Goal: Obtain resource: Download file/media

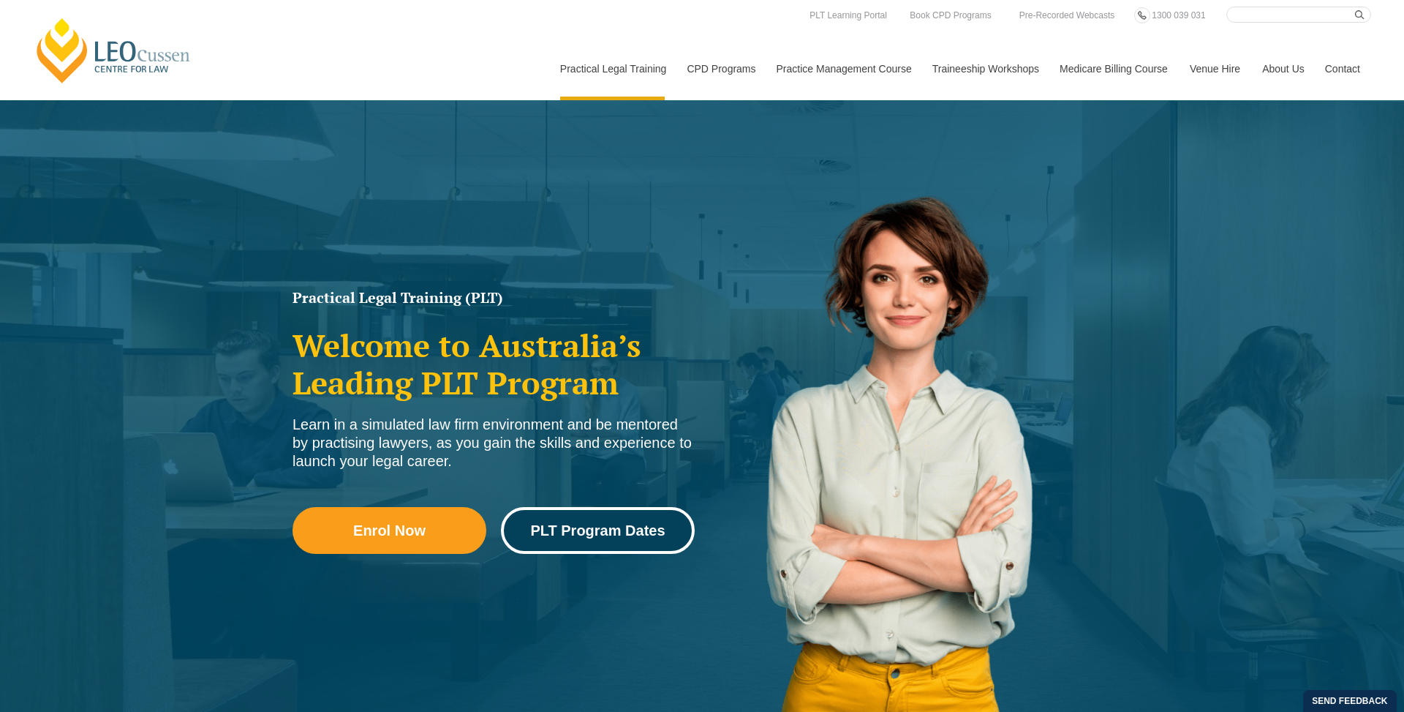
click at [550, 524] on span "PLT Program Dates" at bounding box center [597, 530] width 135 height 15
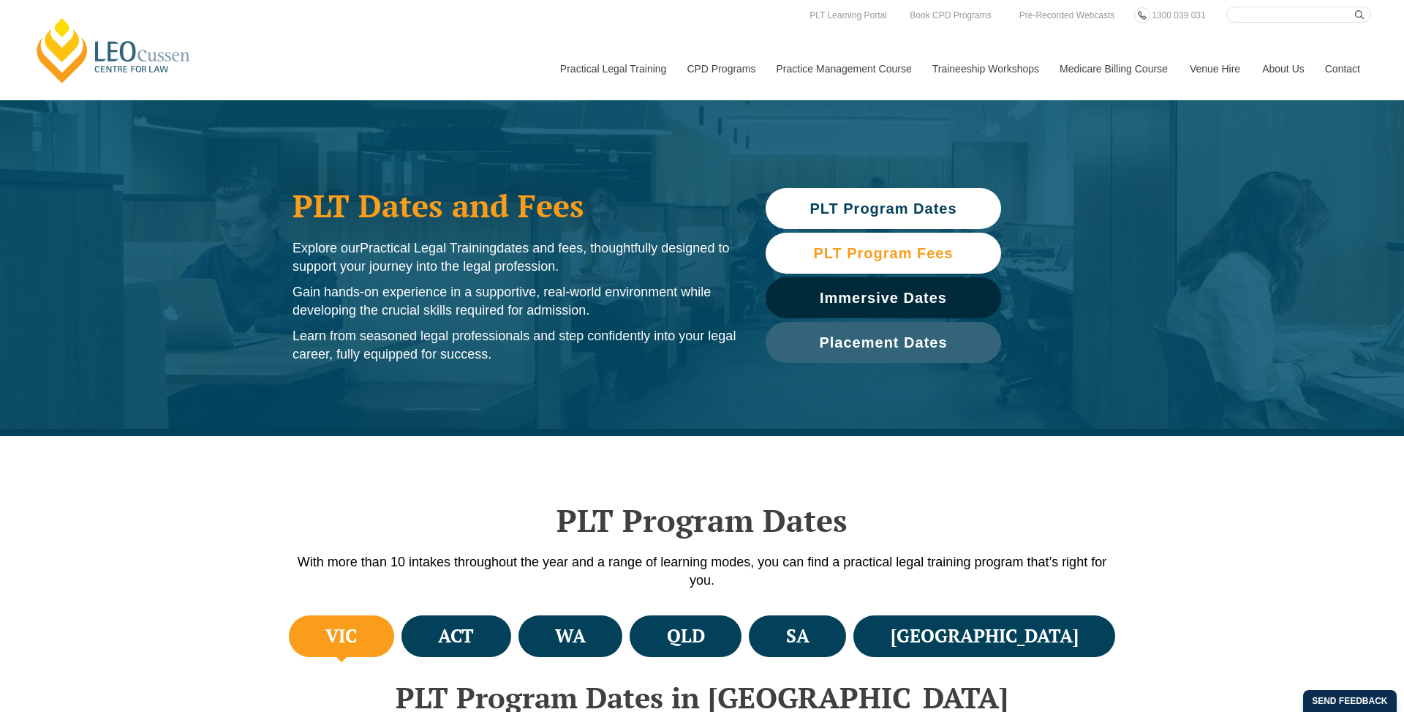
click at [867, 252] on span "PLT Program Fees" at bounding box center [883, 253] width 140 height 15
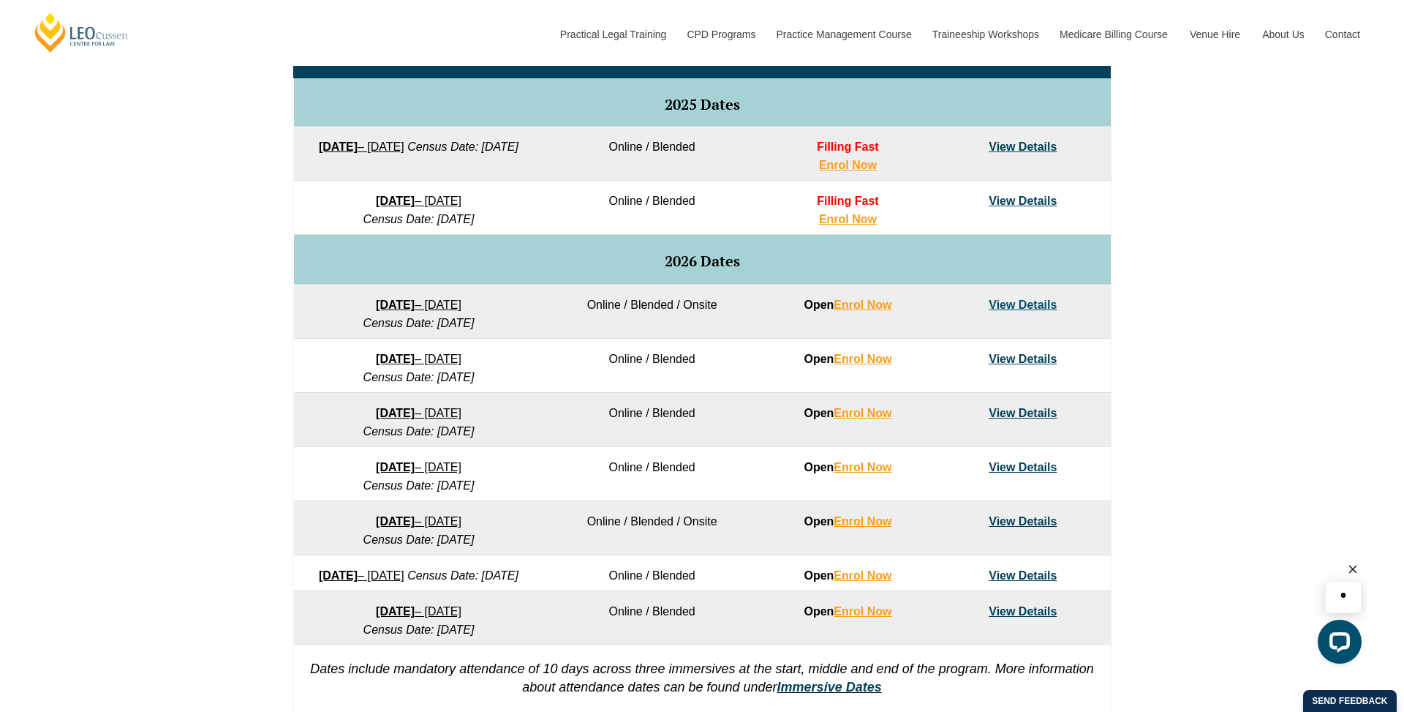
scroll to position [1485, 0]
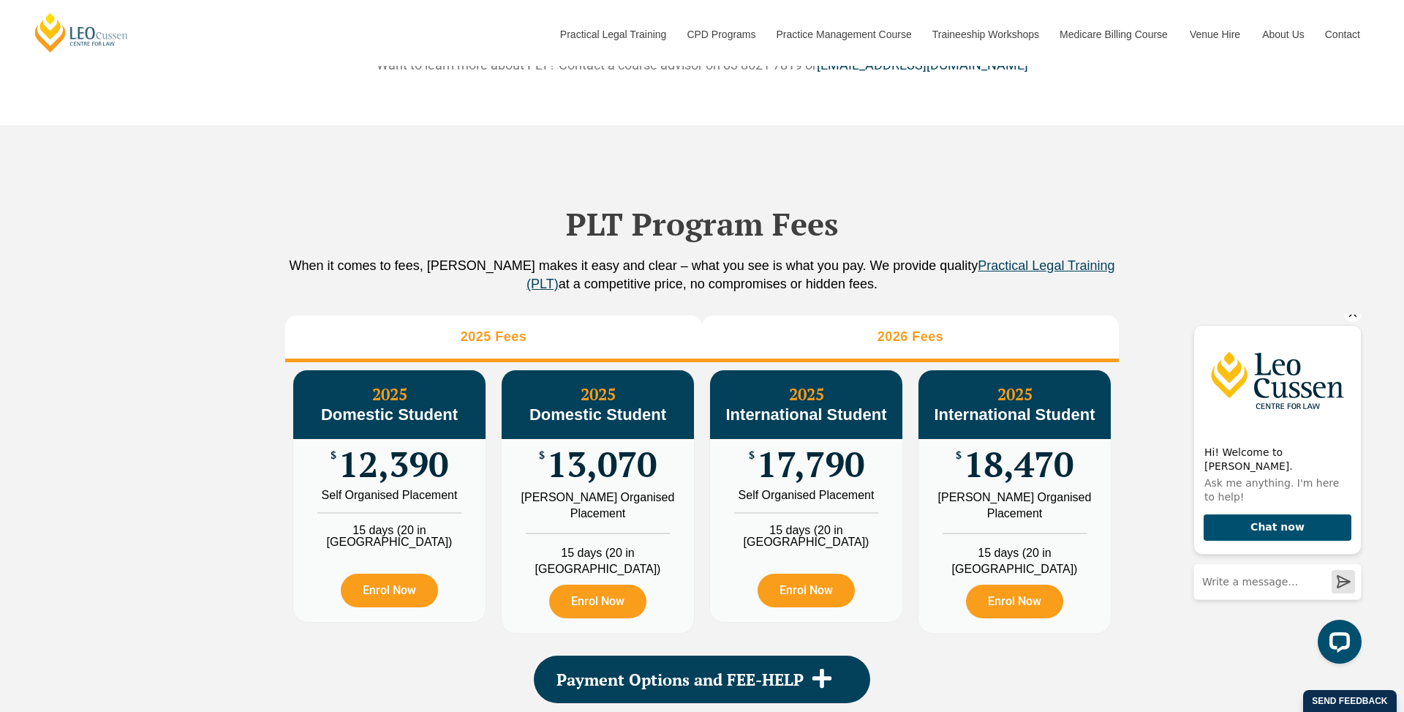
click at [841, 342] on li "2026 Fees" at bounding box center [910, 338] width 417 height 47
click at [607, 350] on li "2025 Fees" at bounding box center [493, 338] width 417 height 47
click at [791, 362] on li "2026 Fees" at bounding box center [910, 338] width 417 height 47
click at [599, 362] on li "2025 Fees" at bounding box center [493, 338] width 417 height 47
click at [762, 362] on li "2026 Fees" at bounding box center [910, 338] width 417 height 47
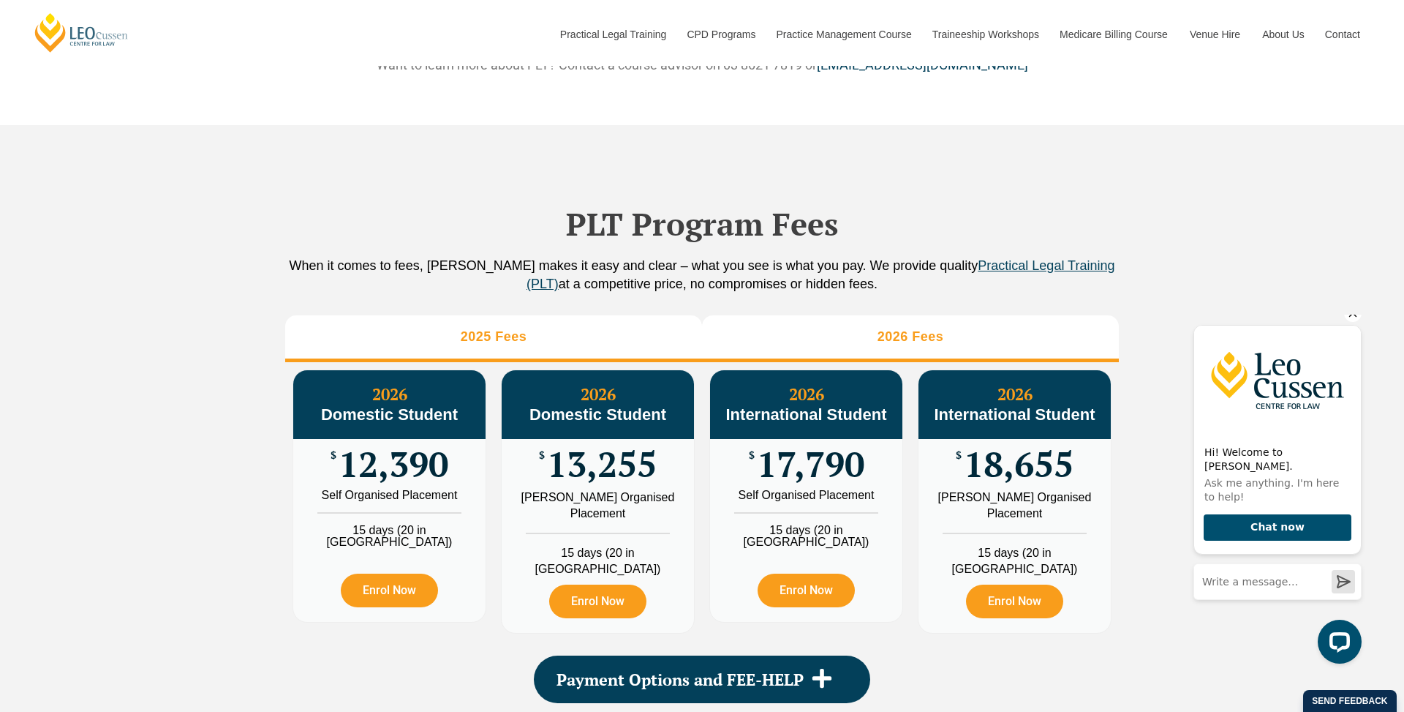
click at [602, 362] on li "2025 Fees" at bounding box center [493, 338] width 417 height 47
click at [756, 362] on li "2026 Fees" at bounding box center [910, 338] width 417 height 47
click at [625, 362] on li "2025 Fees" at bounding box center [493, 338] width 417 height 47
click at [768, 362] on li "2026 Fees" at bounding box center [910, 338] width 417 height 47
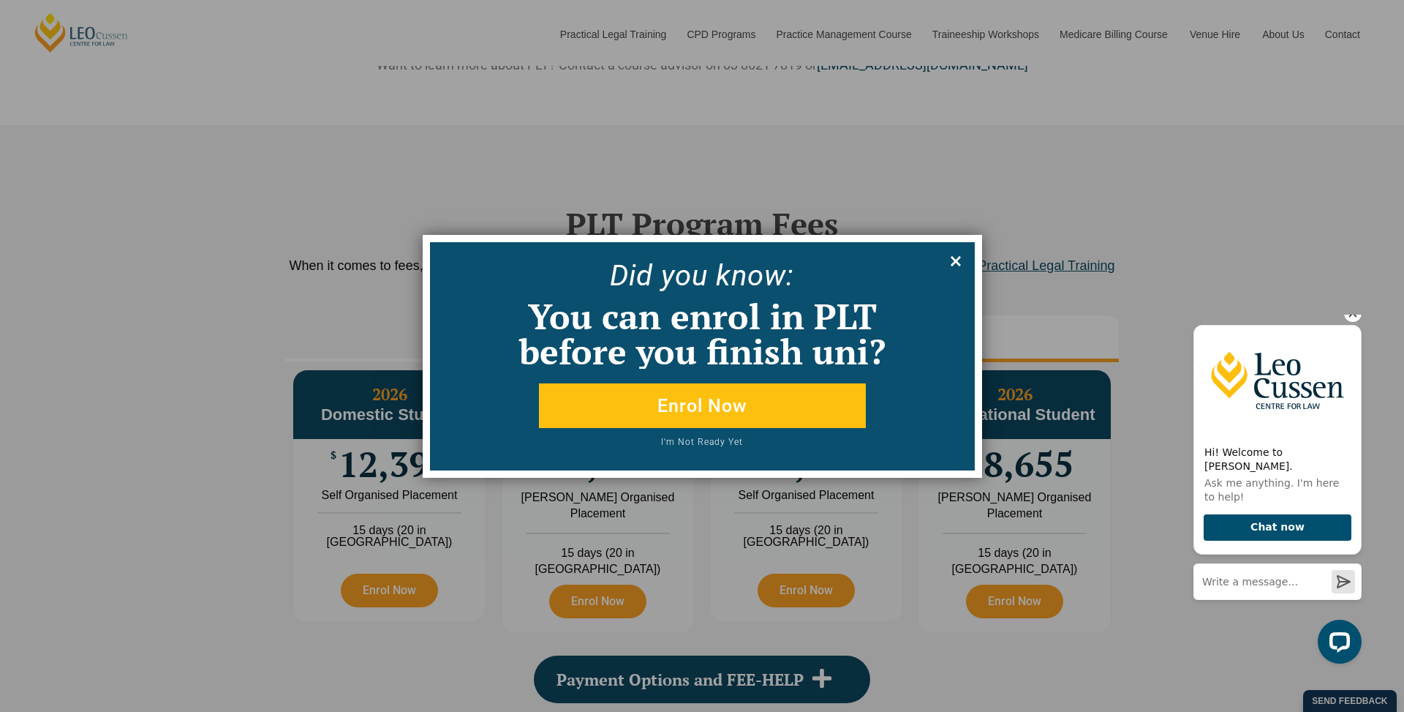
click at [958, 260] on icon at bounding box center [956, 261] width 16 height 16
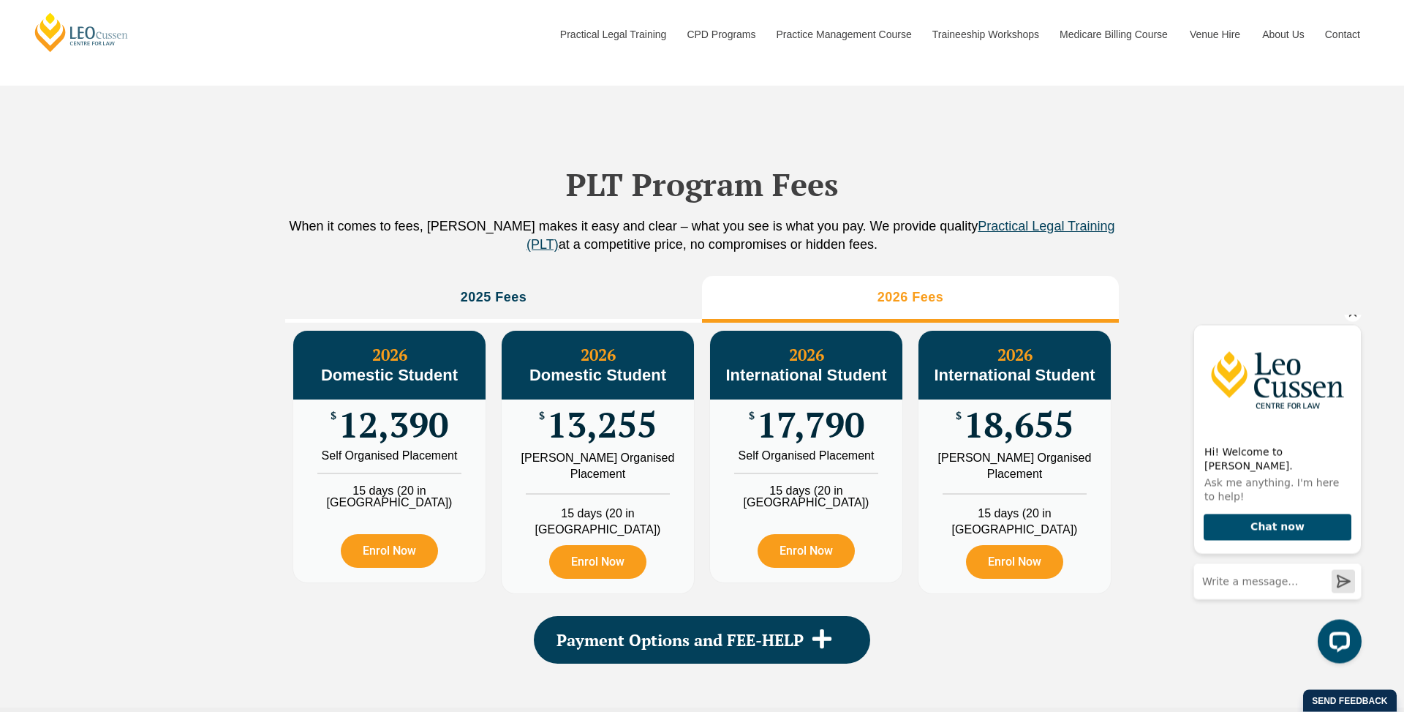
scroll to position [1543, 0]
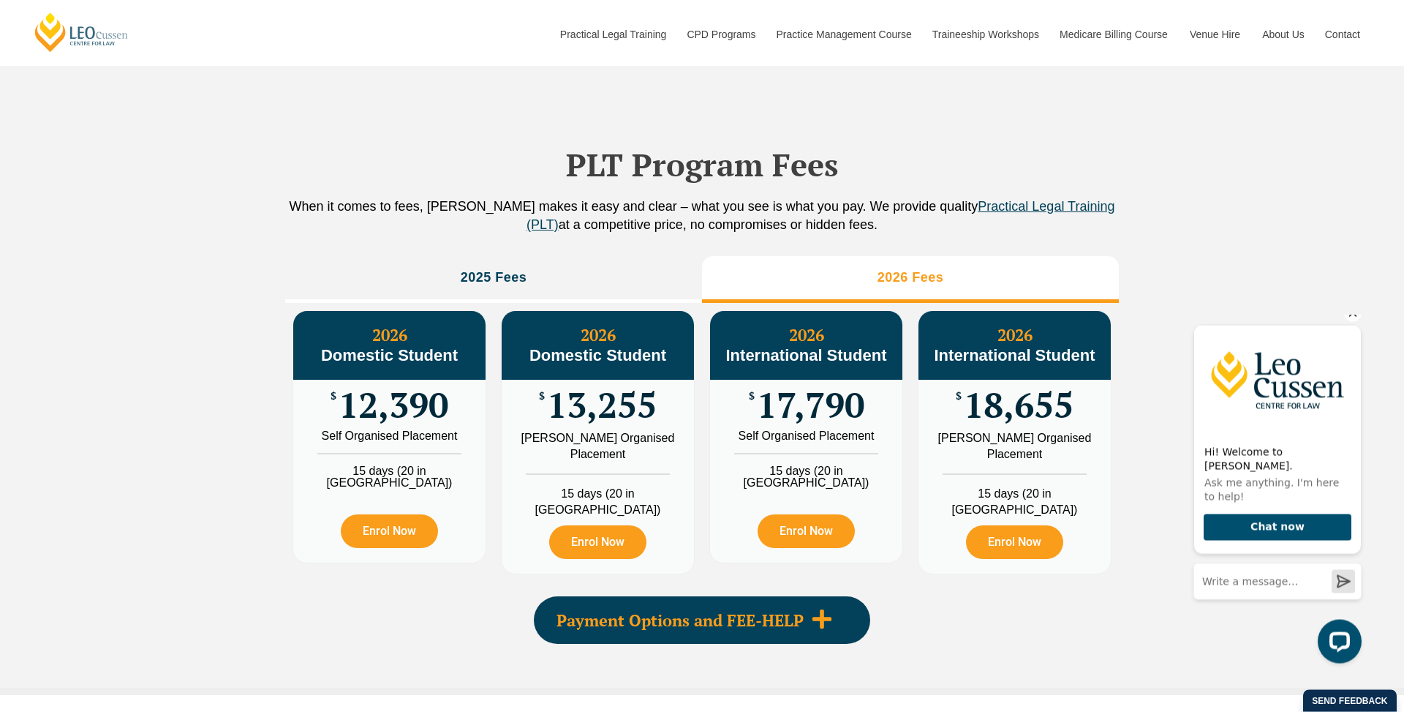
click at [840, 604] on div "Payment Options and FEE-HELP" at bounding box center [702, 621] width 336 height 48
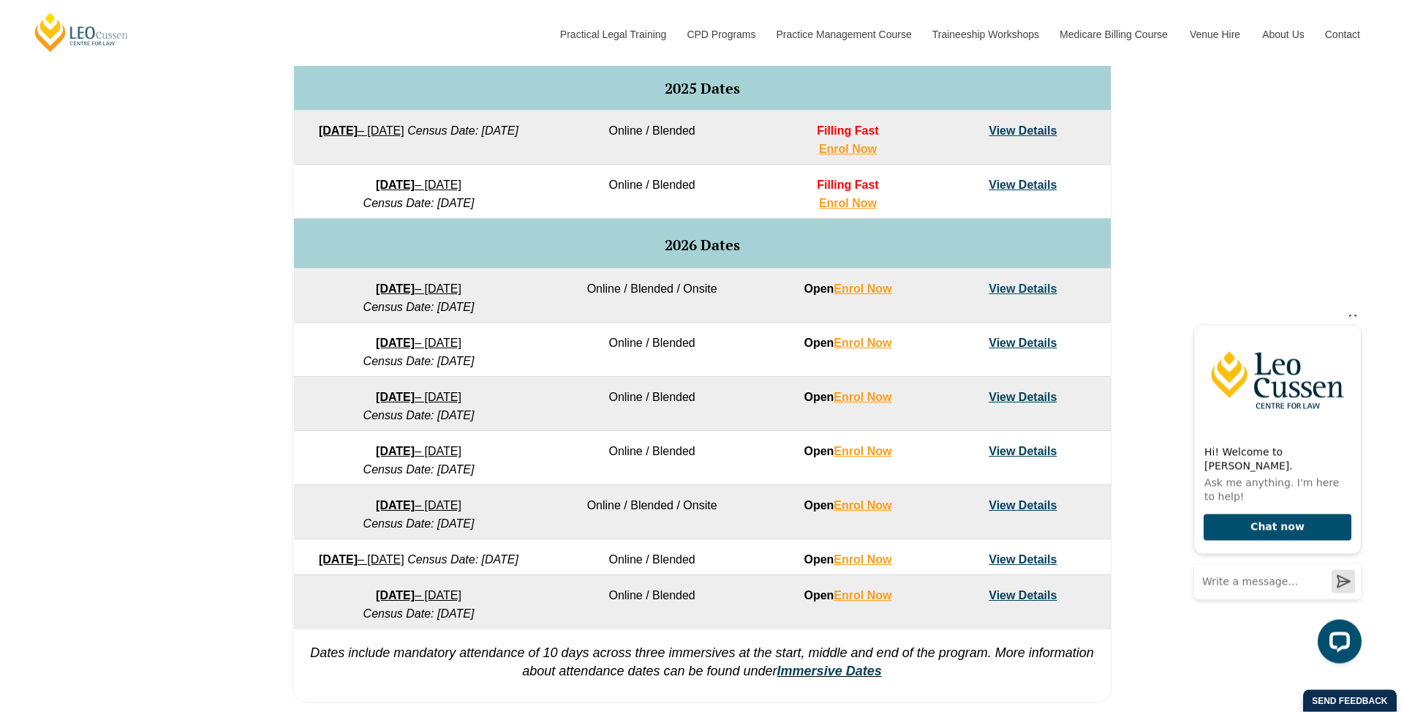
scroll to position [769, 0]
click at [1035, 507] on link "View Details" at bounding box center [1023, 503] width 68 height 12
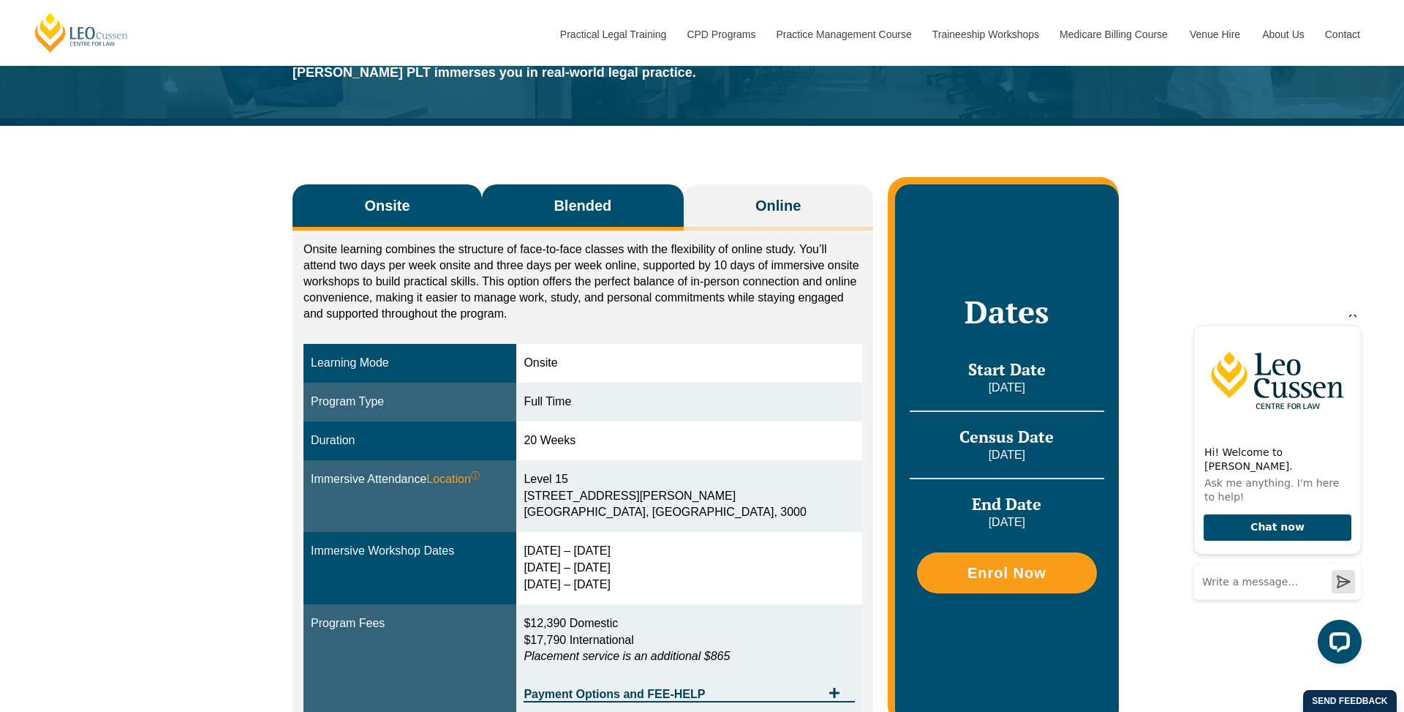
click at [619, 209] on button "Blended" at bounding box center [583, 207] width 202 height 46
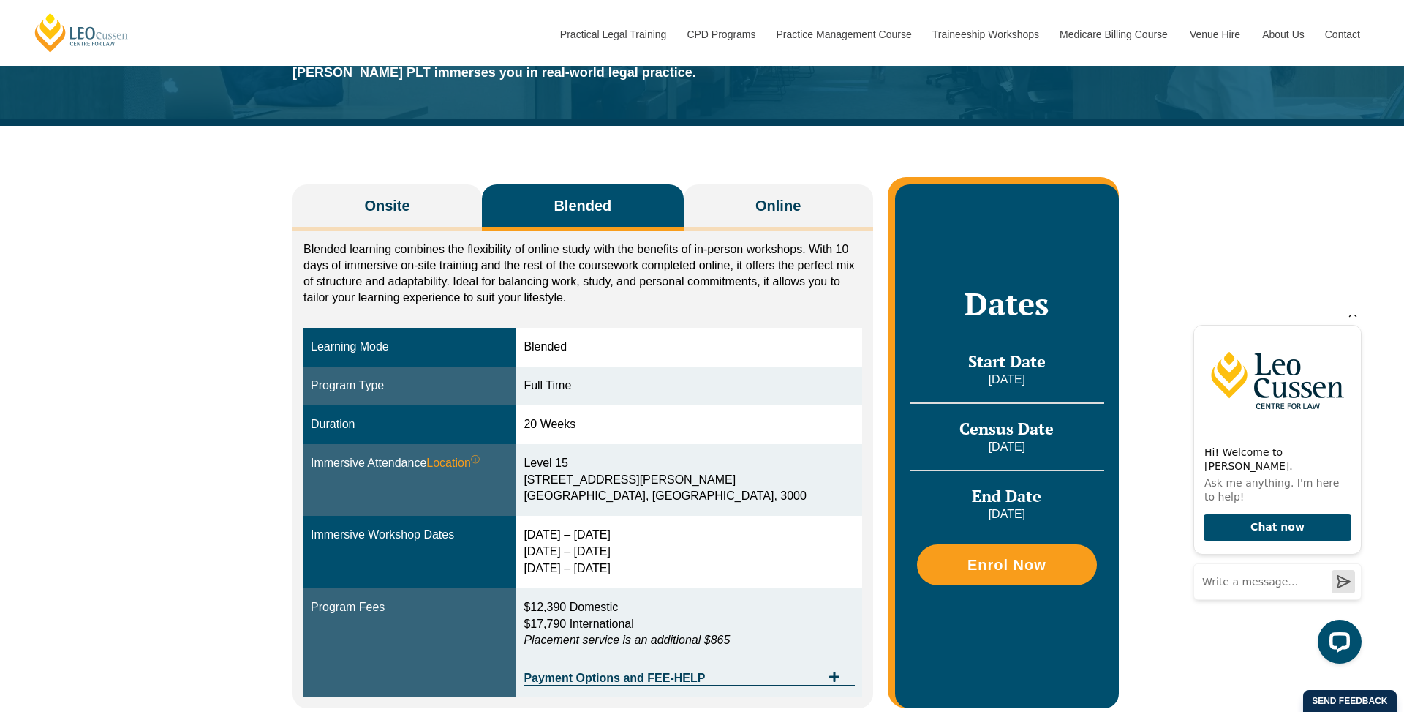
click at [373, 235] on div "Blended learning combines the flexibility of online study with the benefits of …" at bounding box center [583, 469] width 581 height 478
click at [377, 218] on button "Onsite" at bounding box center [387, 207] width 189 height 46
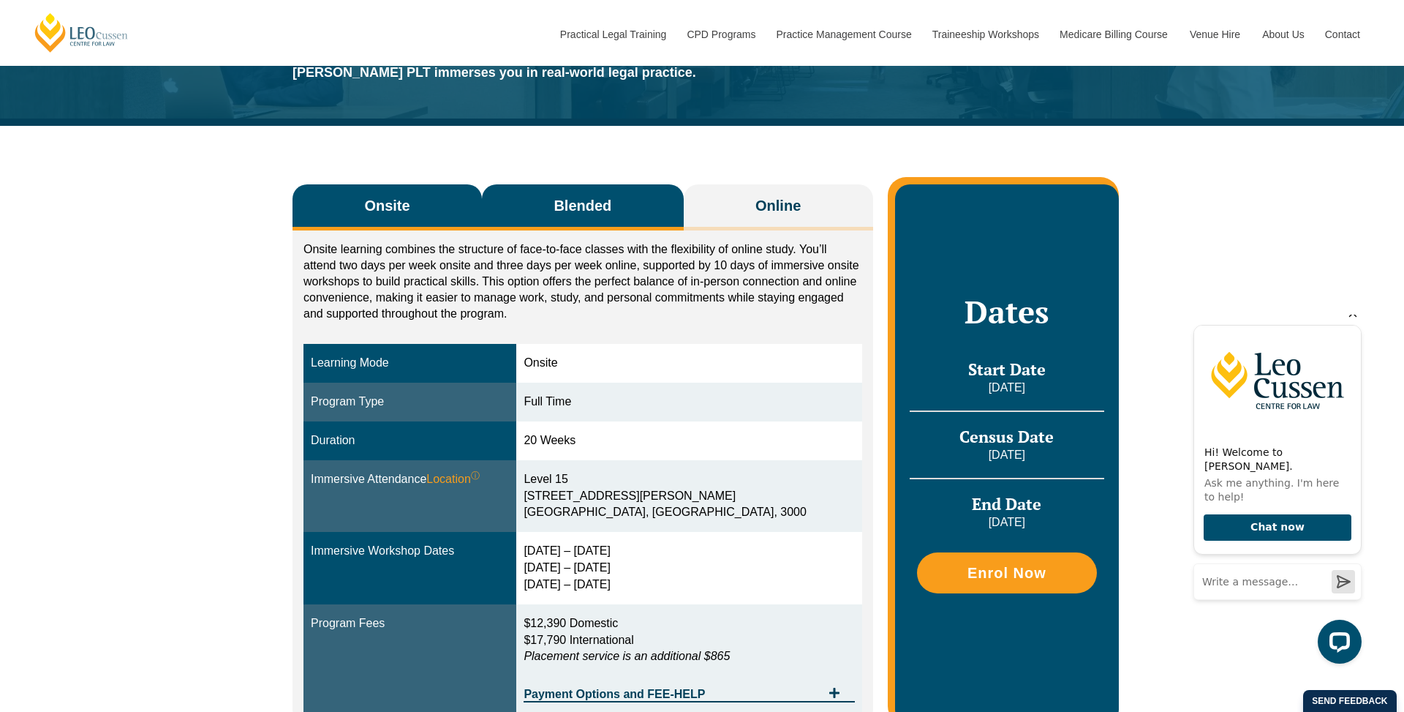
click at [515, 213] on button "Blended" at bounding box center [583, 207] width 202 height 46
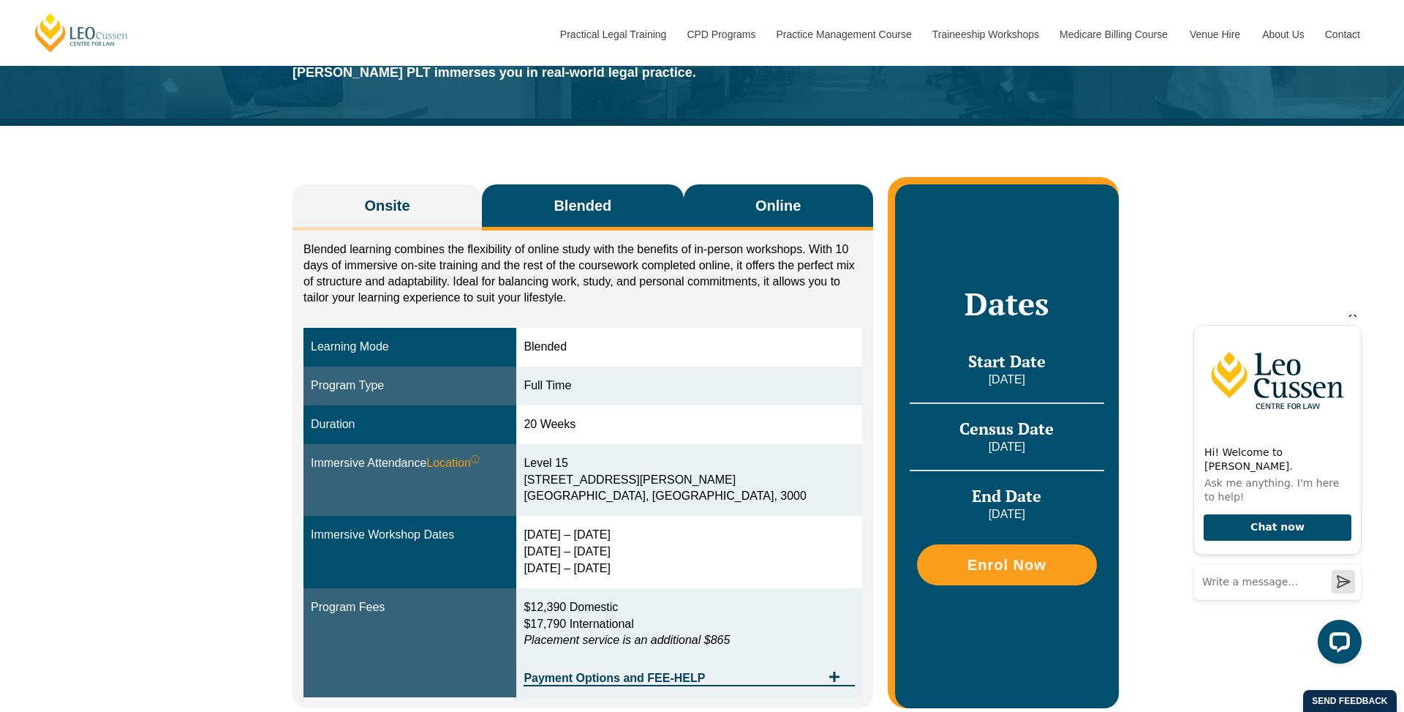
click at [722, 211] on button "Online" at bounding box center [778, 207] width 189 height 46
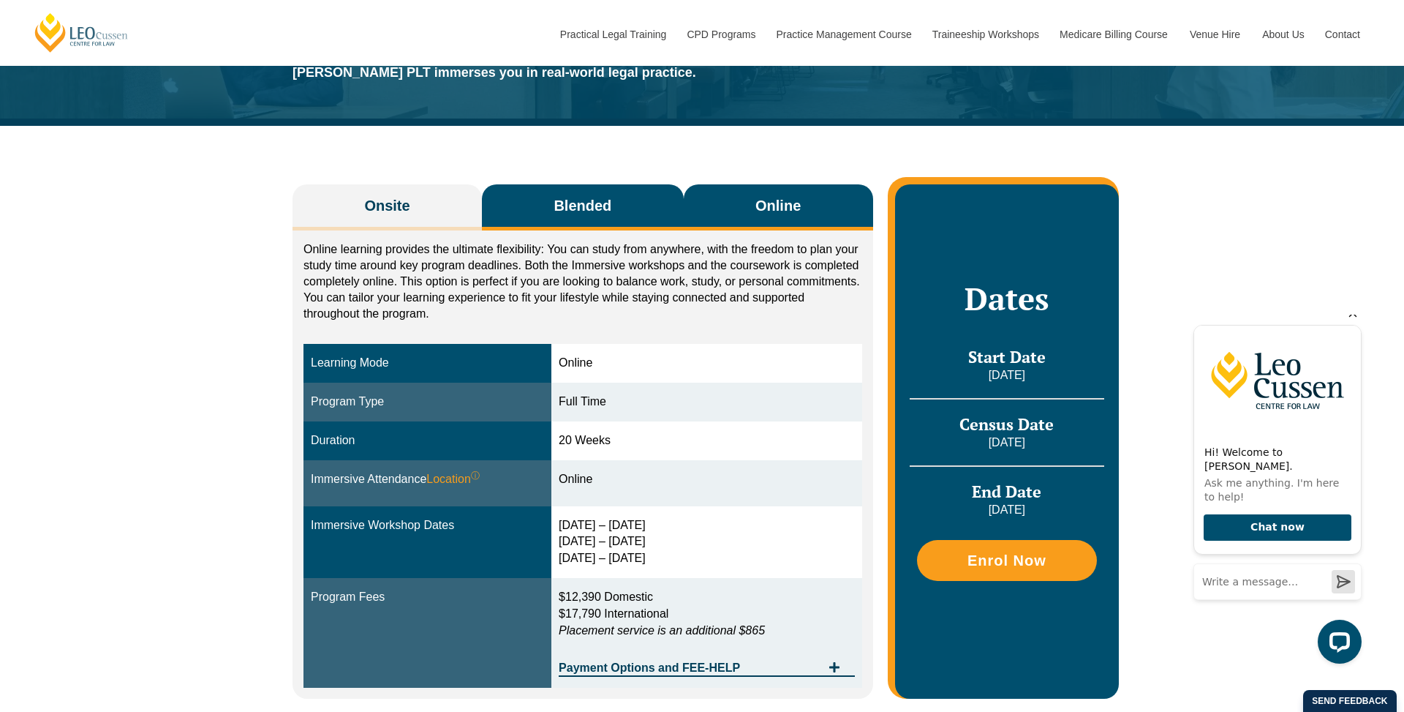
click at [630, 214] on button "Blended" at bounding box center [583, 207] width 202 height 46
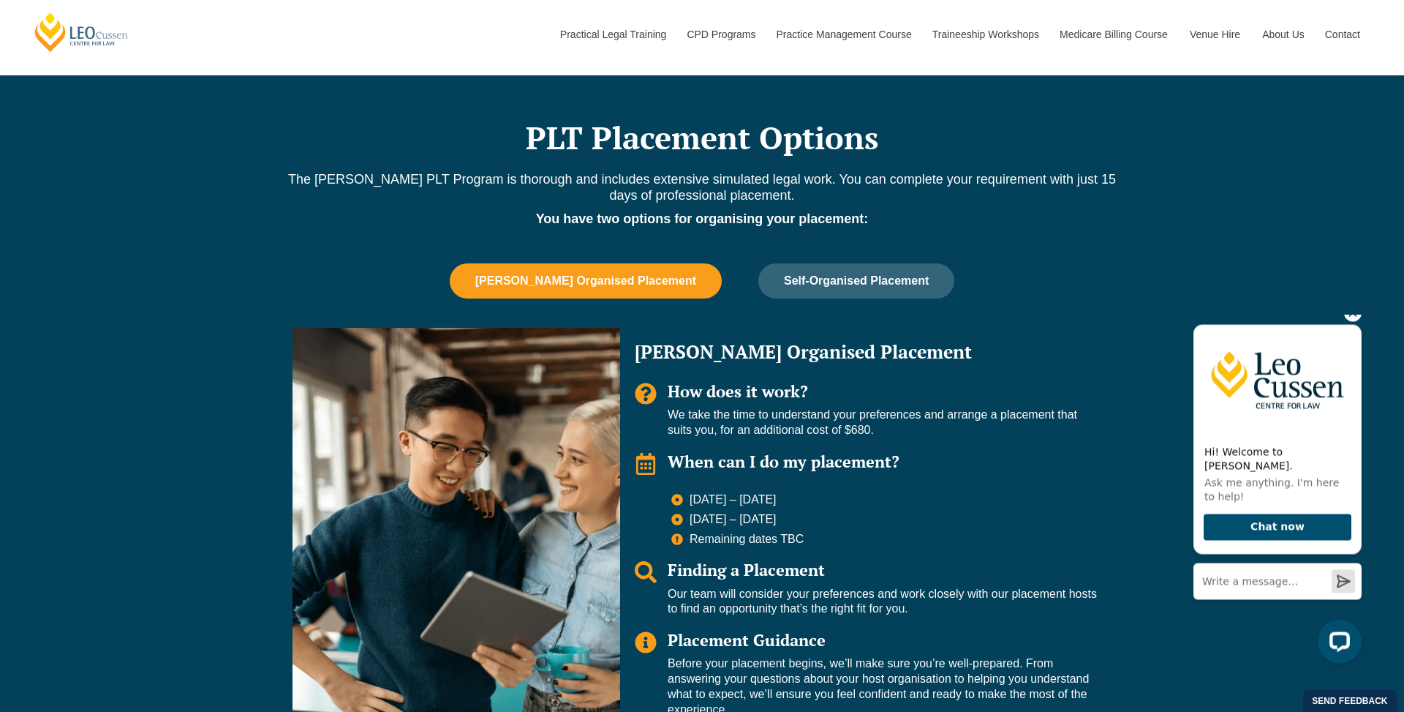
scroll to position [821, 0]
click at [875, 284] on button "Self-Organised Placement" at bounding box center [856, 280] width 196 height 35
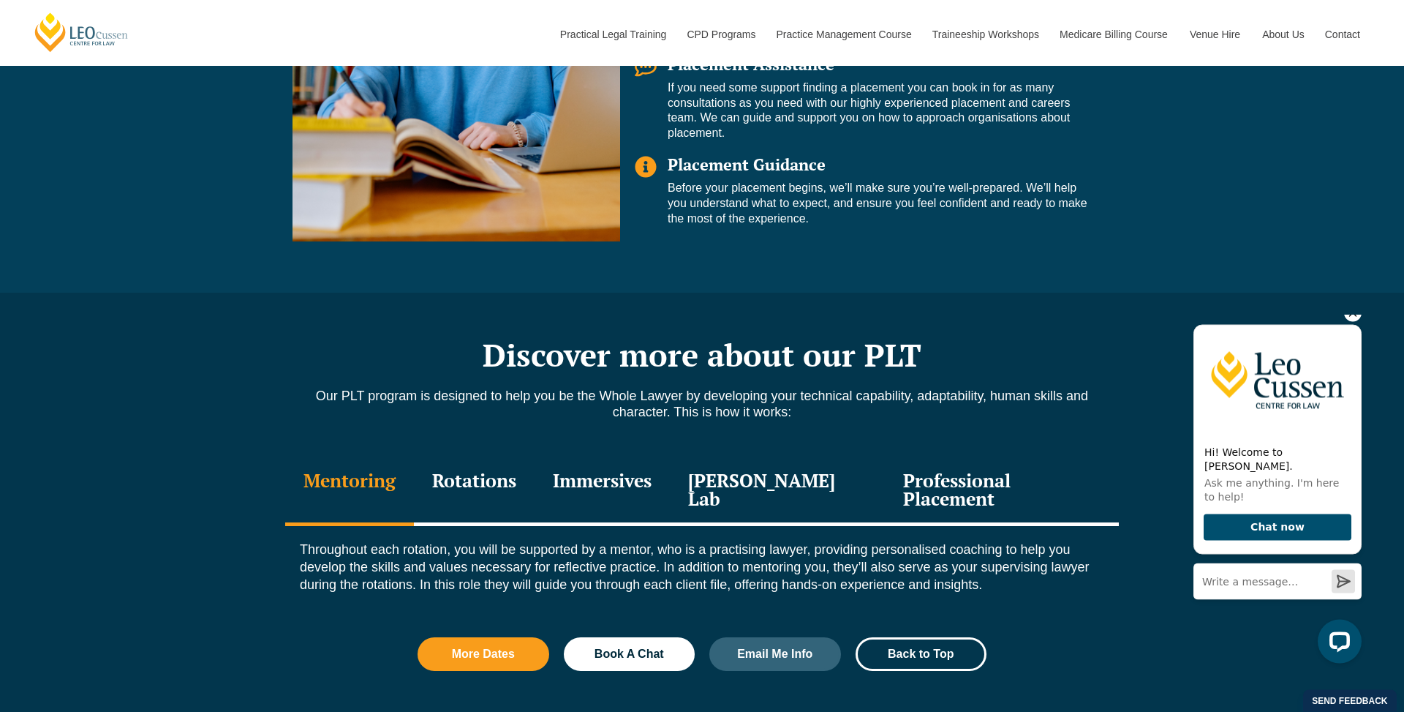
scroll to position [1297, 0]
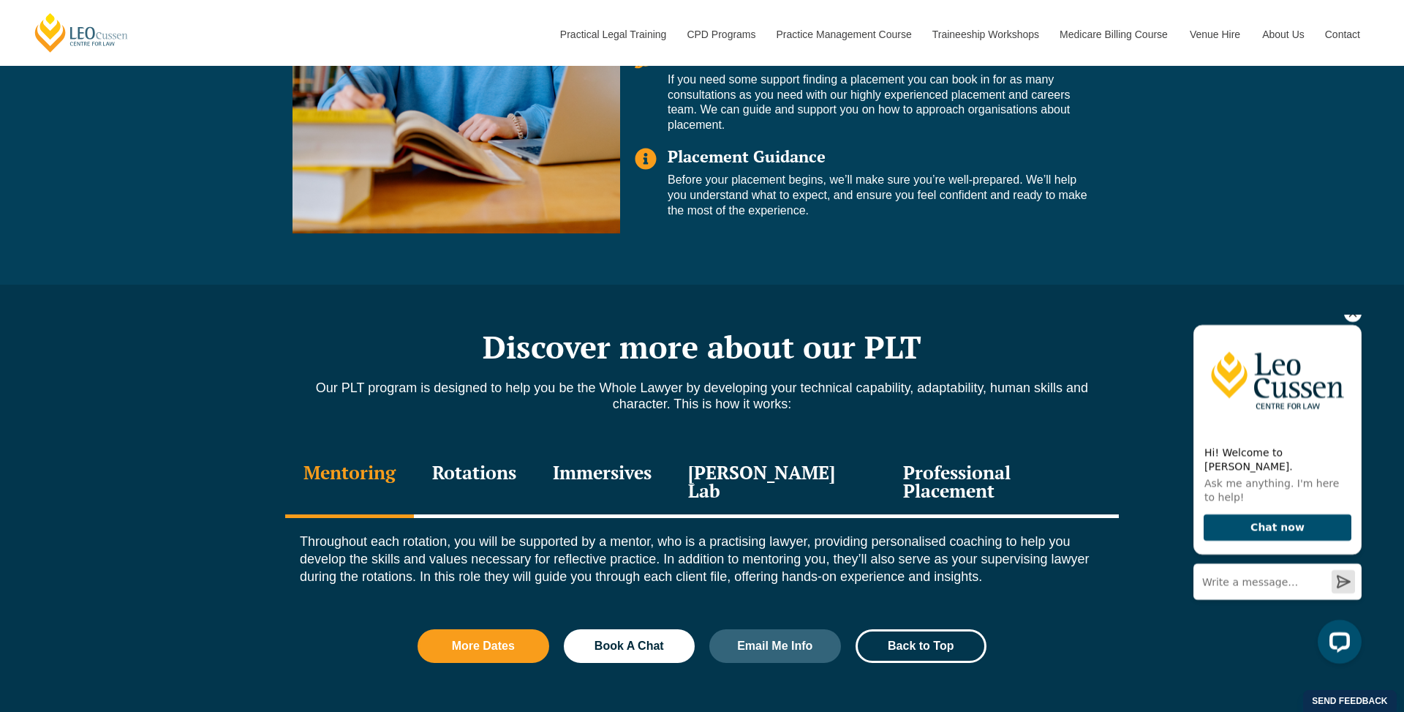
click at [501, 470] on div "Rotations" at bounding box center [474, 482] width 121 height 69
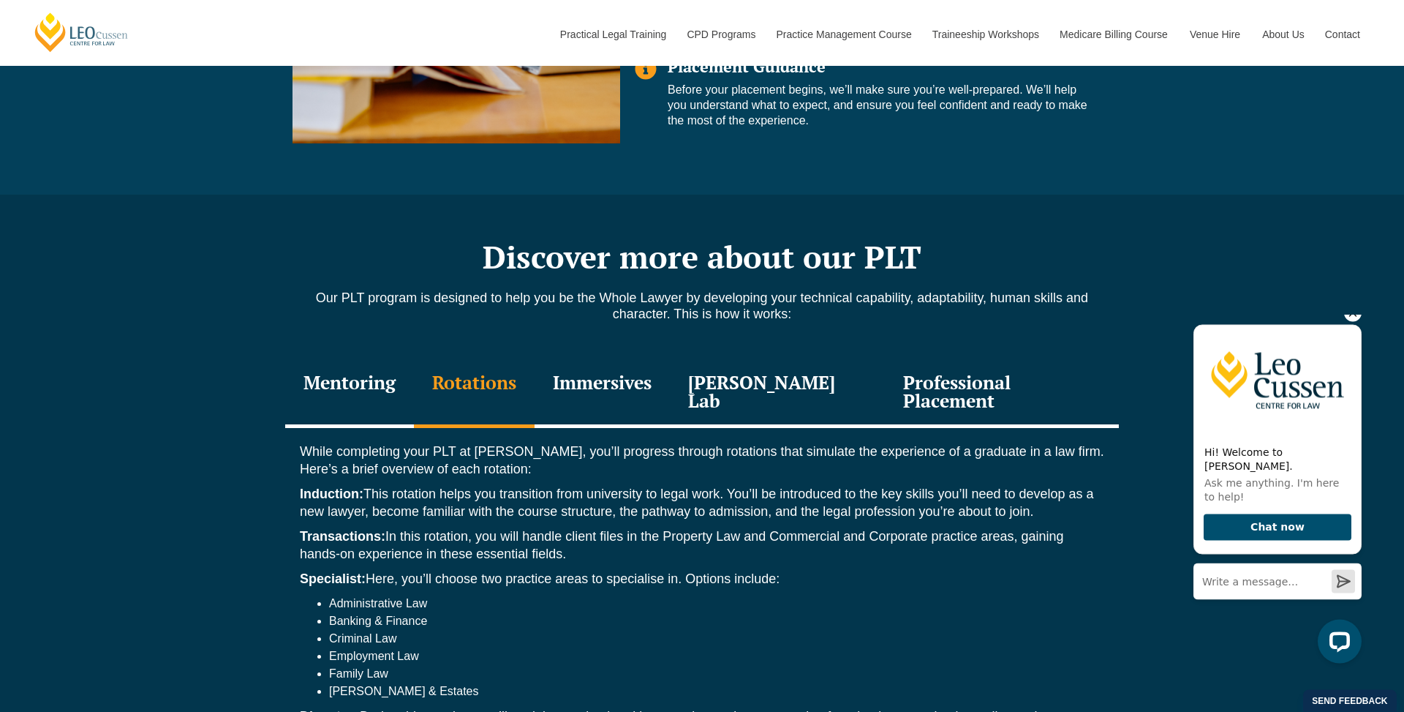
scroll to position [1387, 0]
click at [663, 380] on div "Immersives" at bounding box center [602, 392] width 135 height 69
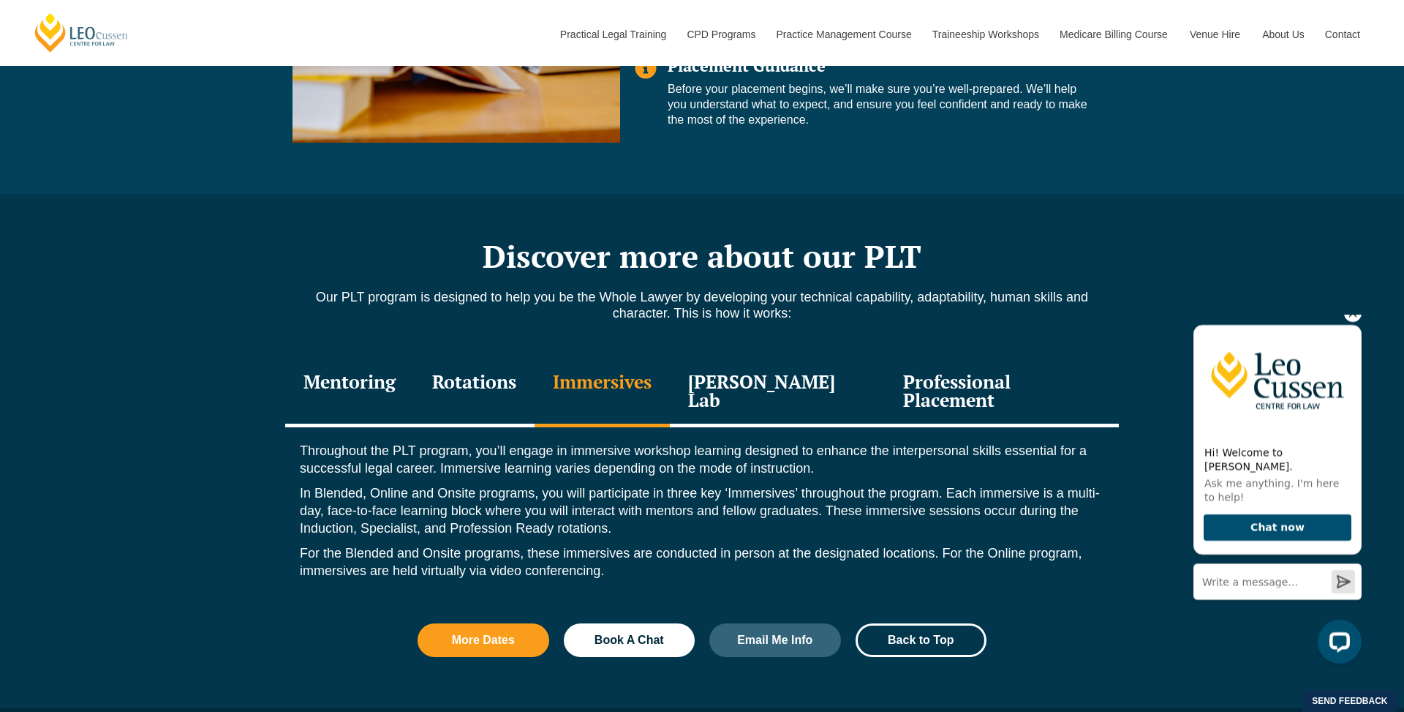
click at [765, 379] on div "Leo Justice Lab" at bounding box center [777, 392] width 215 height 69
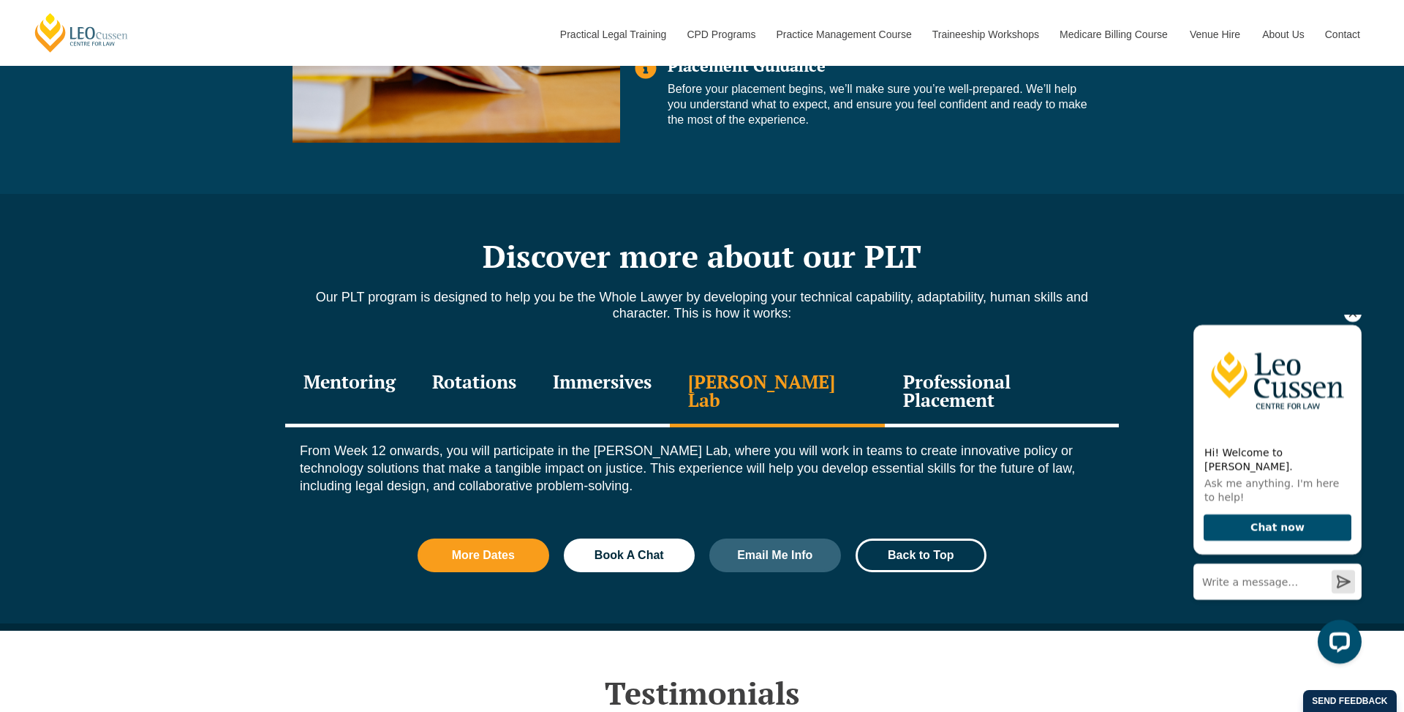
click at [989, 374] on div "Professional Placement" at bounding box center [1002, 392] width 234 height 69
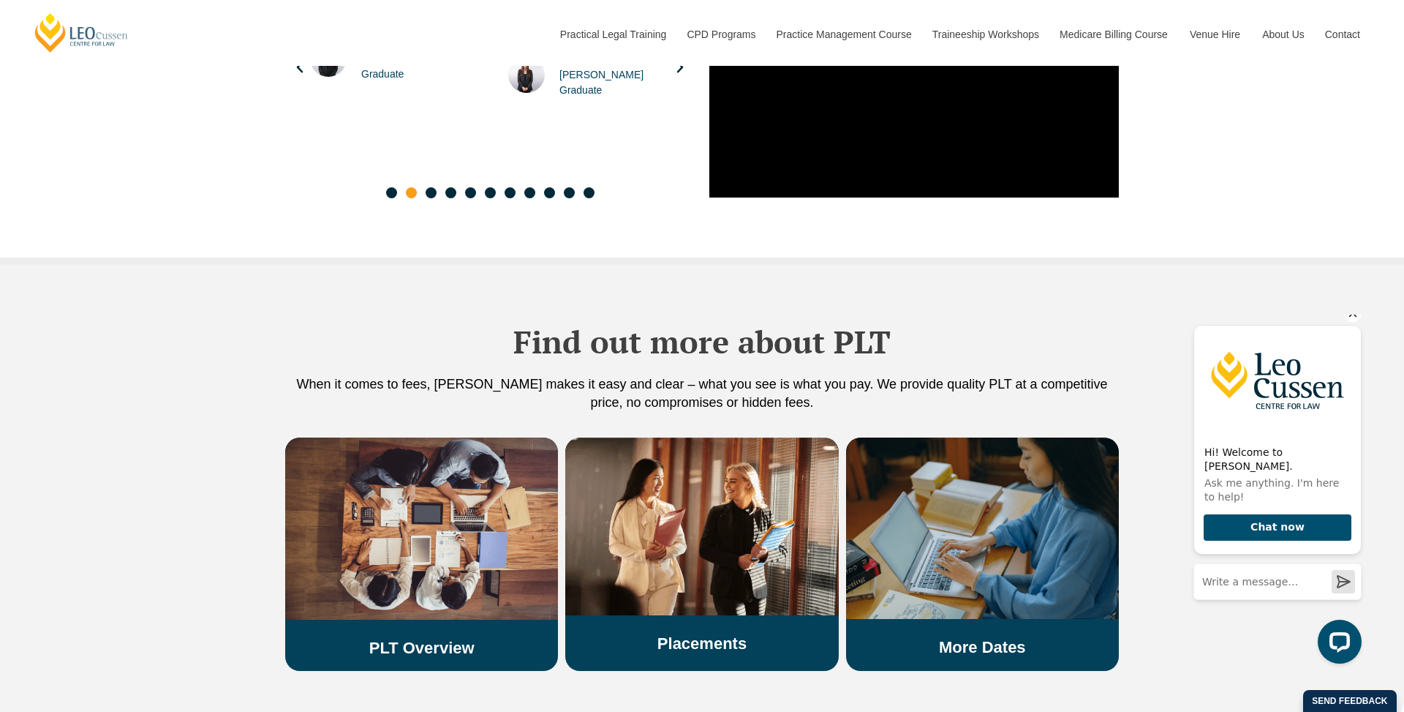
scroll to position [2312, 0]
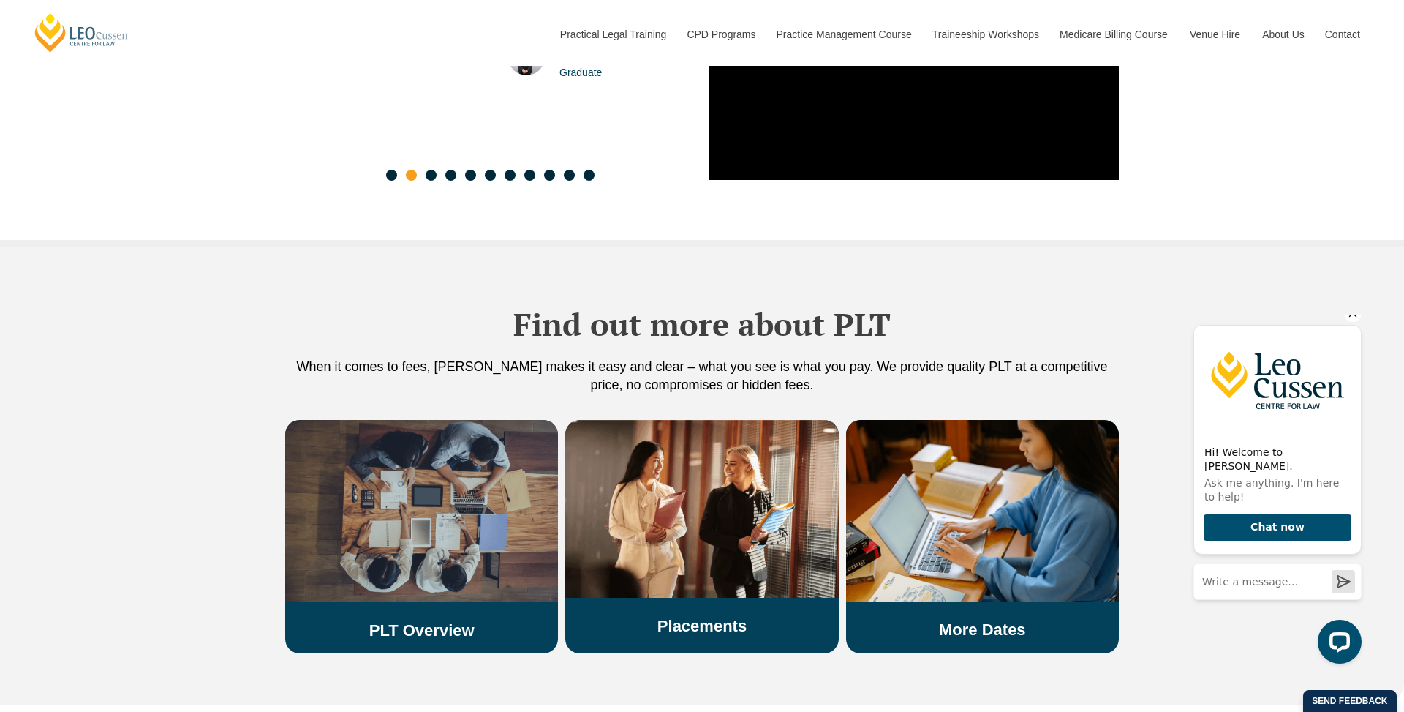
click at [486, 546] on img at bounding box center [421, 511] width 273 height 182
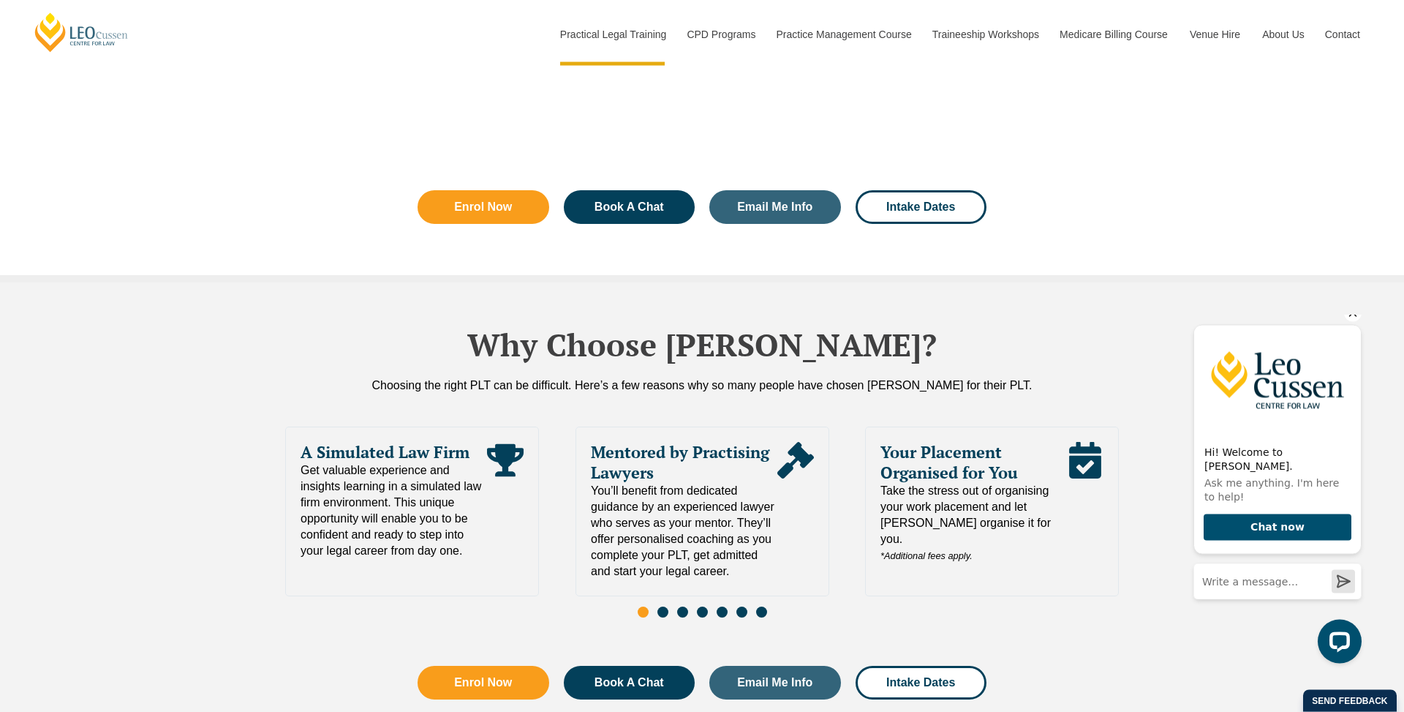
scroll to position [2921, 0]
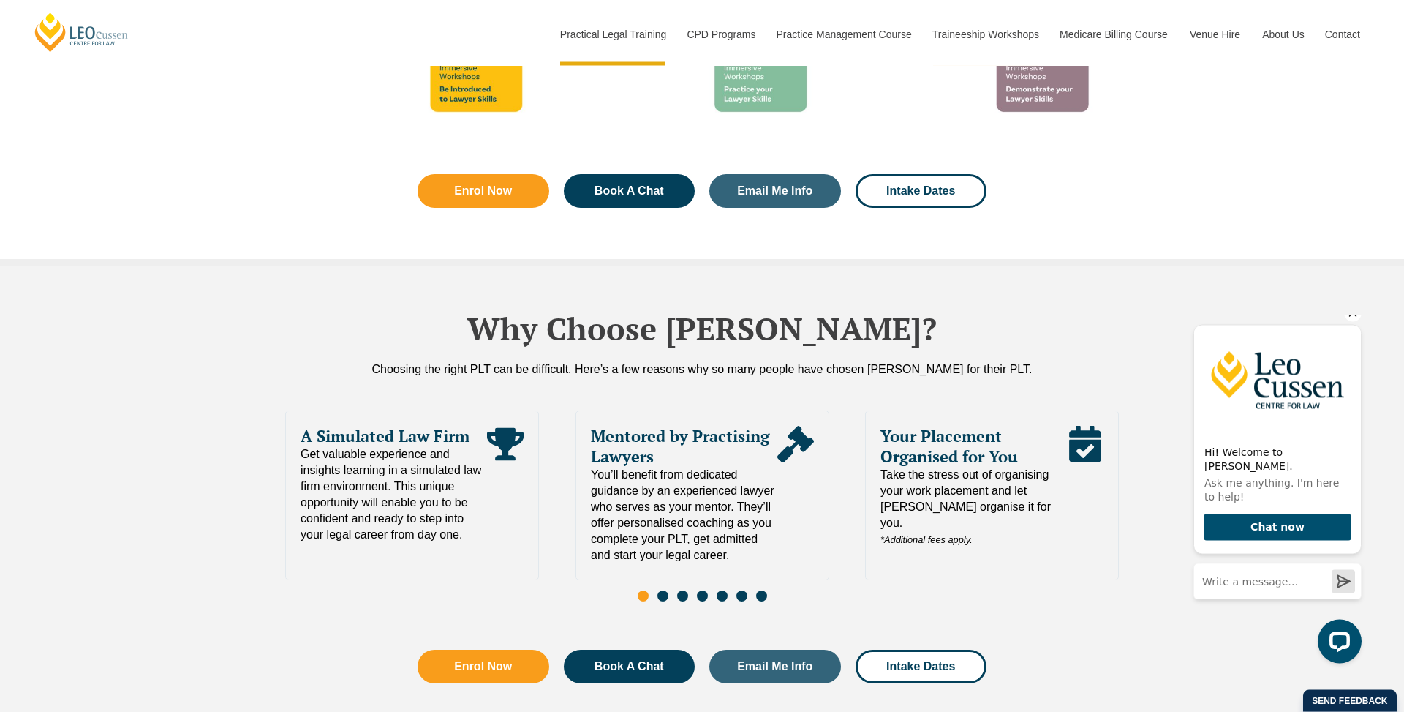
click at [662, 591] on span "Go to slide 2" at bounding box center [663, 596] width 11 height 11
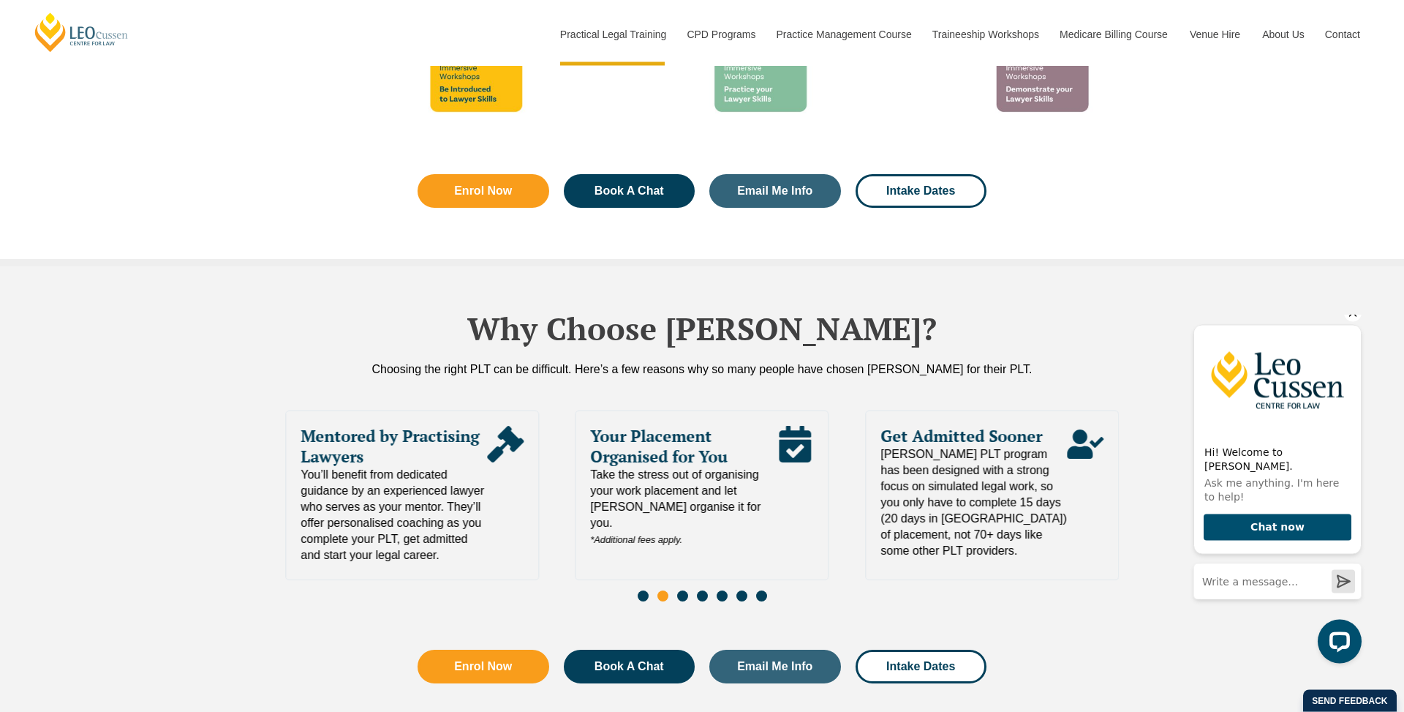
click at [687, 591] on span "Go to slide 3" at bounding box center [682, 596] width 11 height 11
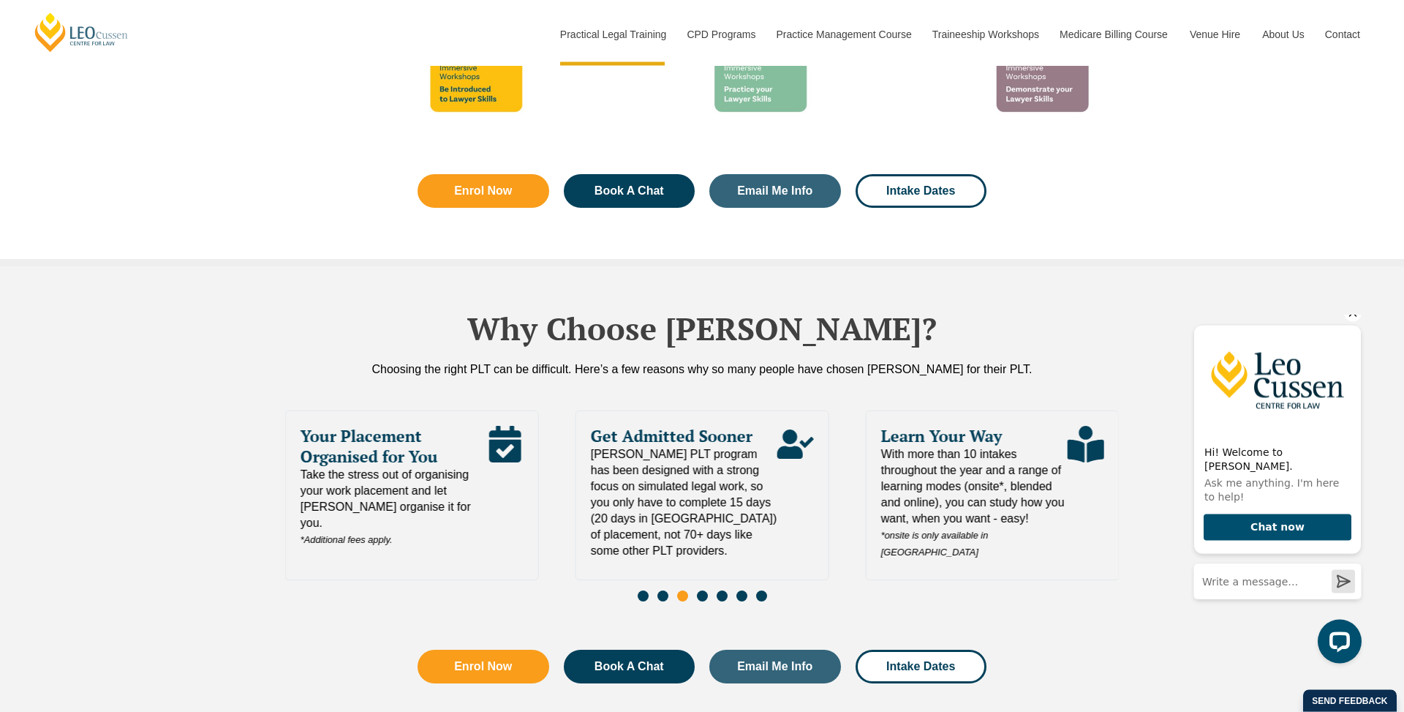
click at [706, 591] on span "Go to slide 4" at bounding box center [702, 596] width 11 height 11
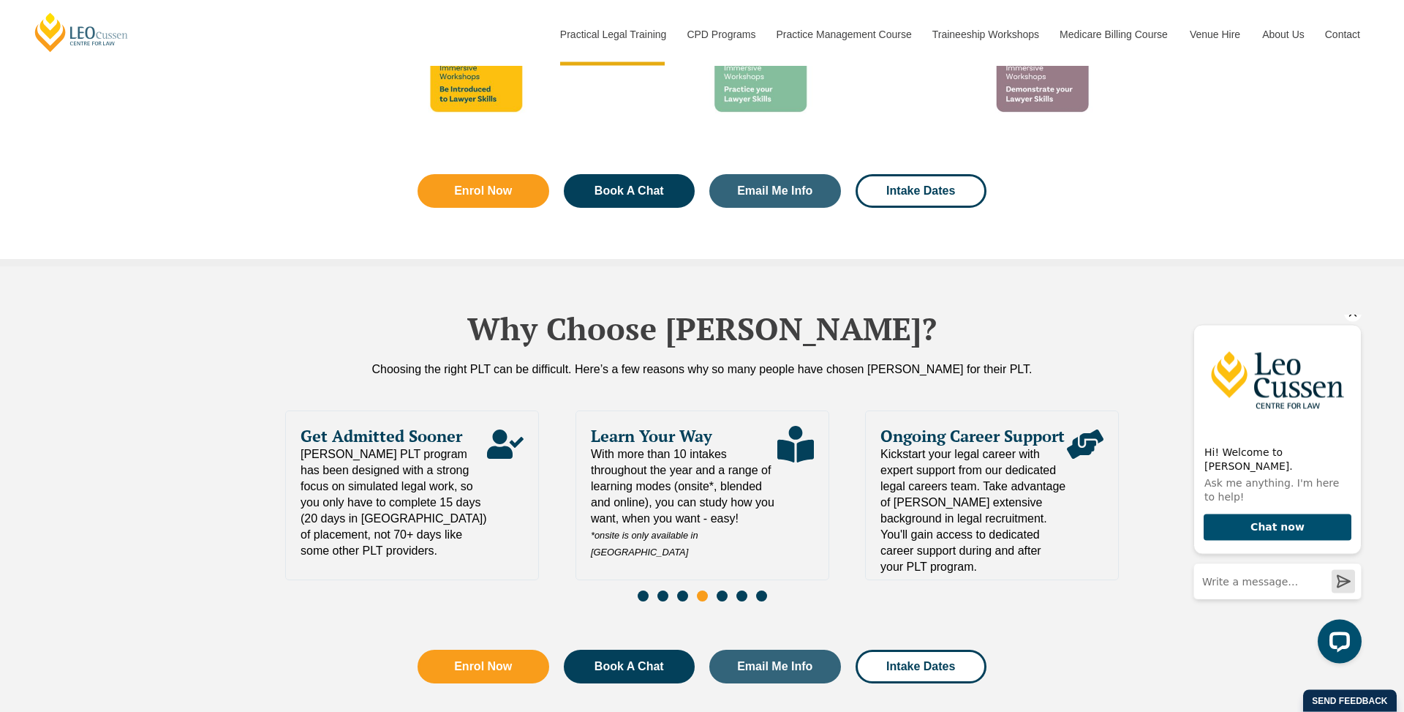
click at [729, 590] on div "Slides" at bounding box center [702, 598] width 834 height 17
click at [723, 591] on span "Go to slide 5" at bounding box center [722, 596] width 11 height 11
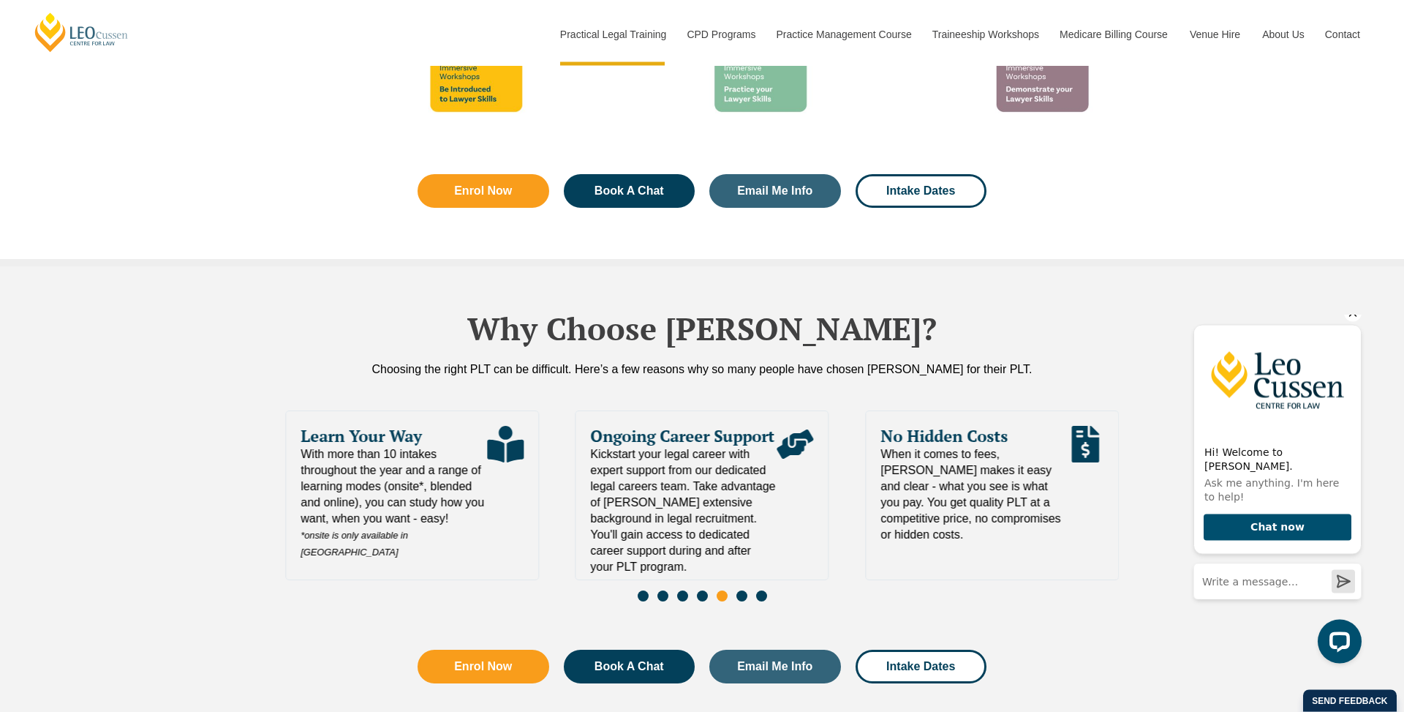
click at [747, 590] on div "Slides" at bounding box center [702, 598] width 834 height 17
click at [748, 590] on div "Slides" at bounding box center [702, 598] width 834 height 17
click at [742, 591] on span "Go to slide 6" at bounding box center [742, 596] width 11 height 11
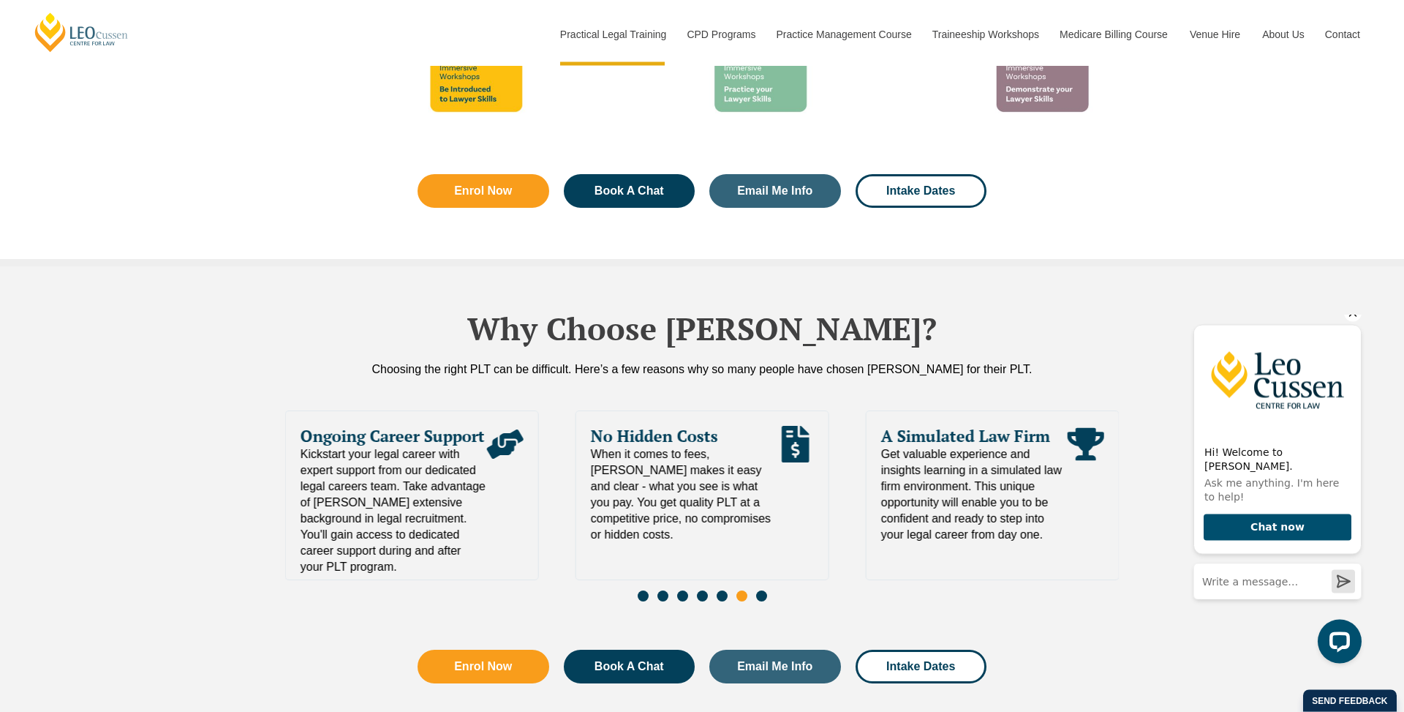
click at [766, 591] on span "Go to slide 7" at bounding box center [761, 596] width 11 height 11
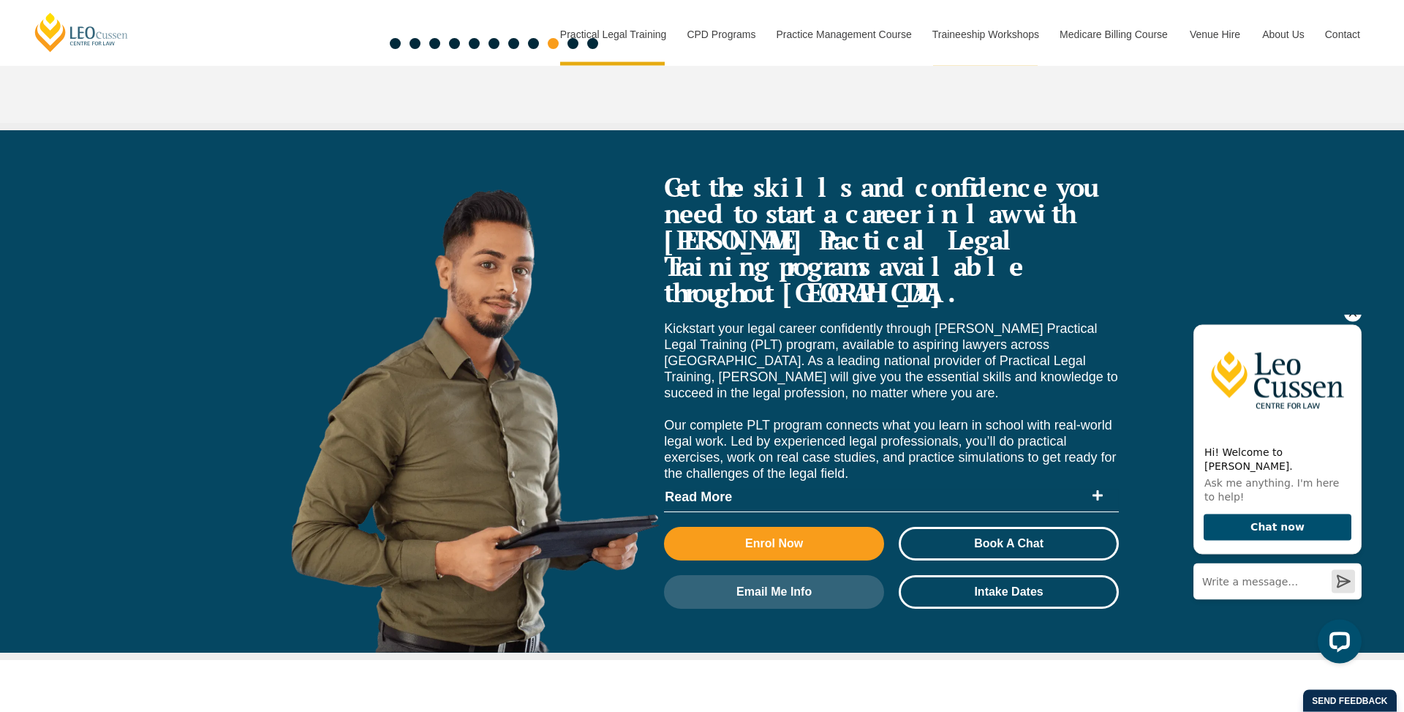
scroll to position [5627, 0]
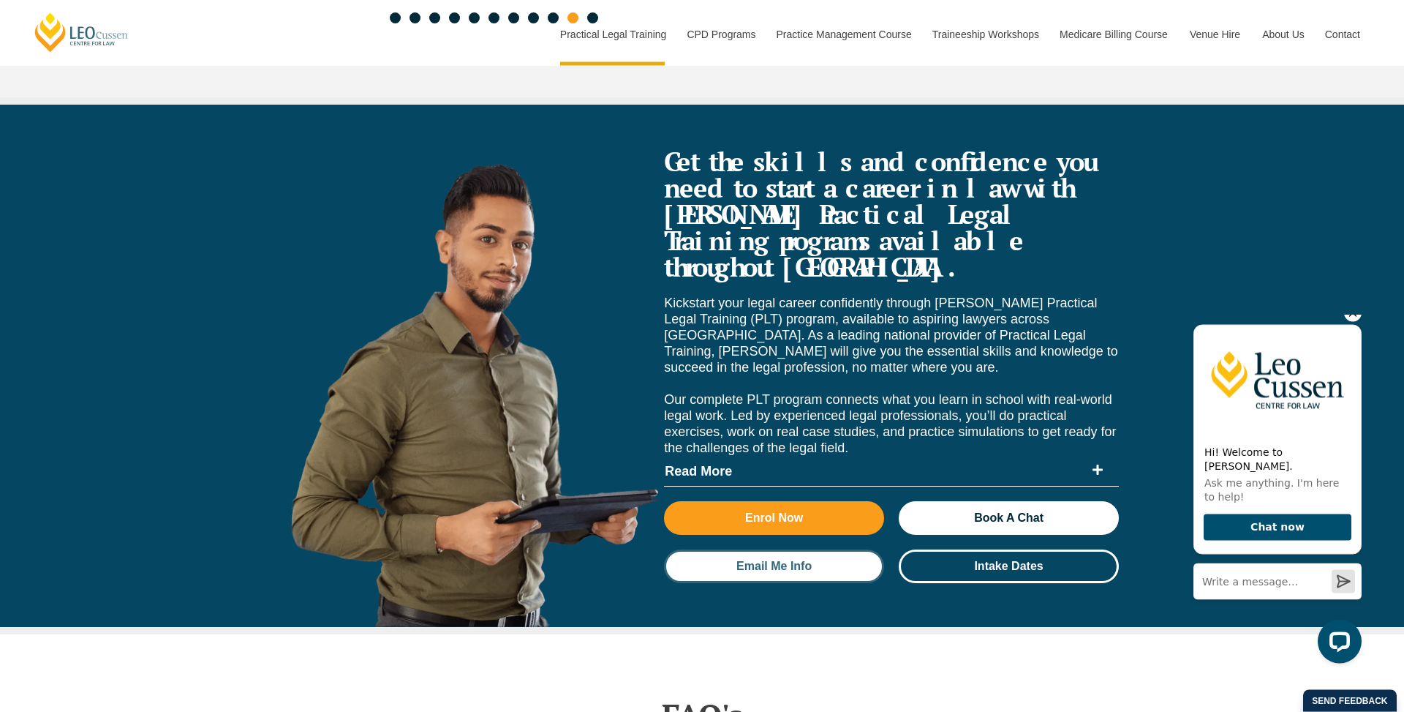
click at [826, 550] on link "Email Me Info" at bounding box center [774, 567] width 220 height 34
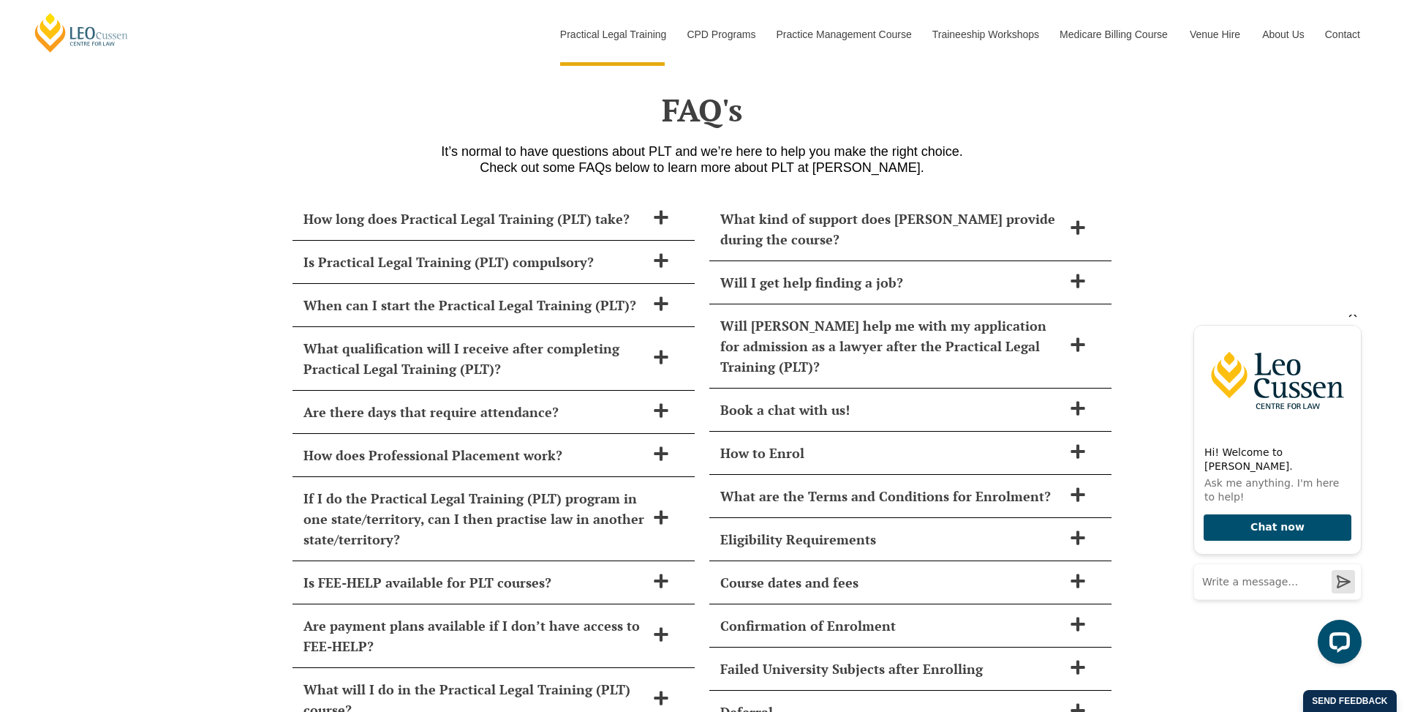
scroll to position [6229, 0]
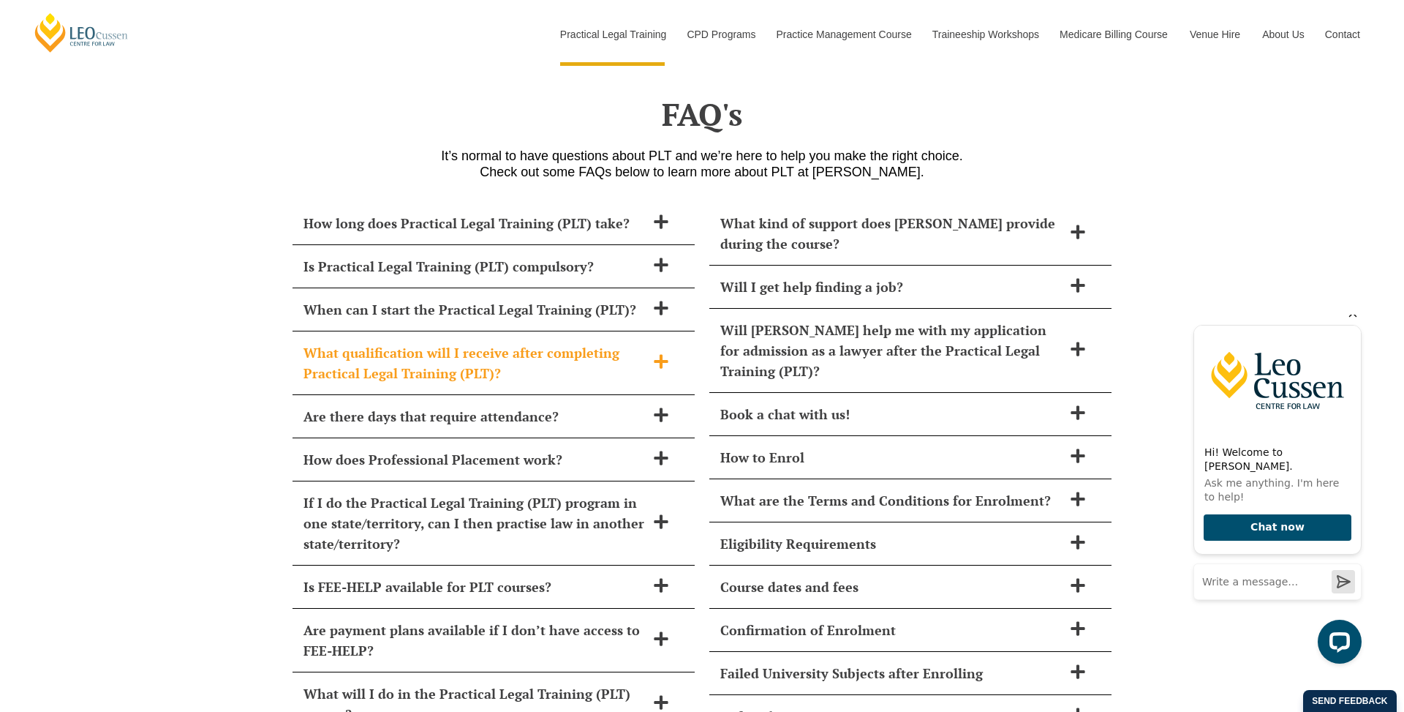
click at [669, 353] on span at bounding box center [661, 362] width 31 height 18
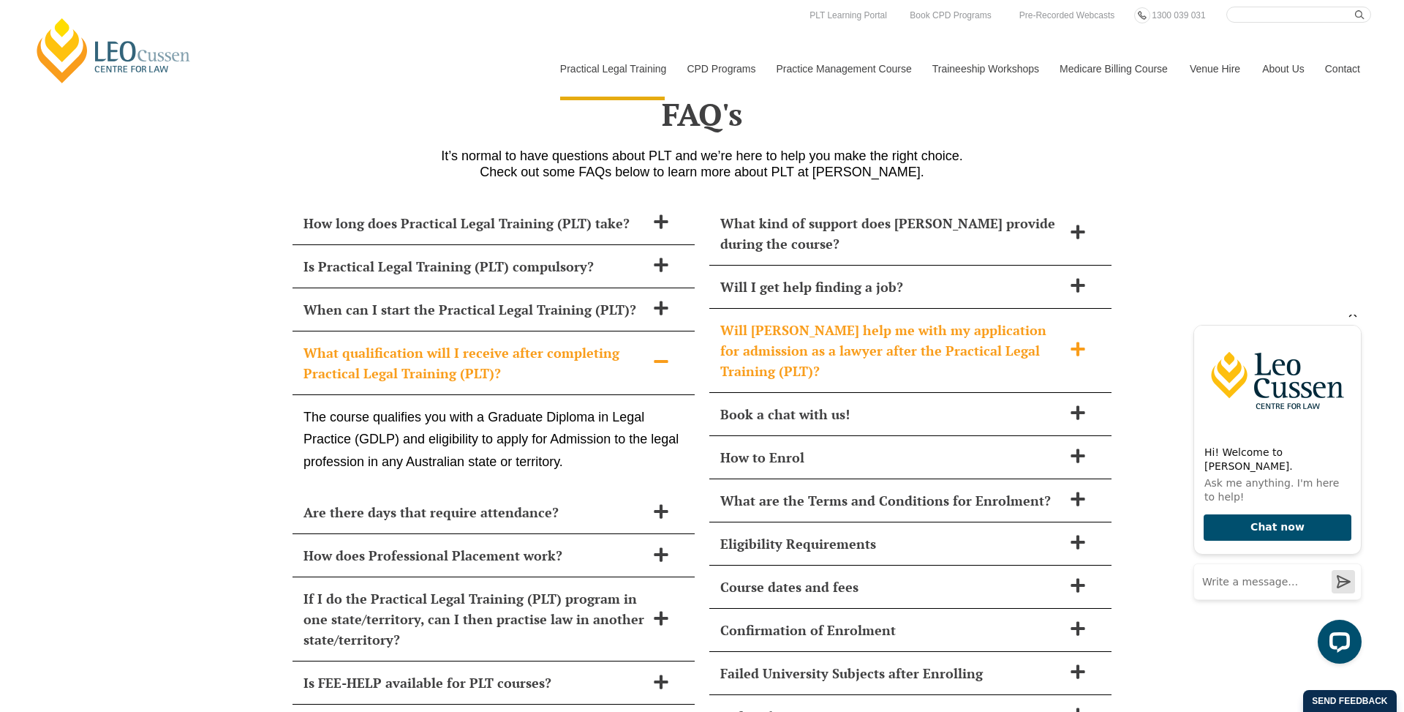
scroll to position [6182, 0]
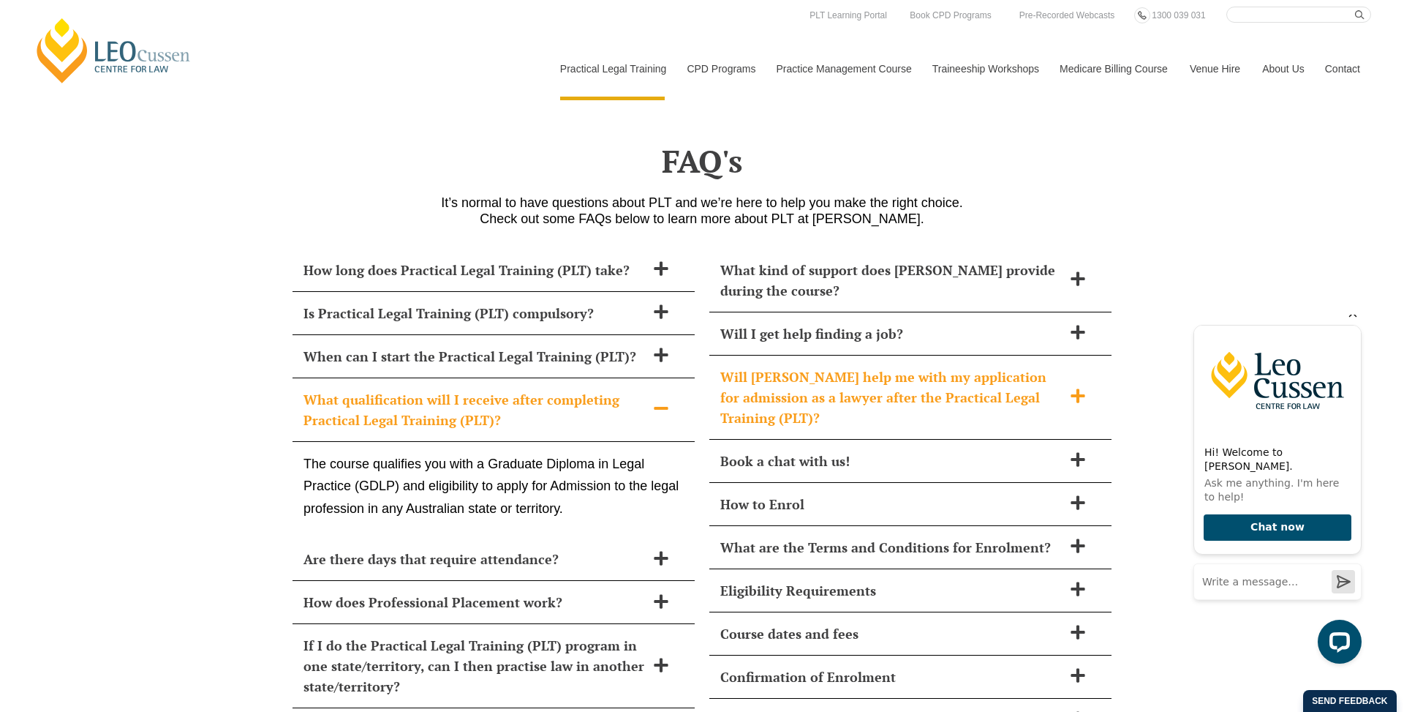
click at [879, 366] on span "Will [PERSON_NAME] help me with my application for admission as a lawyer after …" at bounding box center [891, 396] width 342 height 61
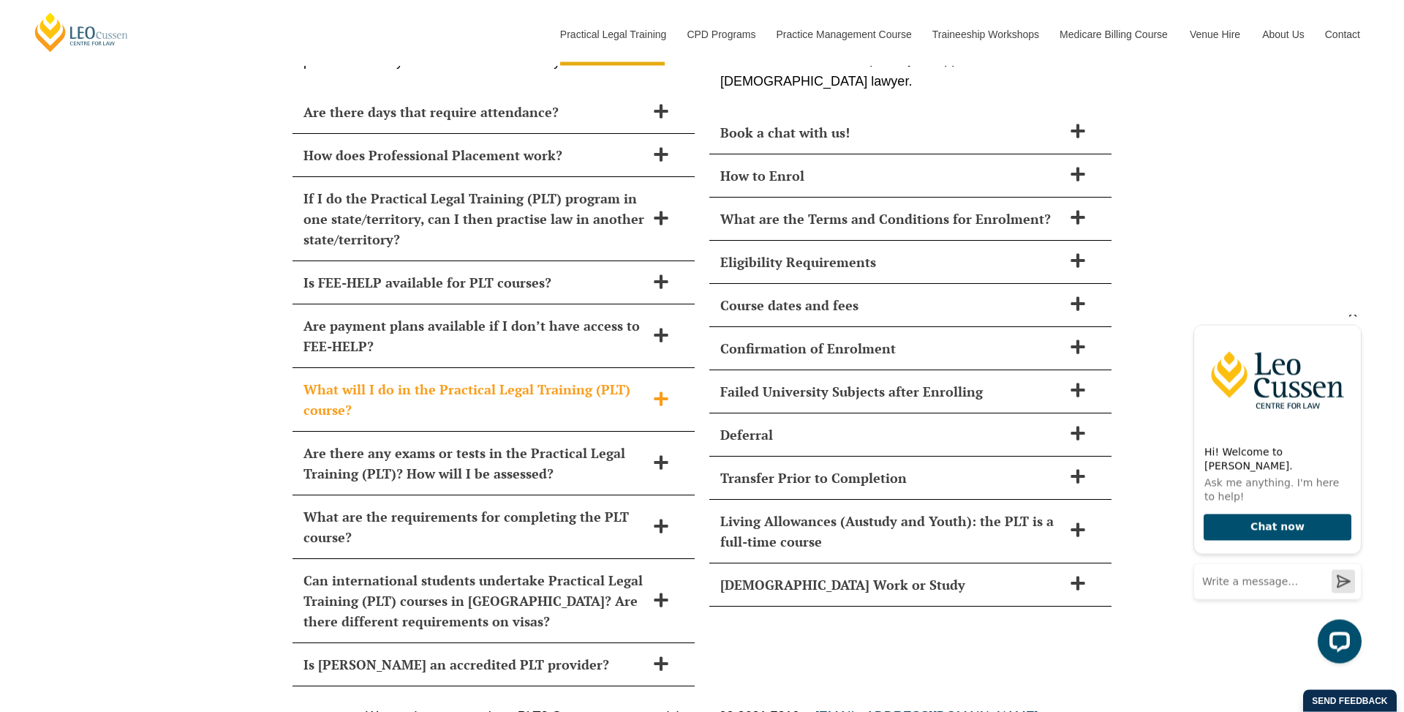
scroll to position [6629, 0]
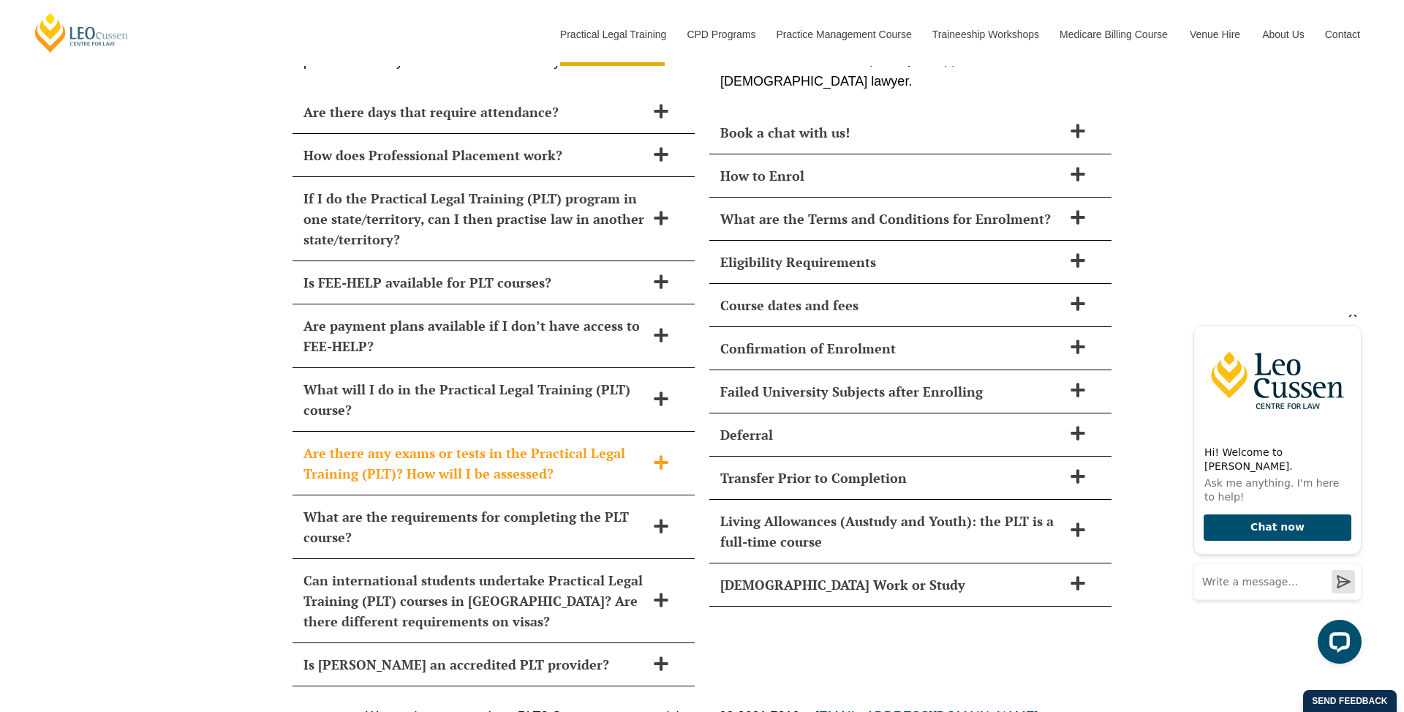
click at [649, 454] on span at bounding box center [661, 463] width 31 height 18
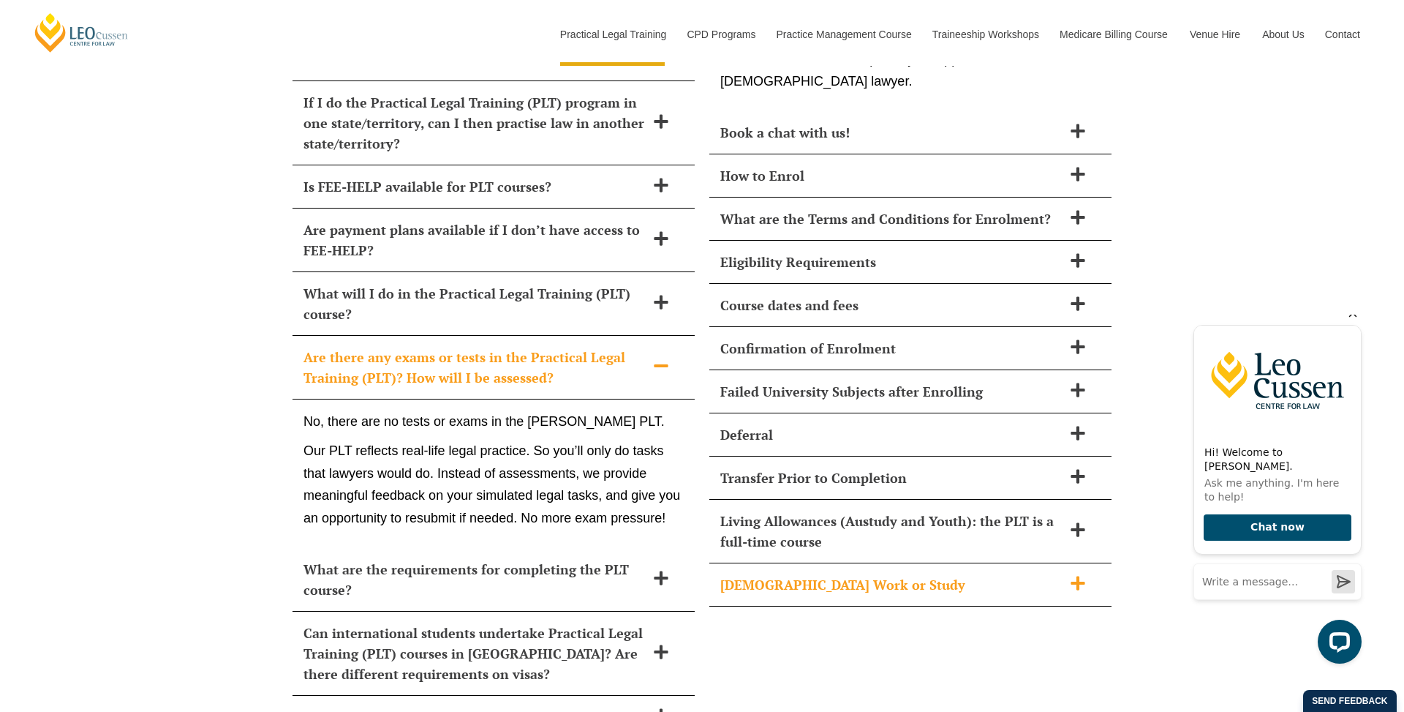
click at [878, 563] on div "Part-Time Work or Study" at bounding box center [910, 584] width 402 height 43
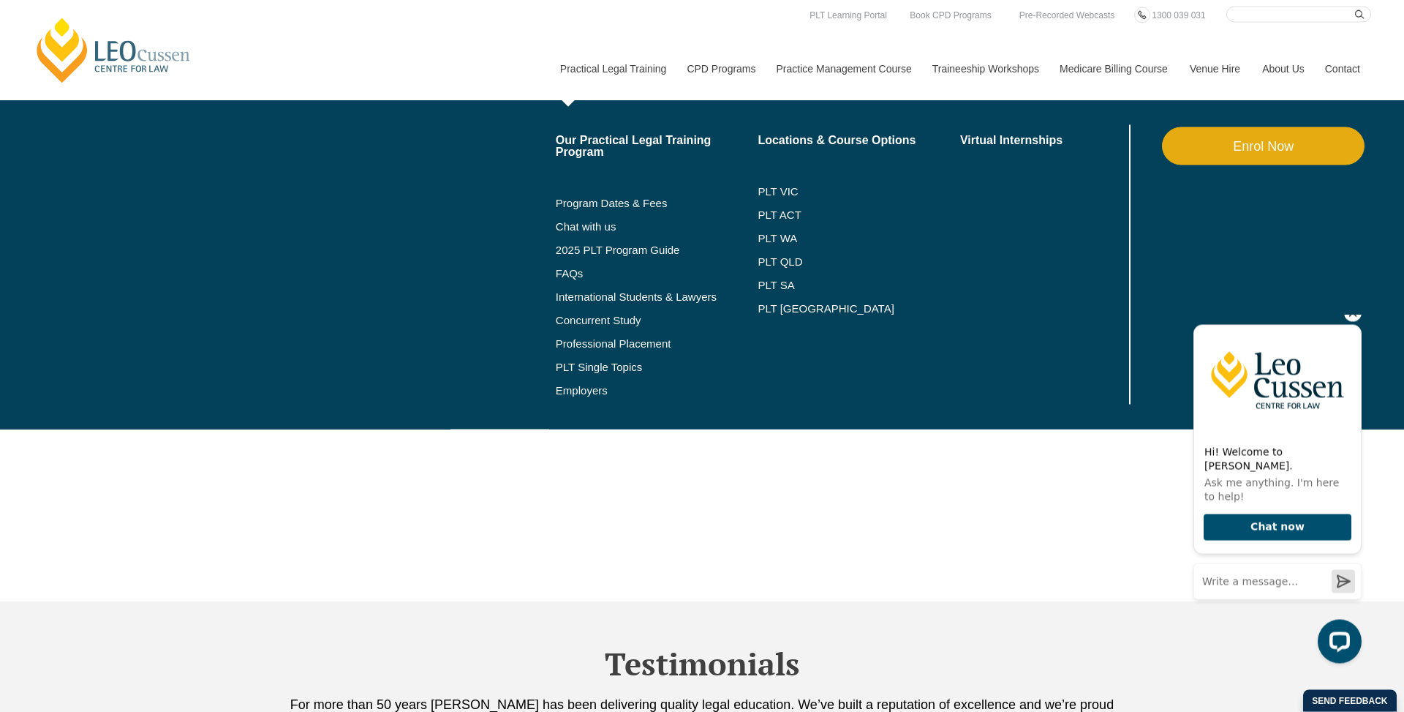
scroll to position [4630, 0]
click at [767, 241] on link "PLT WA" at bounding box center [841, 239] width 166 height 12
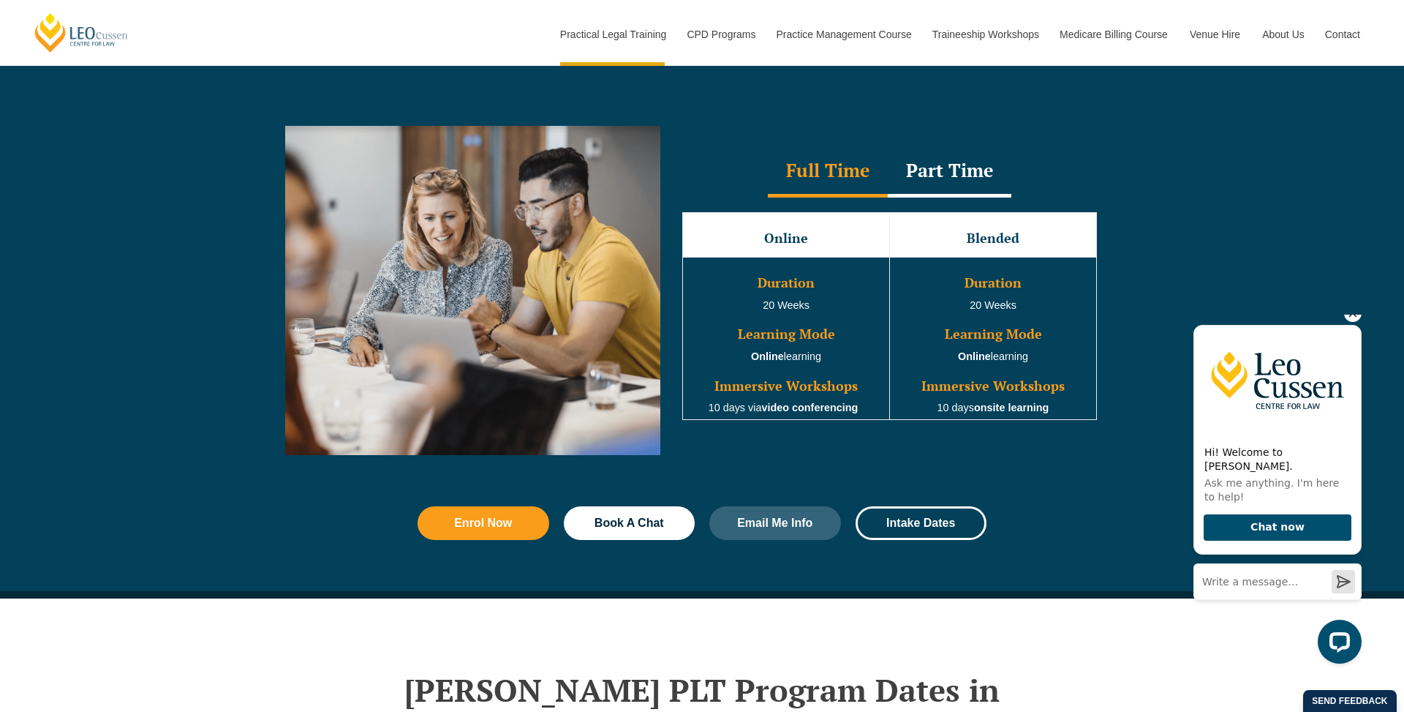
click at [949, 180] on div "Part Time" at bounding box center [950, 171] width 124 height 51
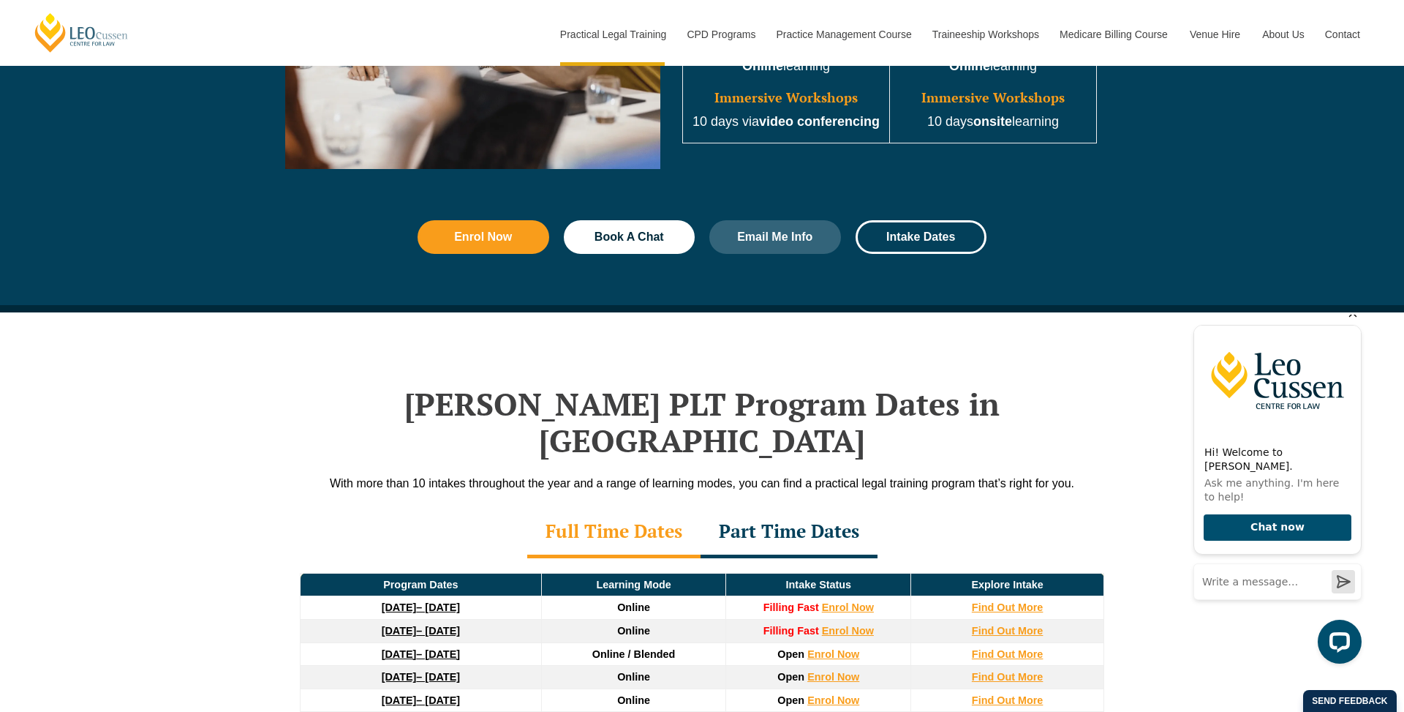
scroll to position [1627, 0]
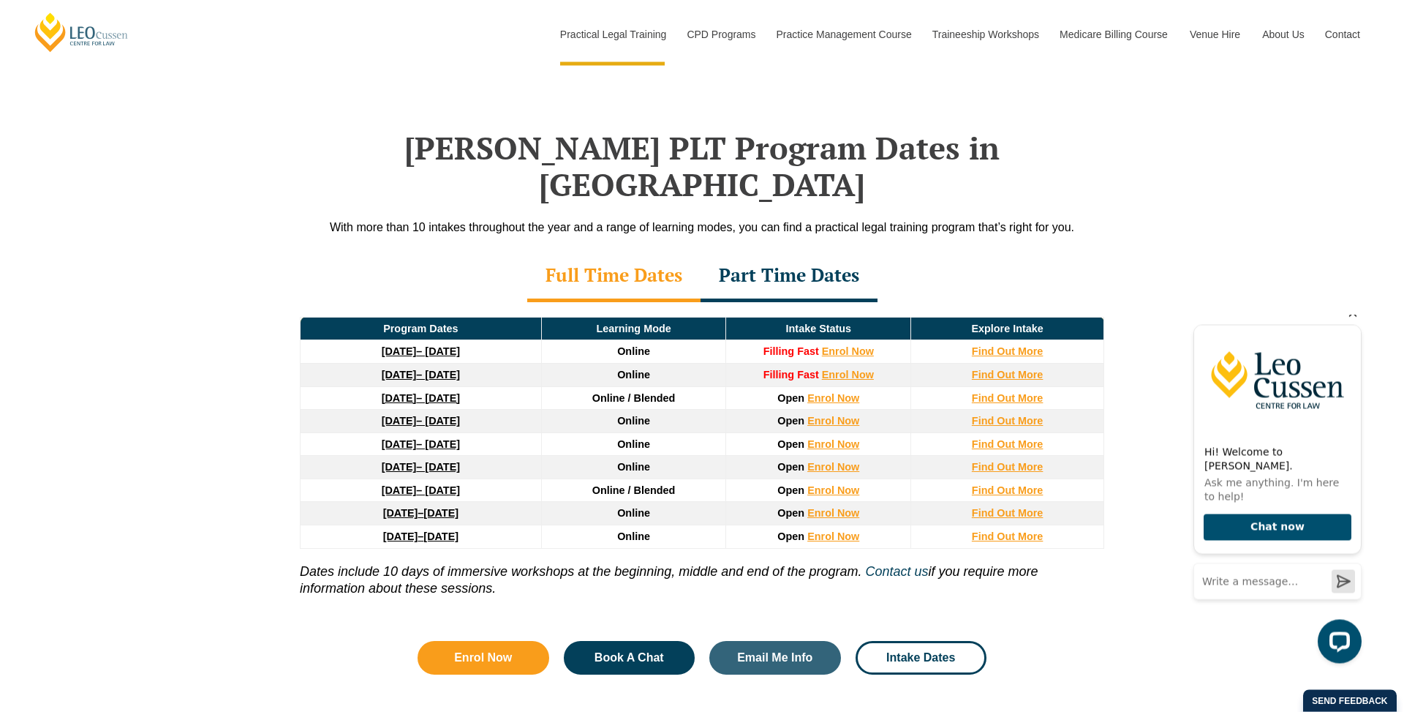
click at [794, 254] on div "Part Time Dates" at bounding box center [789, 277] width 177 height 51
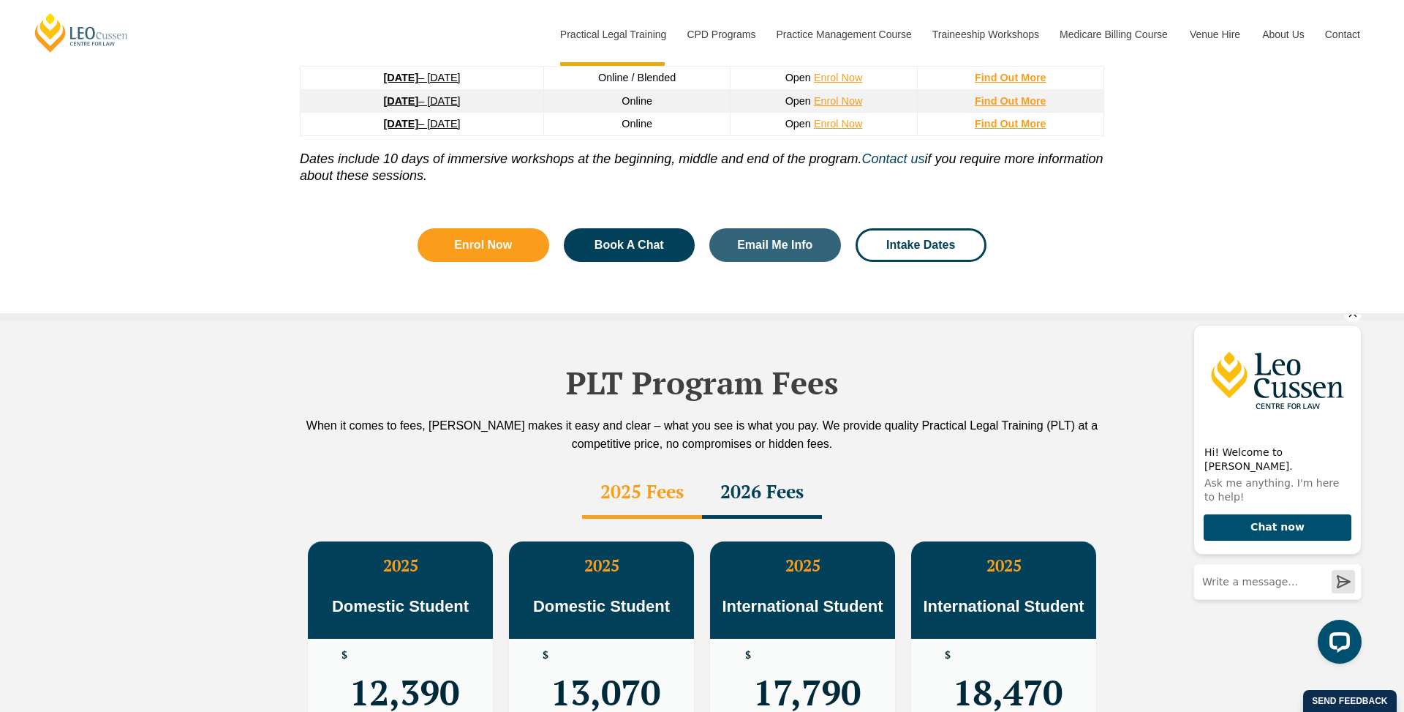
scroll to position [2324, 0]
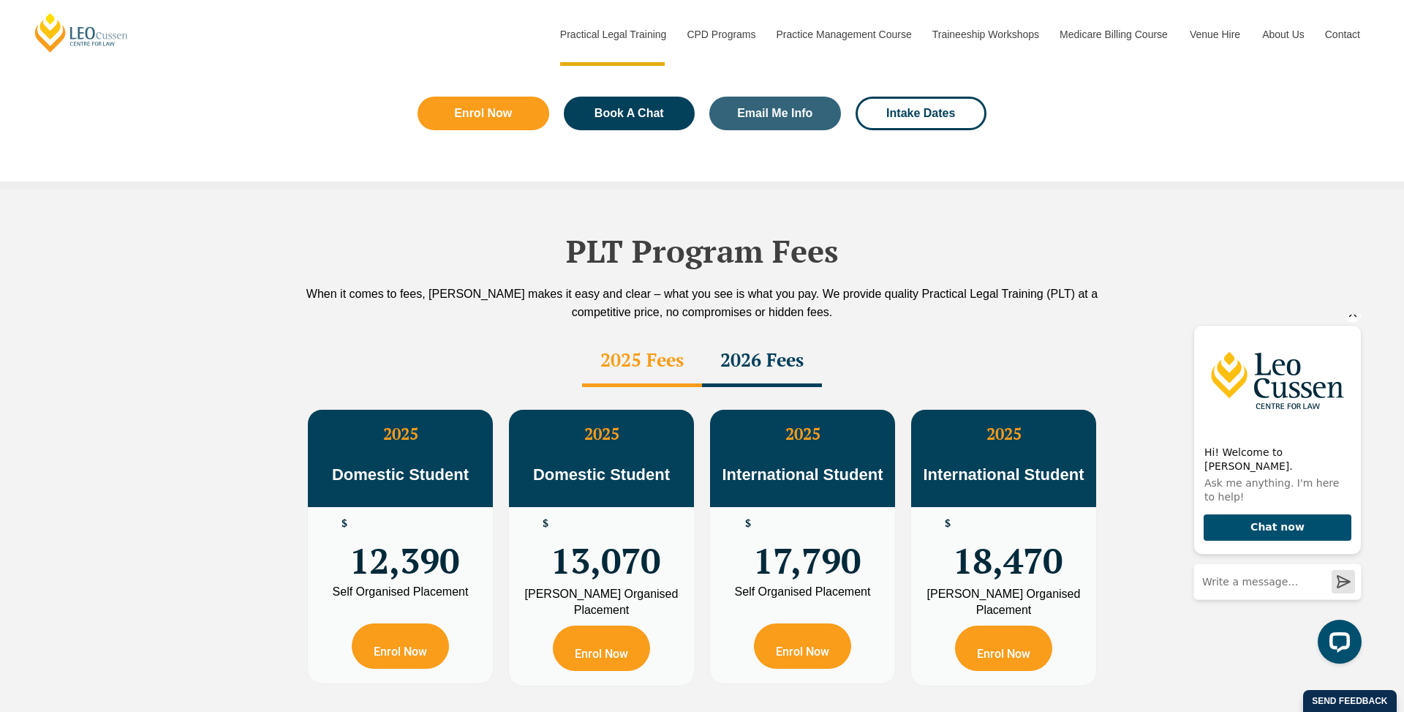
click at [755, 339] on div "2026 Fees" at bounding box center [762, 361] width 120 height 51
click at [649, 350] on div "2025 Fees" at bounding box center [642, 361] width 120 height 51
click at [740, 336] on div "2026 Fees" at bounding box center [762, 361] width 120 height 51
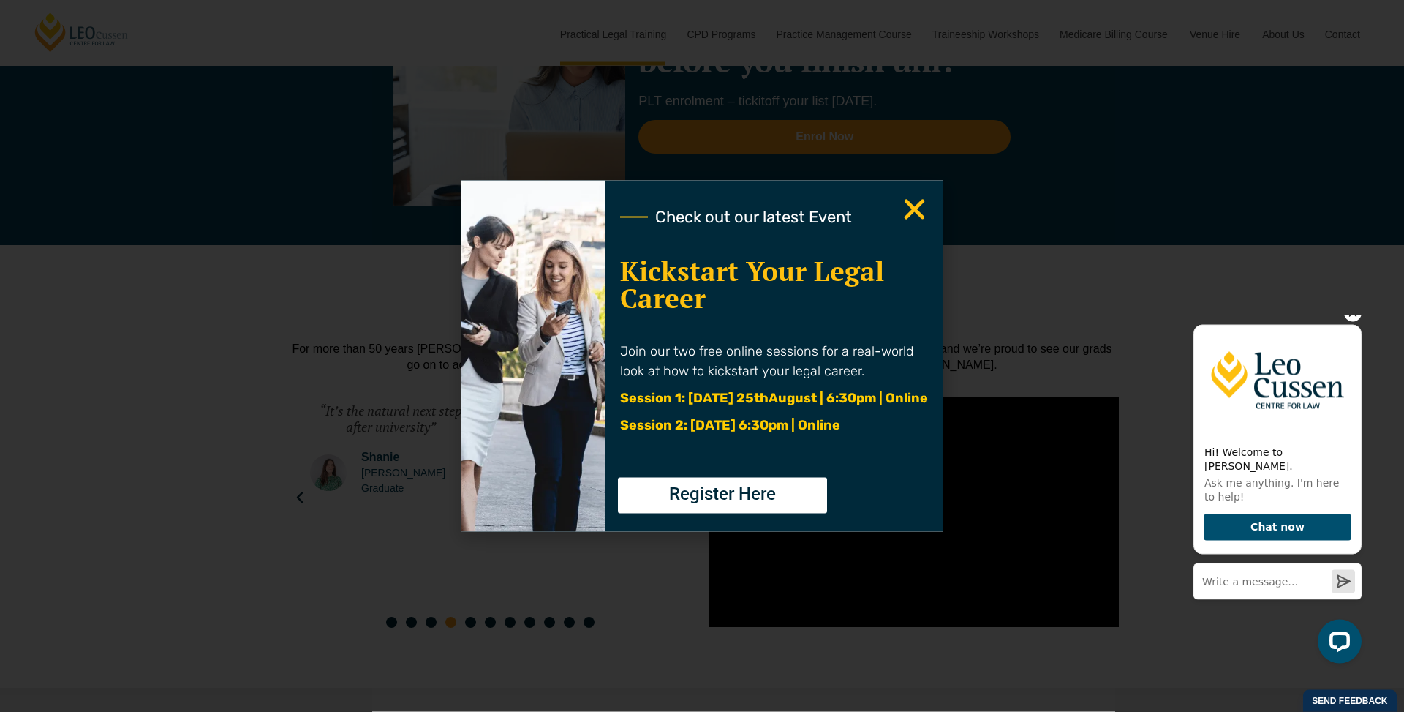
scroll to position [3197, 0]
click at [916, 224] on icon "Close" at bounding box center [914, 209] width 29 height 29
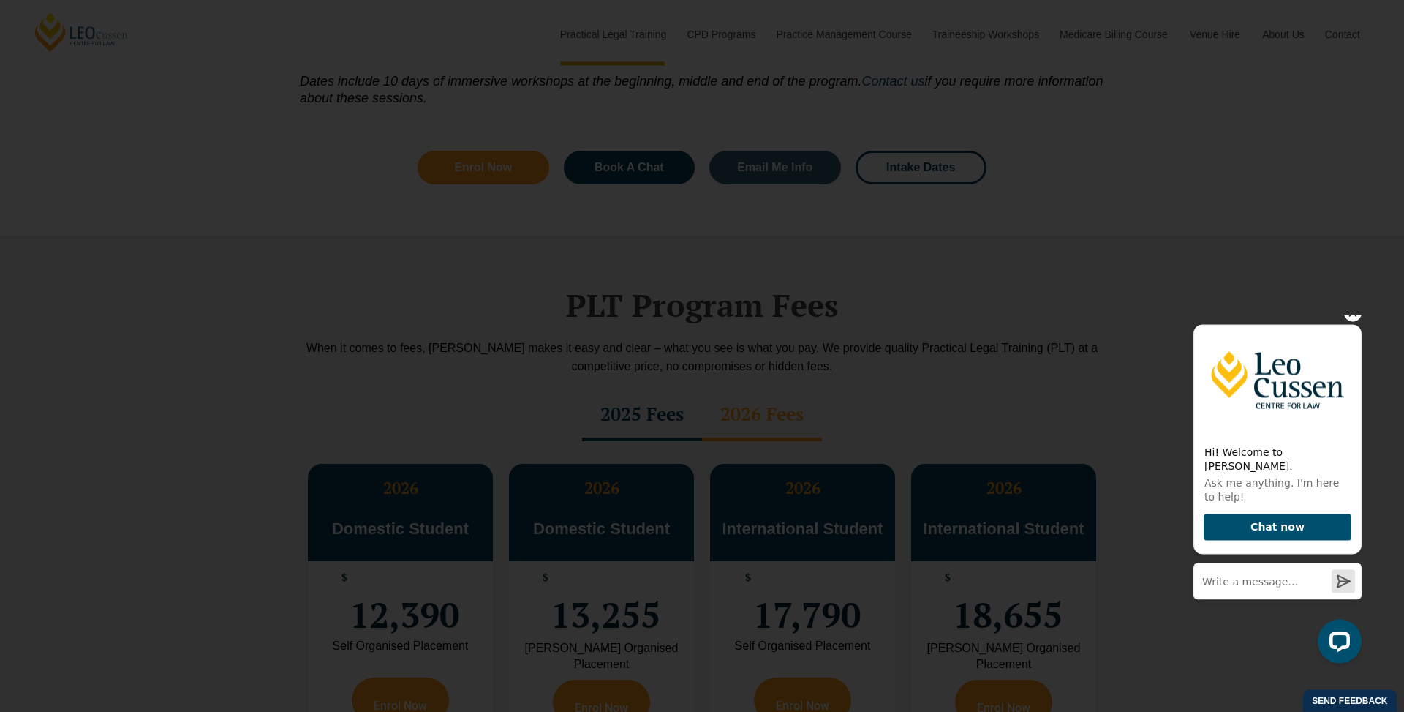
scroll to position [2270, 0]
click at [905, 224] on icon "Close" at bounding box center [914, 209] width 29 height 29
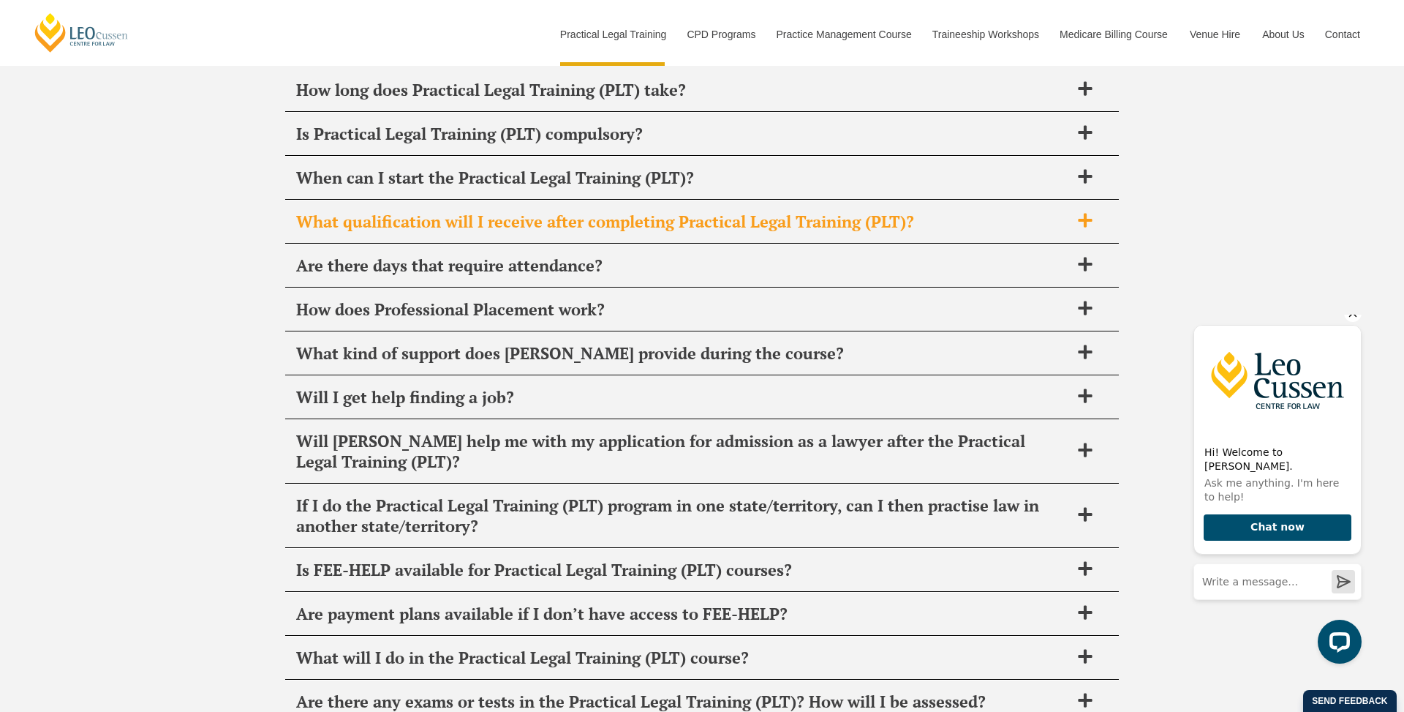
scroll to position [7003, 0]
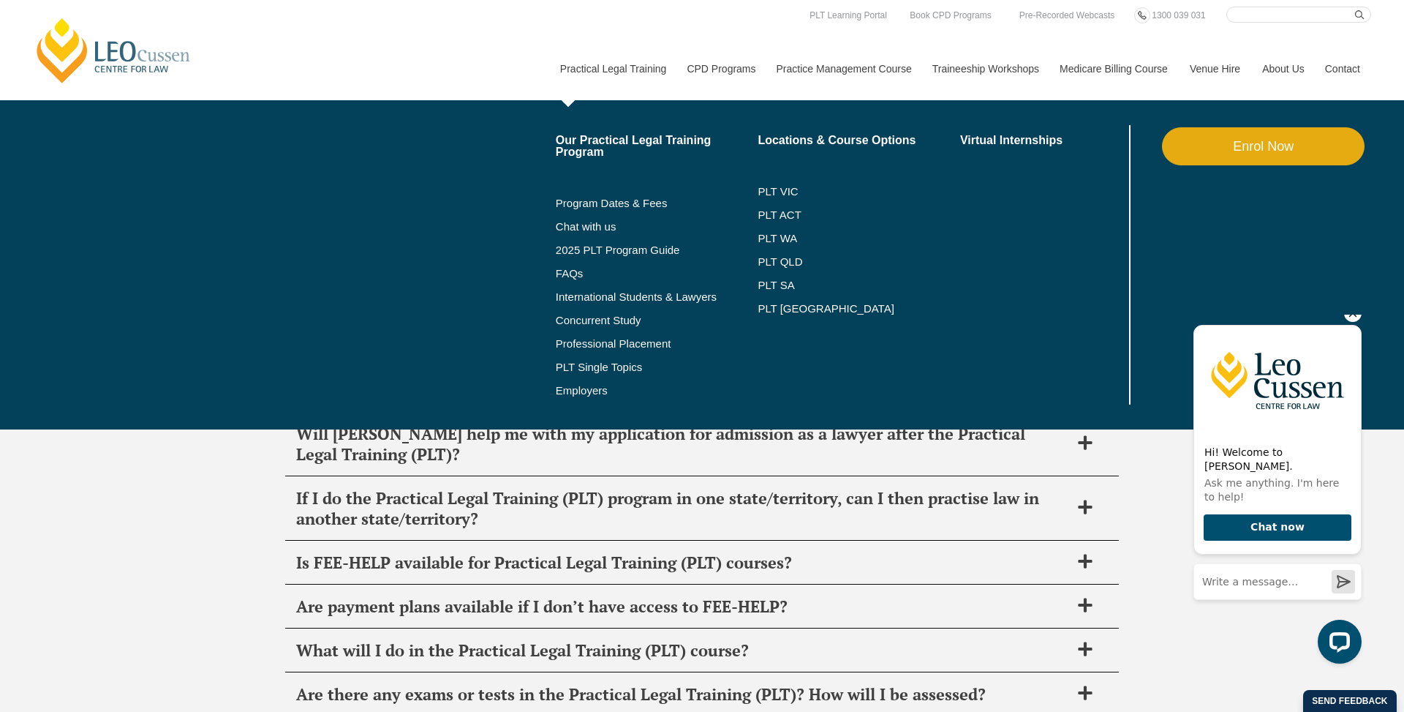
click at [581, 257] on li "2025 PLT Program Guide" at bounding box center [657, 249] width 203 height 23
click at [584, 249] on link "2025 PLT Program Guide" at bounding box center [639, 250] width 166 height 12
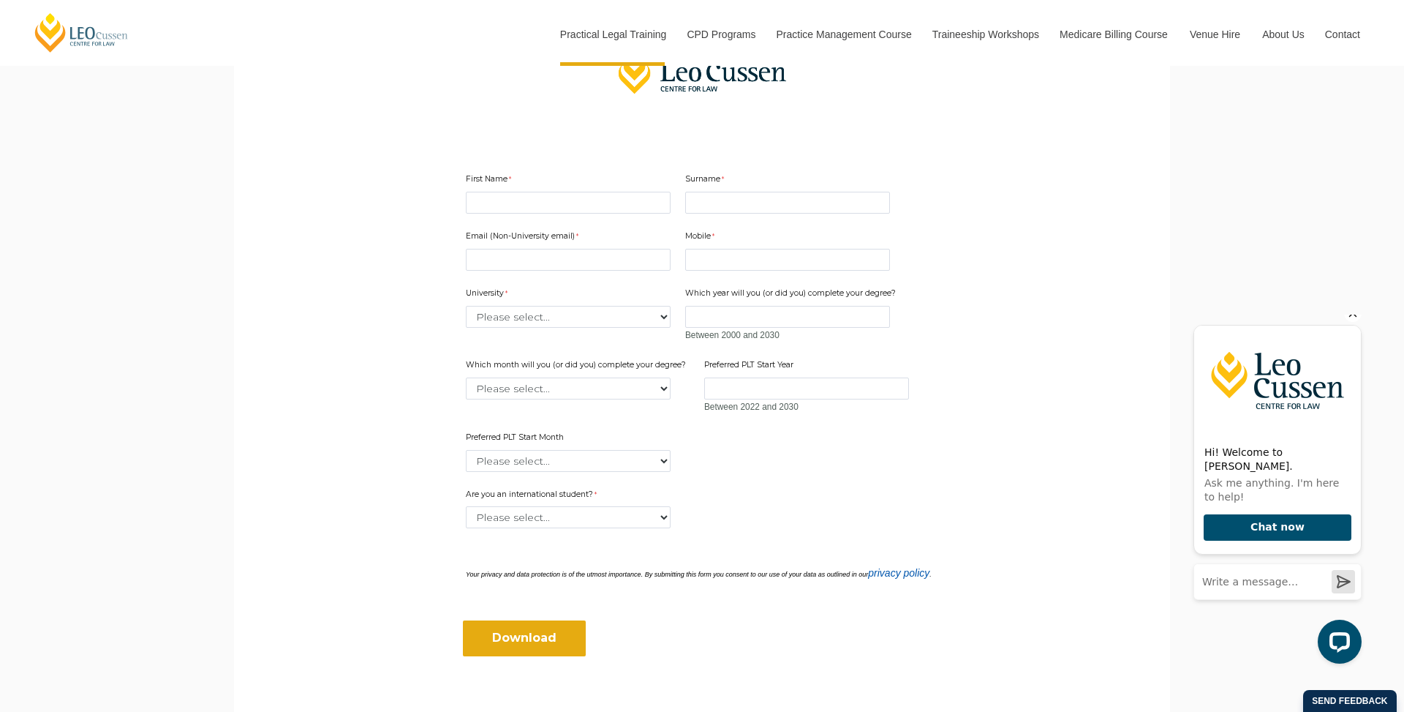
scroll to position [344, 0]
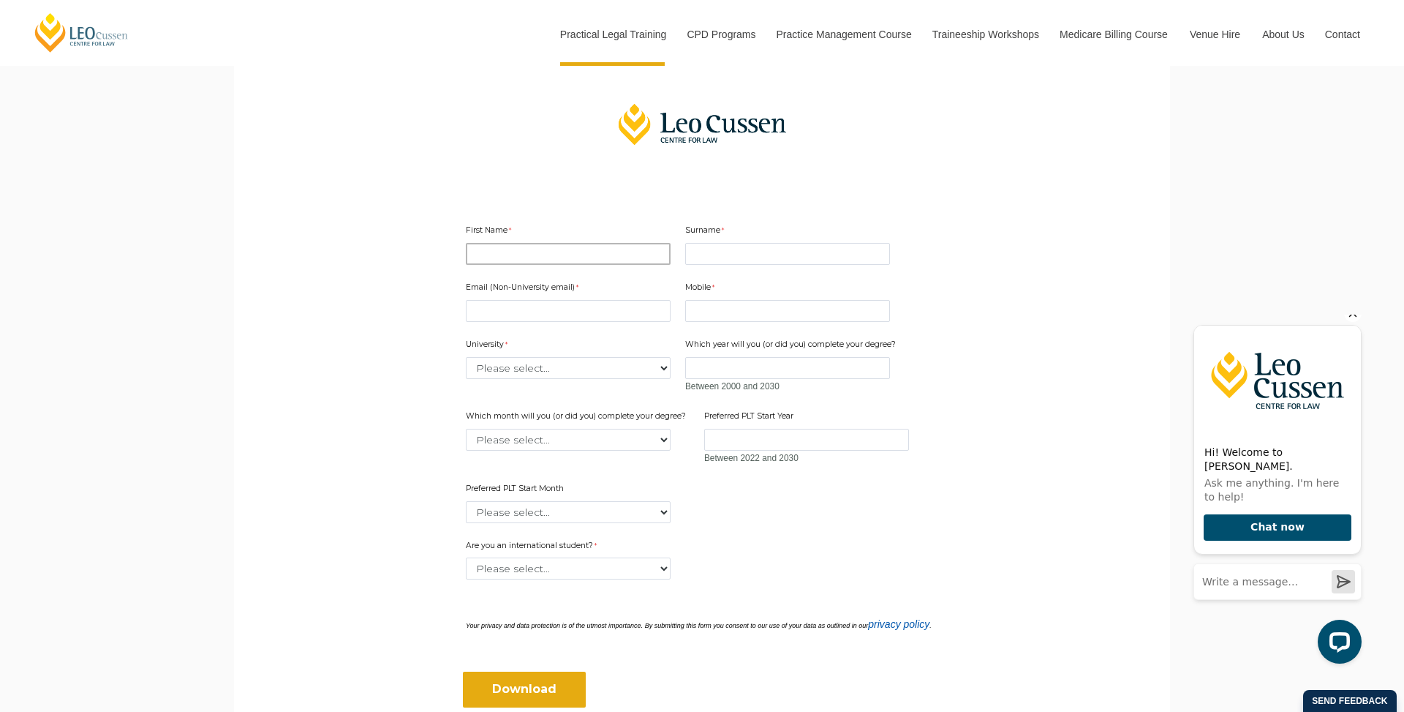
click at [612, 247] on input "First Name" at bounding box center [568, 254] width 205 height 22
click at [614, 250] on input "First Name" at bounding box center [568, 254] width 205 height 22
type input "Savani"
type input "Daluwatta"
type input "s"
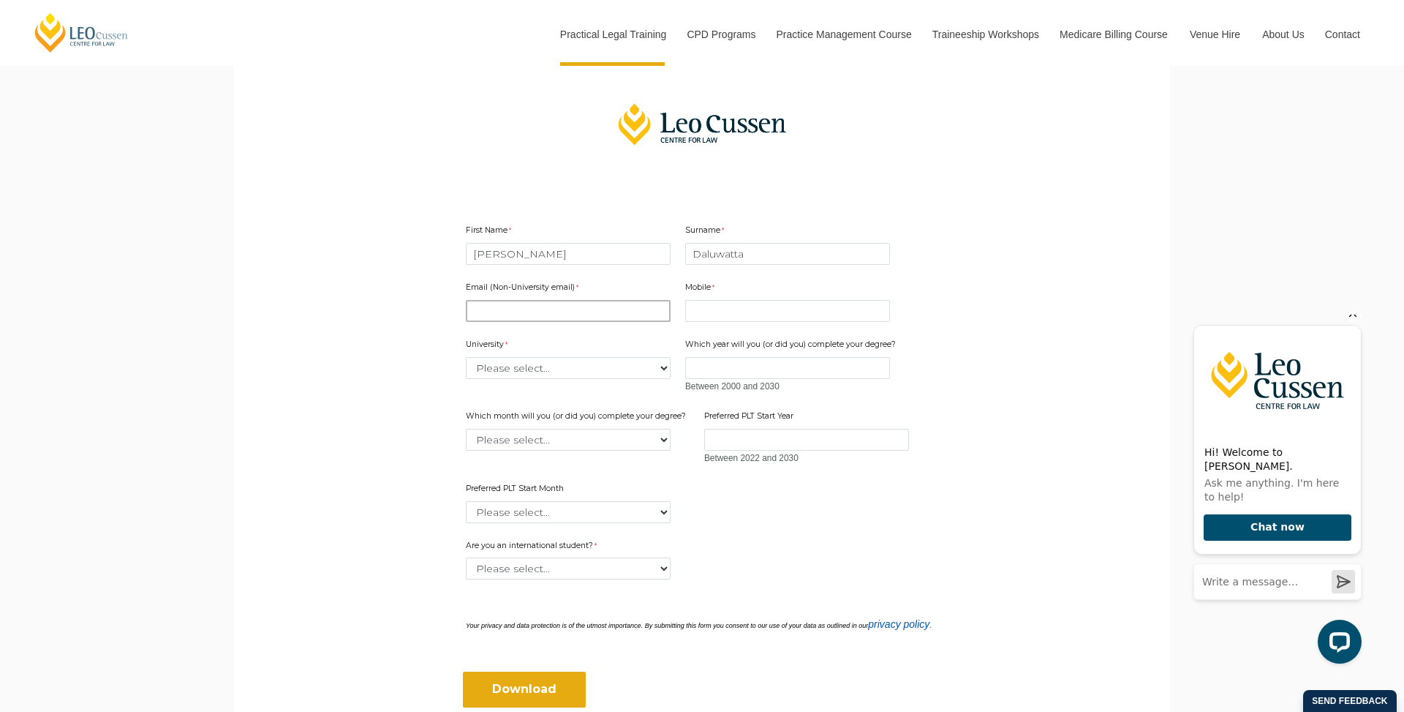
type input "savani.daluwatta@hotmail.com"
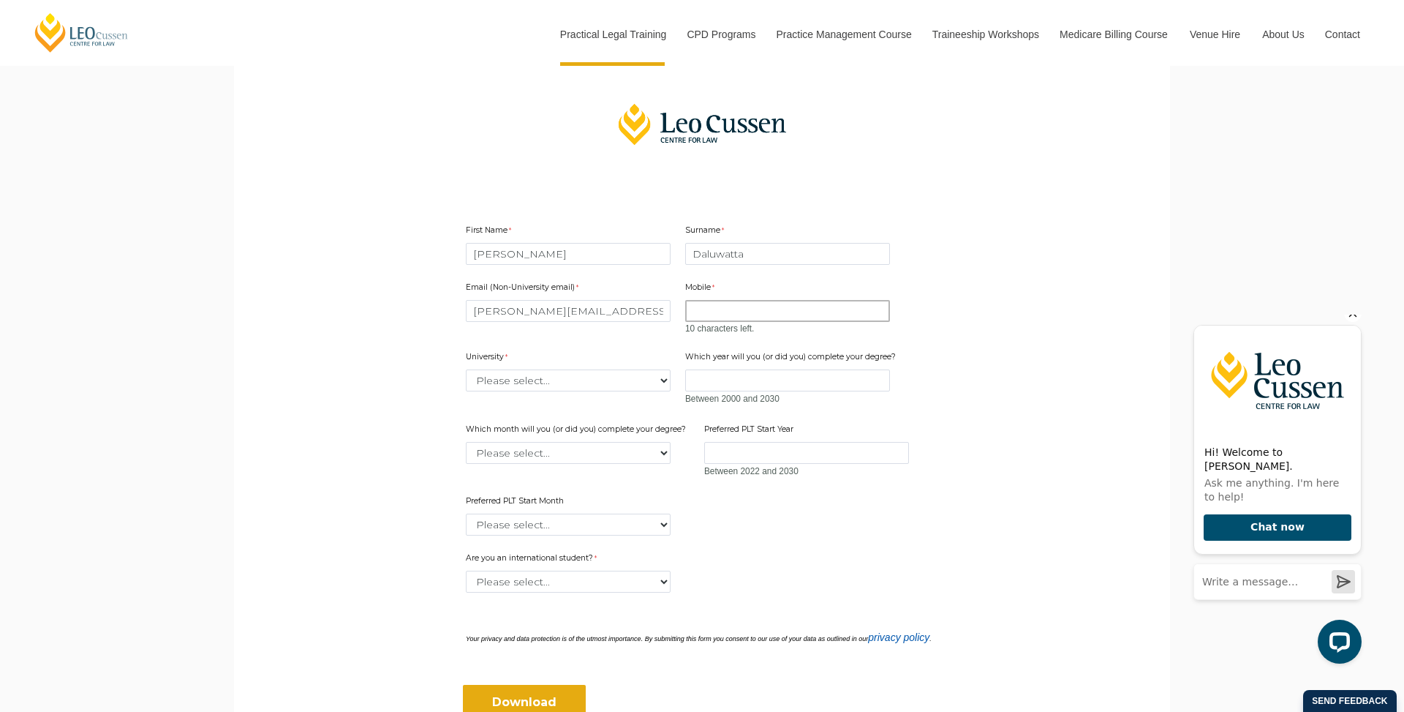
click at [742, 313] on input "Mobile" at bounding box center [787, 311] width 205 height 22
type input "0490489764"
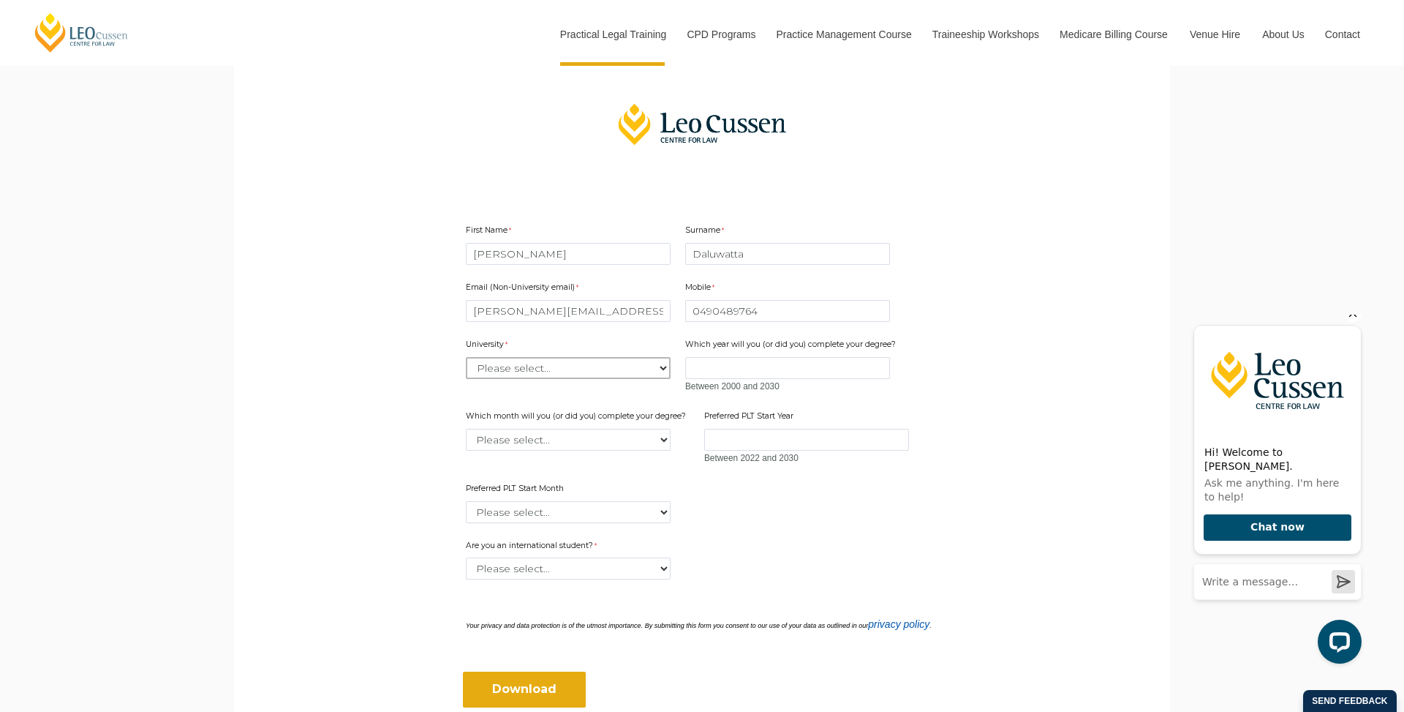
select select "tfa_2216"
click at [737, 363] on input "Which year will you (or did you) complete your degree?" at bounding box center [787, 368] width 205 height 22
type input "2025"
click at [680, 419] on label "Which month will you (or did you) complete your degree?" at bounding box center [578, 417] width 224 height 15
click at [671, 429] on select "Please select... January February March April May June July August September Oc…" at bounding box center [568, 440] width 205 height 22
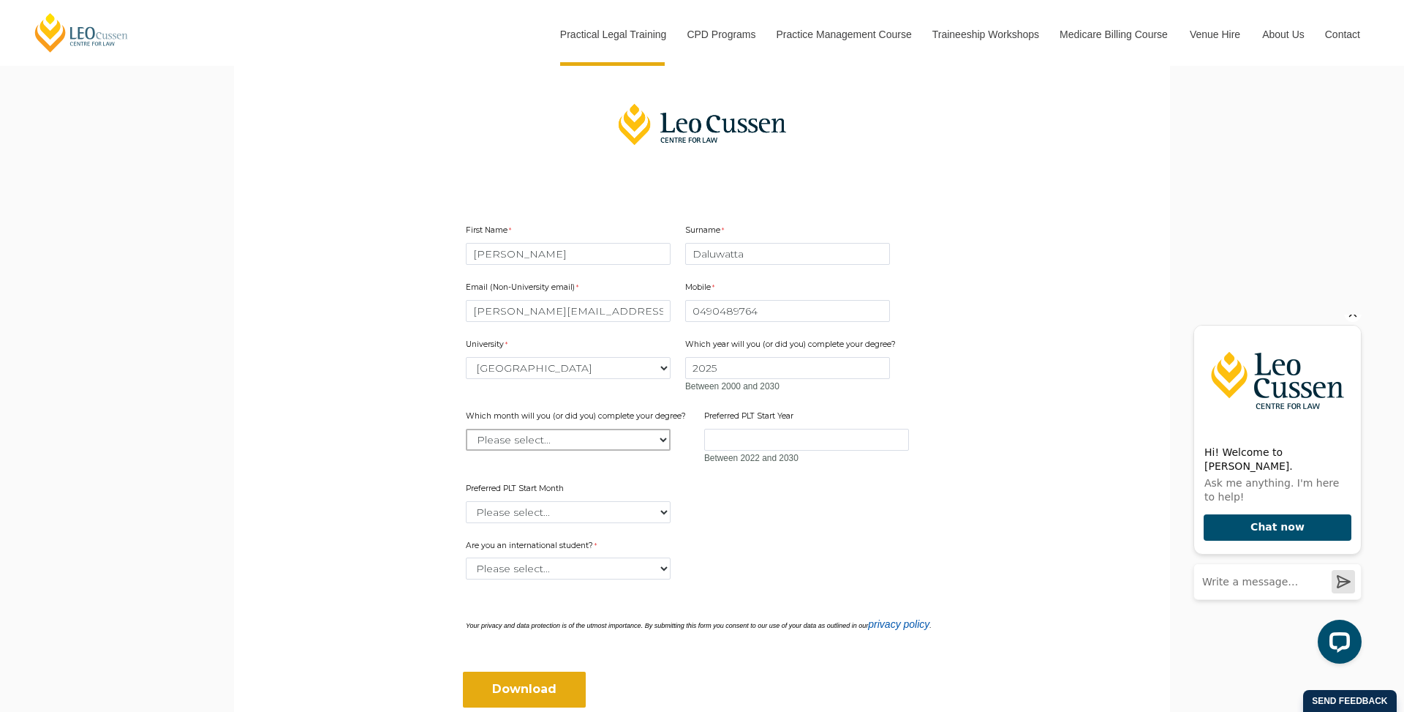
select select "tfa_2232"
click at [747, 429] on input "Preferred PLT Start Year" at bounding box center [806, 440] width 205 height 22
type input "2026"
select select "tfa_2378"
select select "tfa_60"
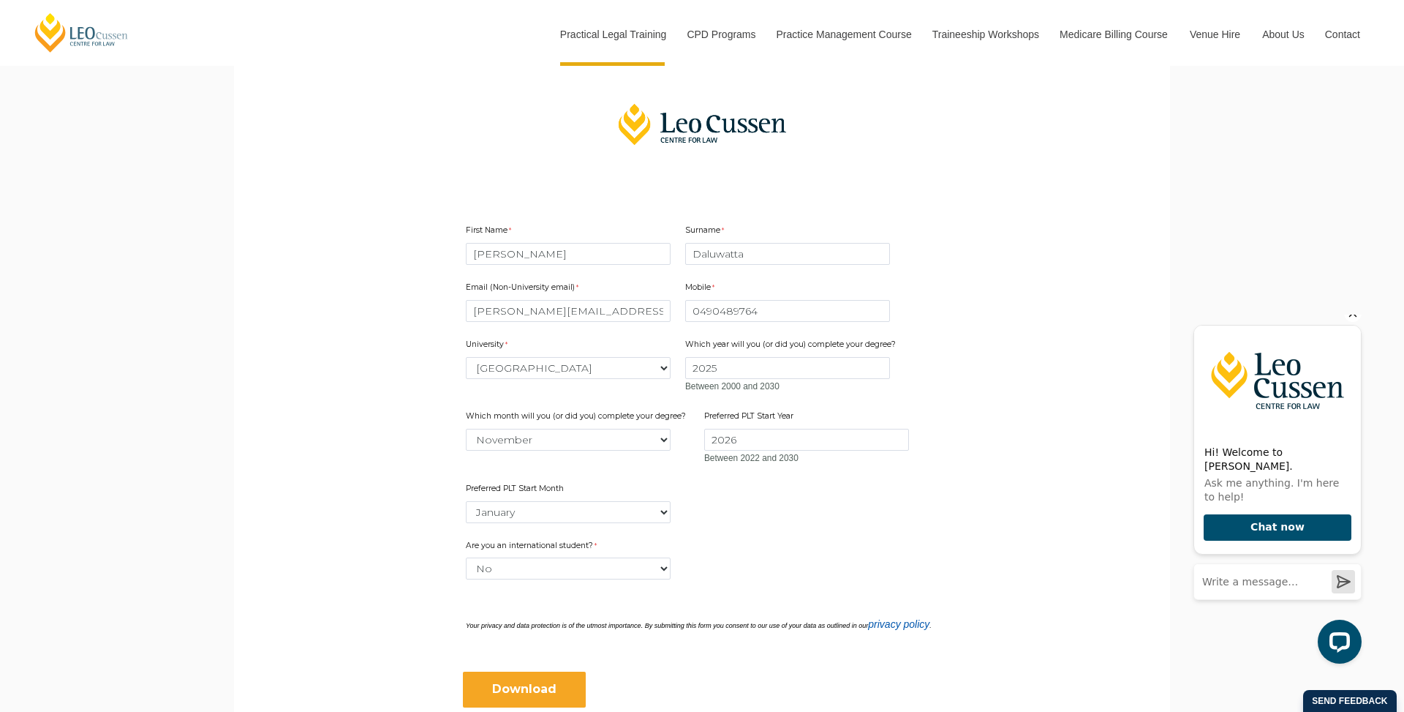
click at [555, 682] on input "Download" at bounding box center [524, 688] width 123 height 35
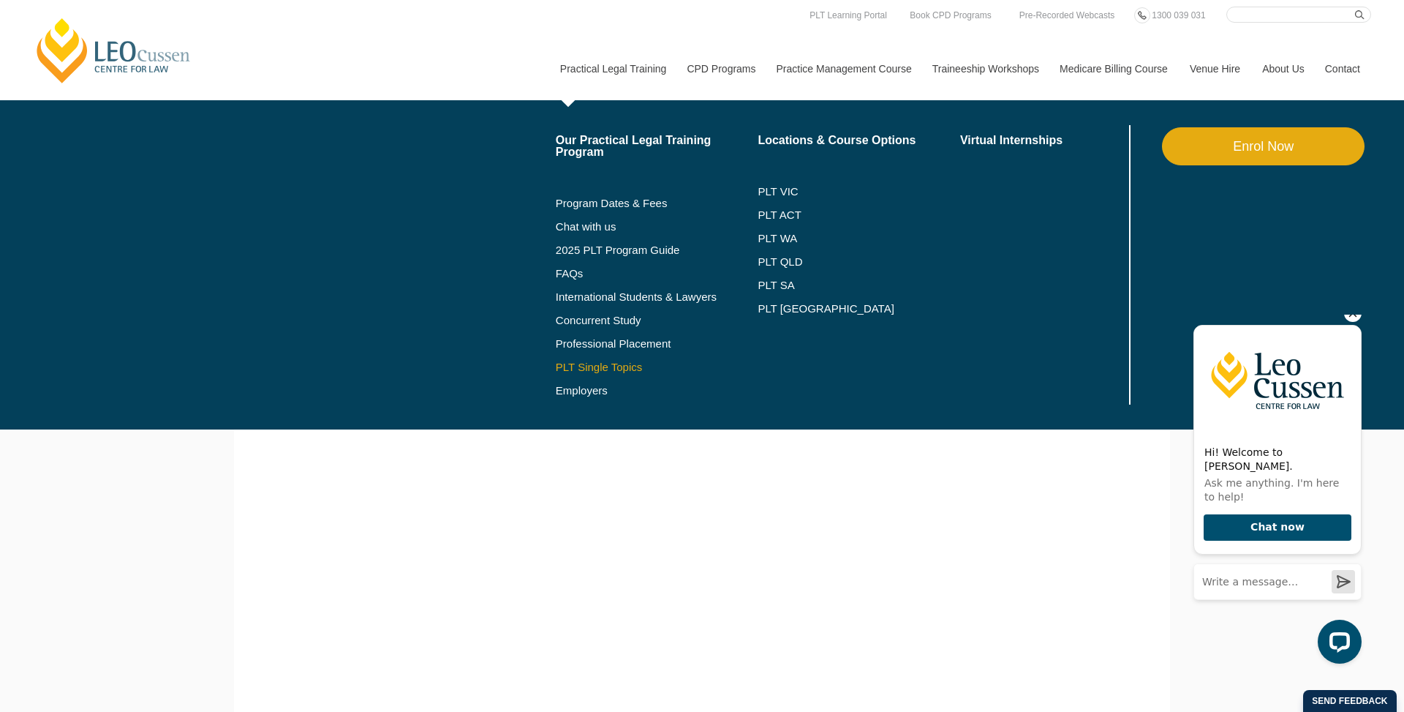
click at [583, 364] on link "PLT Single Topics" at bounding box center [657, 367] width 203 height 12
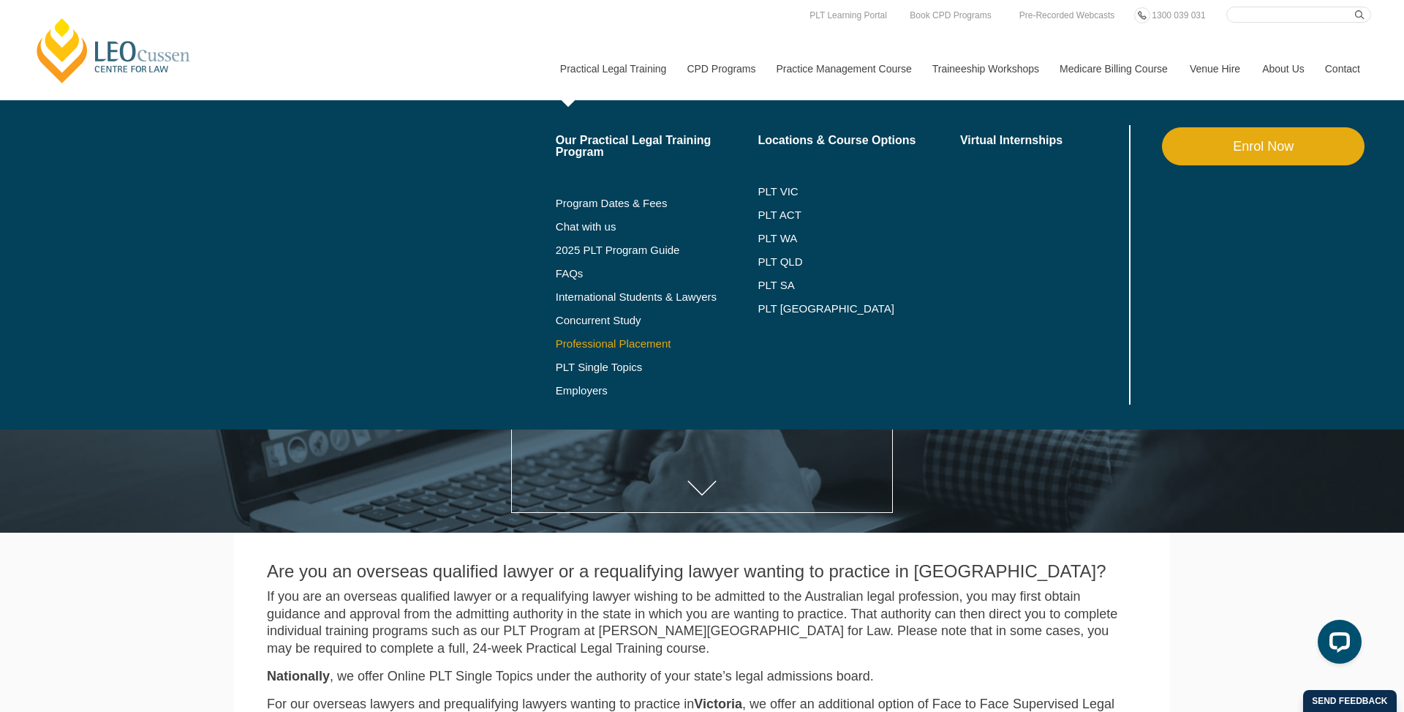
click at [582, 345] on link "Professional Placement" at bounding box center [657, 344] width 203 height 12
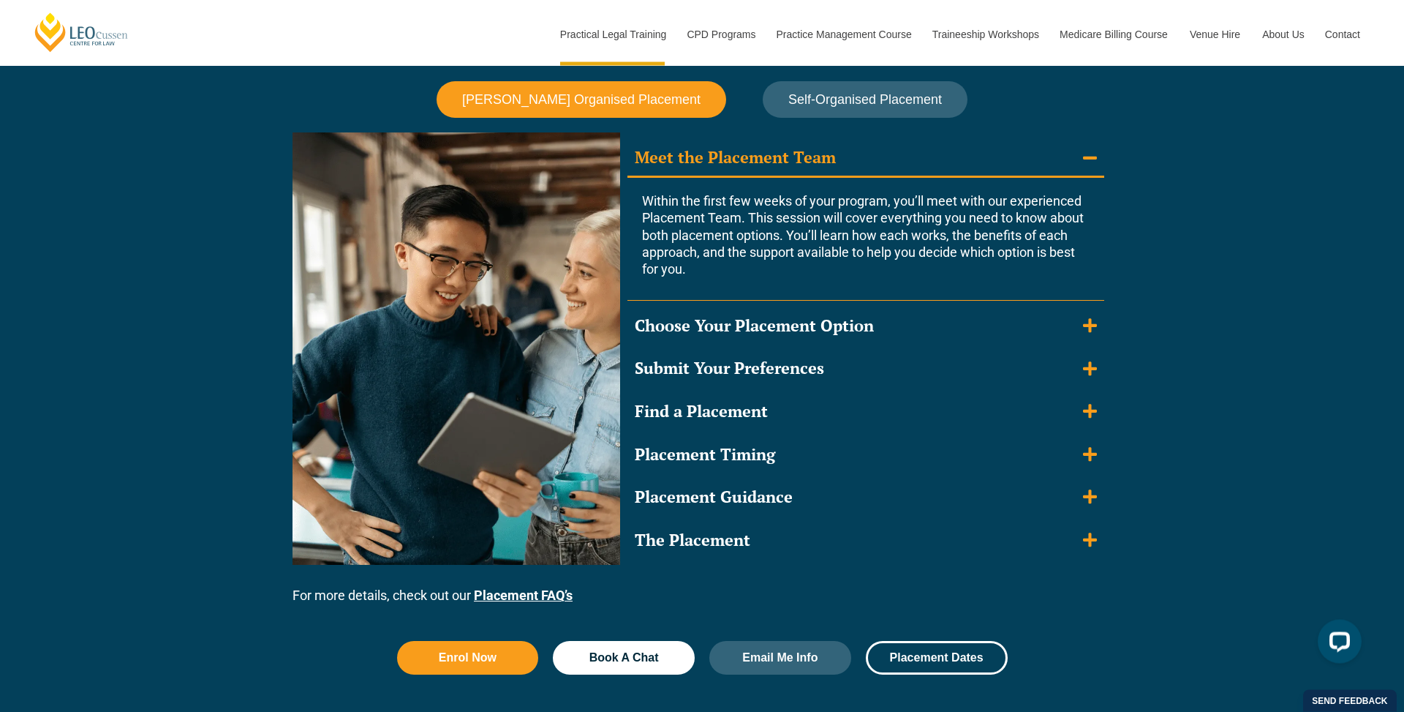
scroll to position [1302, 0]
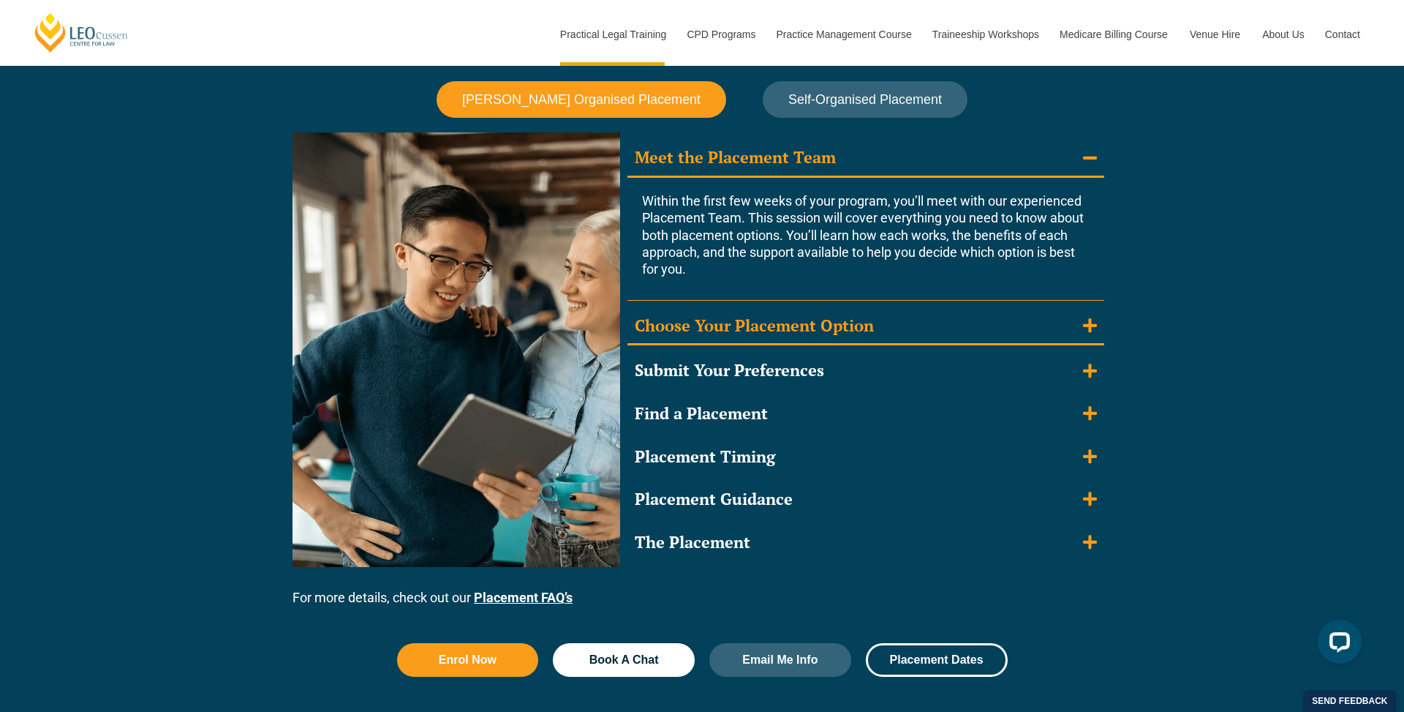
click at [880, 331] on summary "Choose Your Placement Option" at bounding box center [866, 327] width 477 height 38
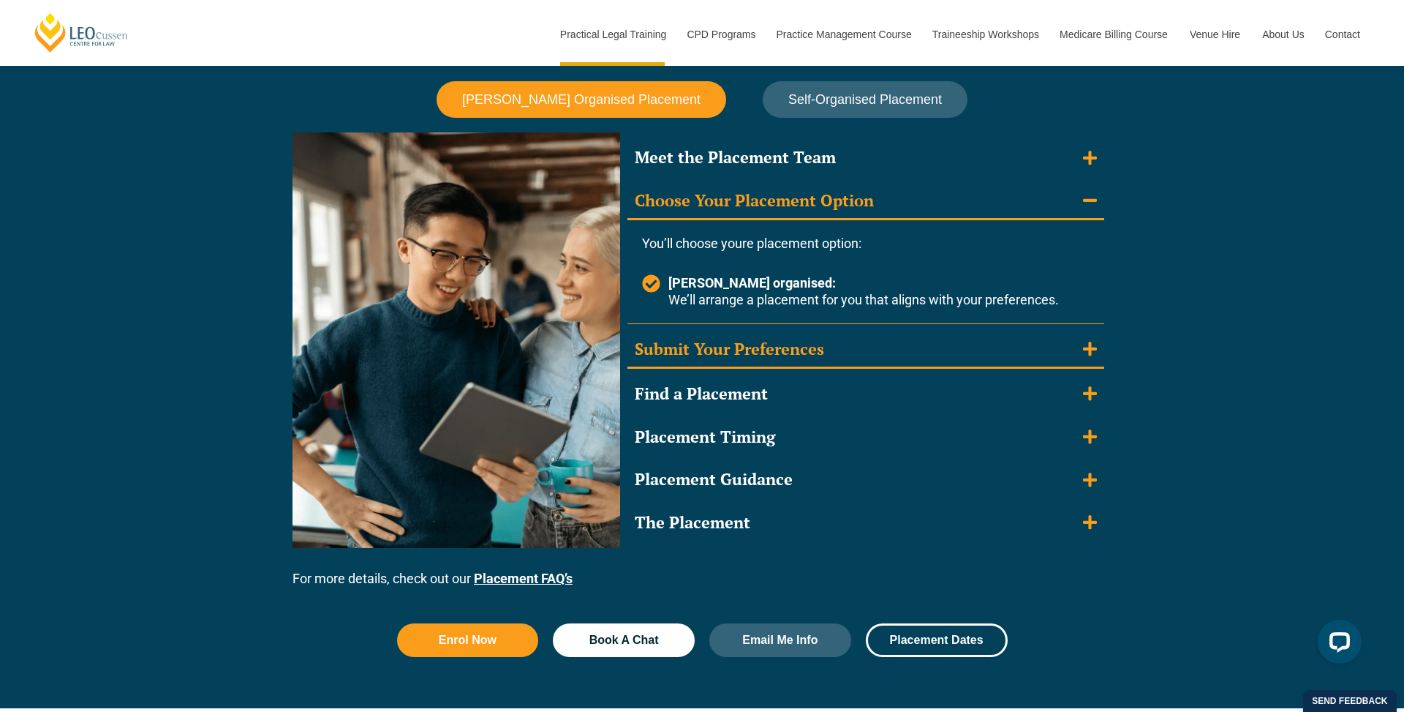
click at [855, 350] on summary "Submit Your Preferences" at bounding box center [866, 350] width 477 height 38
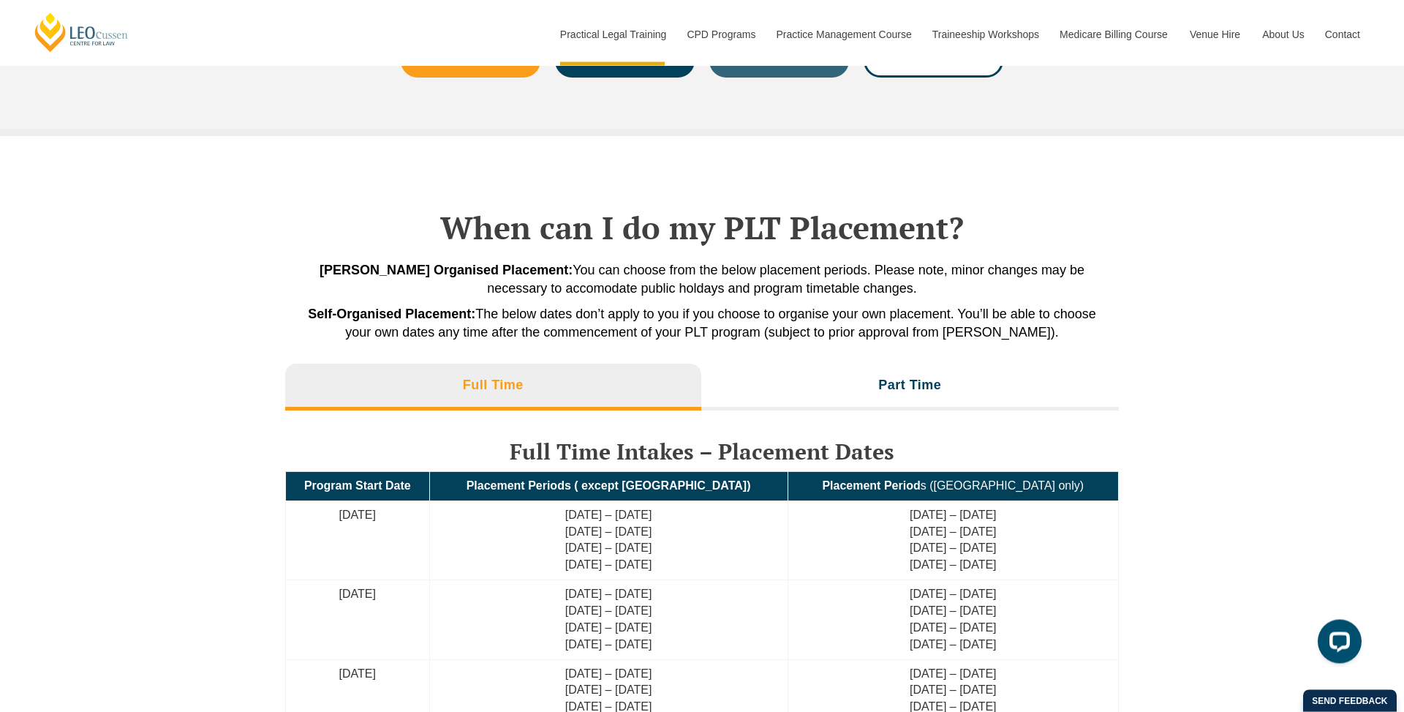
scroll to position [3141, 0]
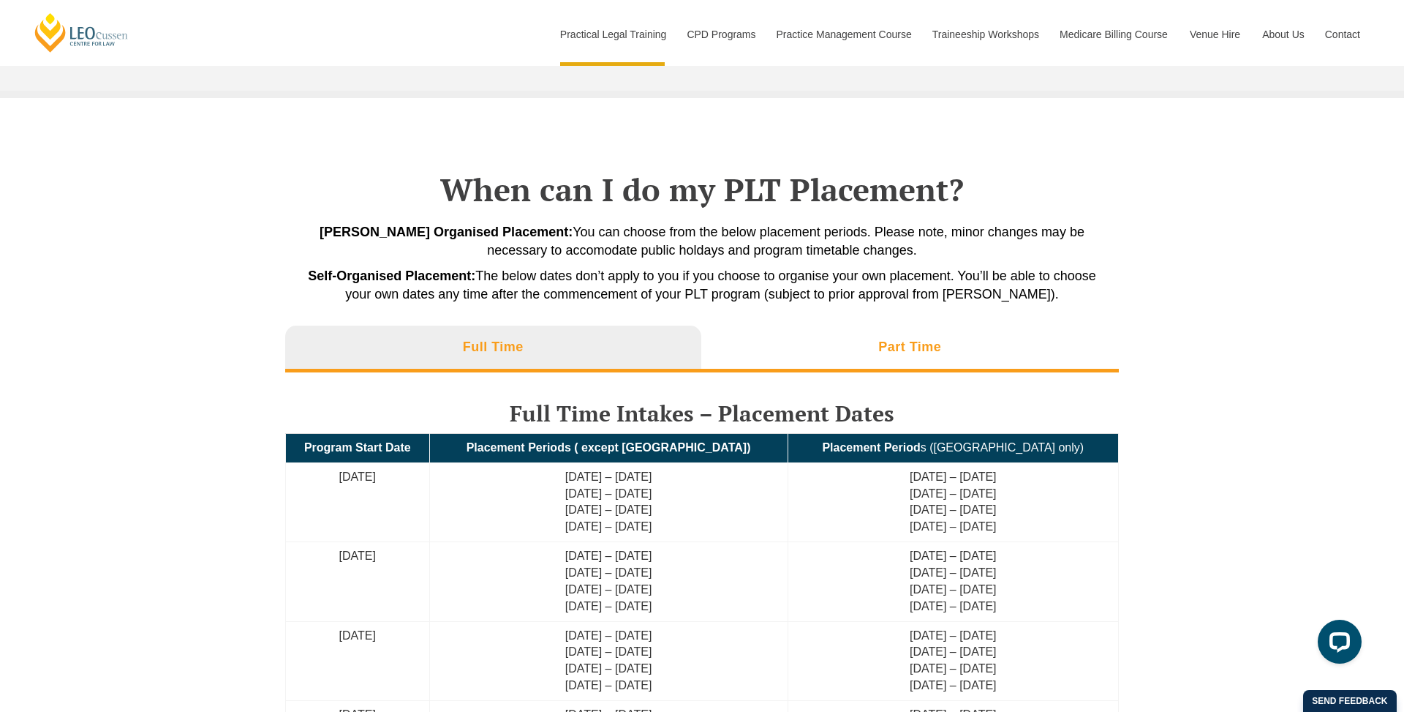
click at [990, 334] on li "Part Time" at bounding box center [910, 348] width 418 height 47
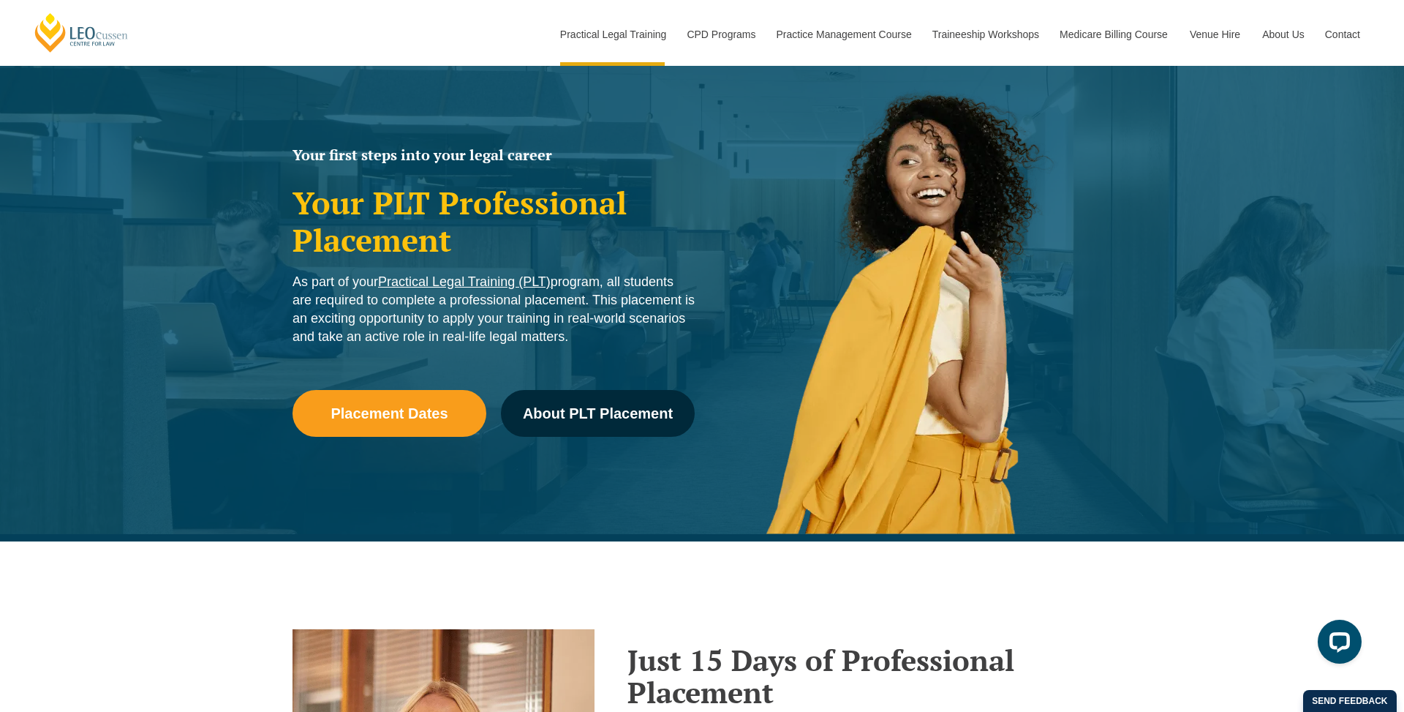
scroll to position [0, 0]
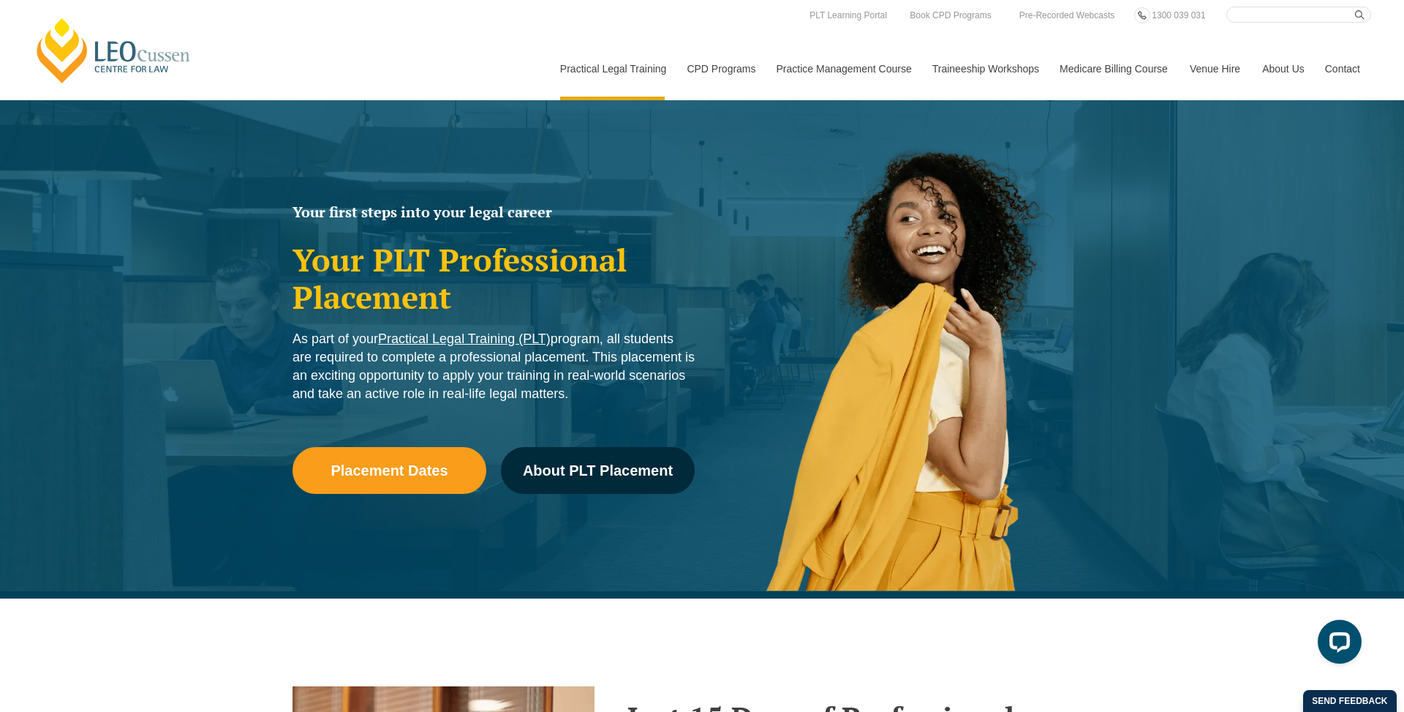
click at [1239, 12] on input "Search here" at bounding box center [1299, 15] width 145 height 16
type input "Course structure"
click at [1363, 15] on button "submit" at bounding box center [1363, 15] width 16 height 16
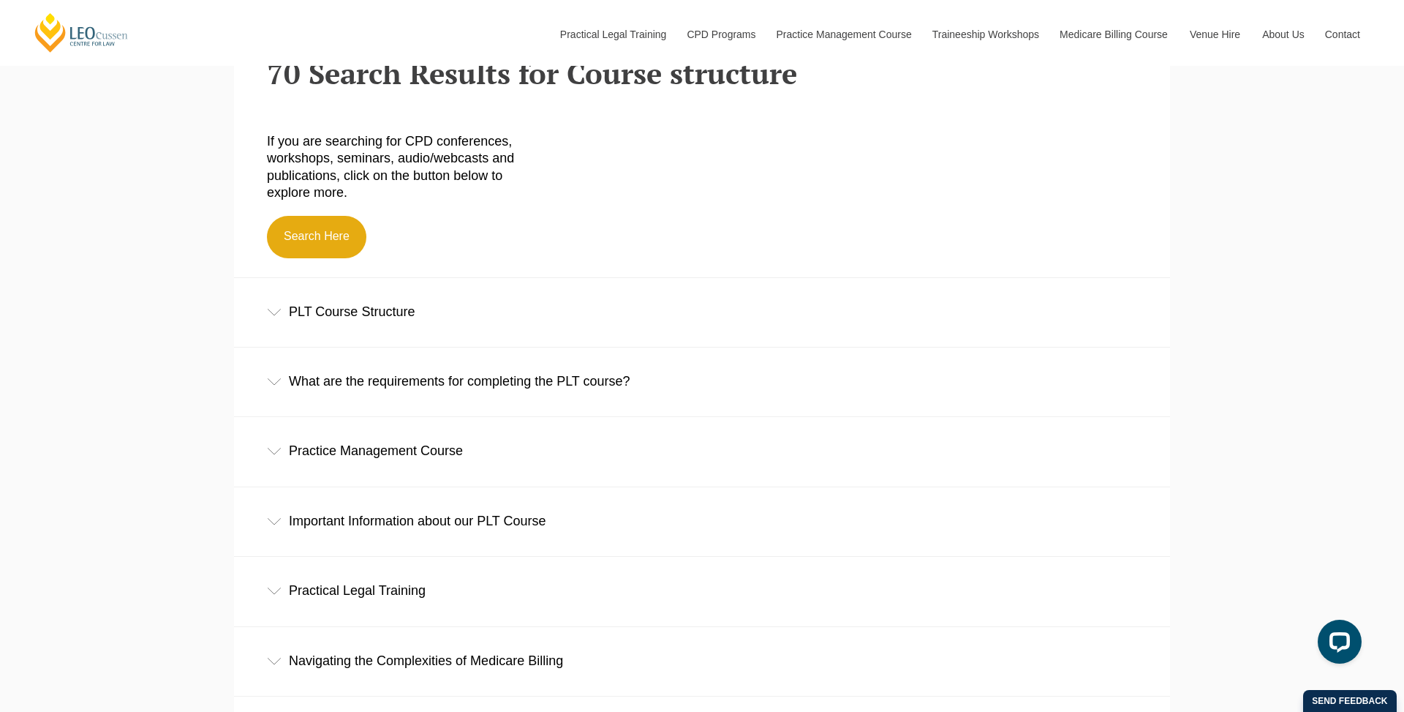
scroll to position [519, 0]
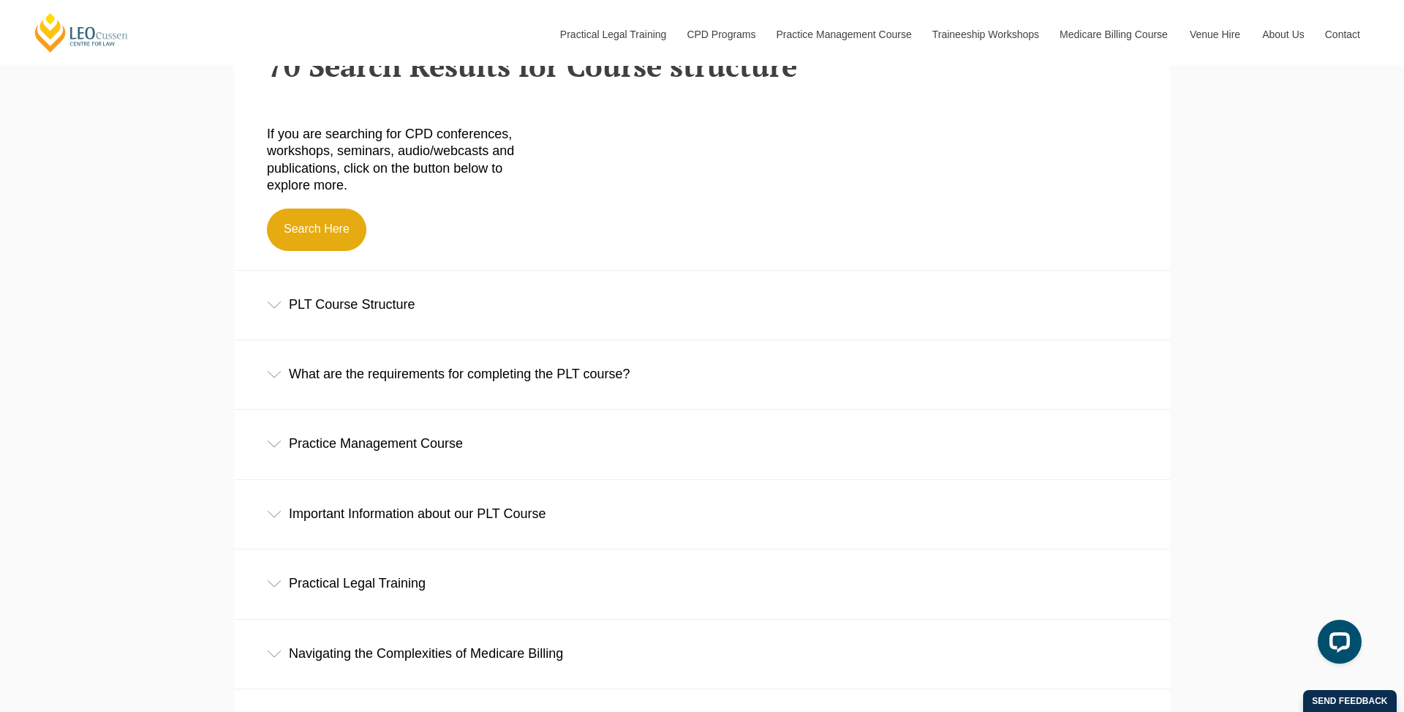
click at [384, 317] on div "PLT Course Structure" at bounding box center [702, 305] width 936 height 68
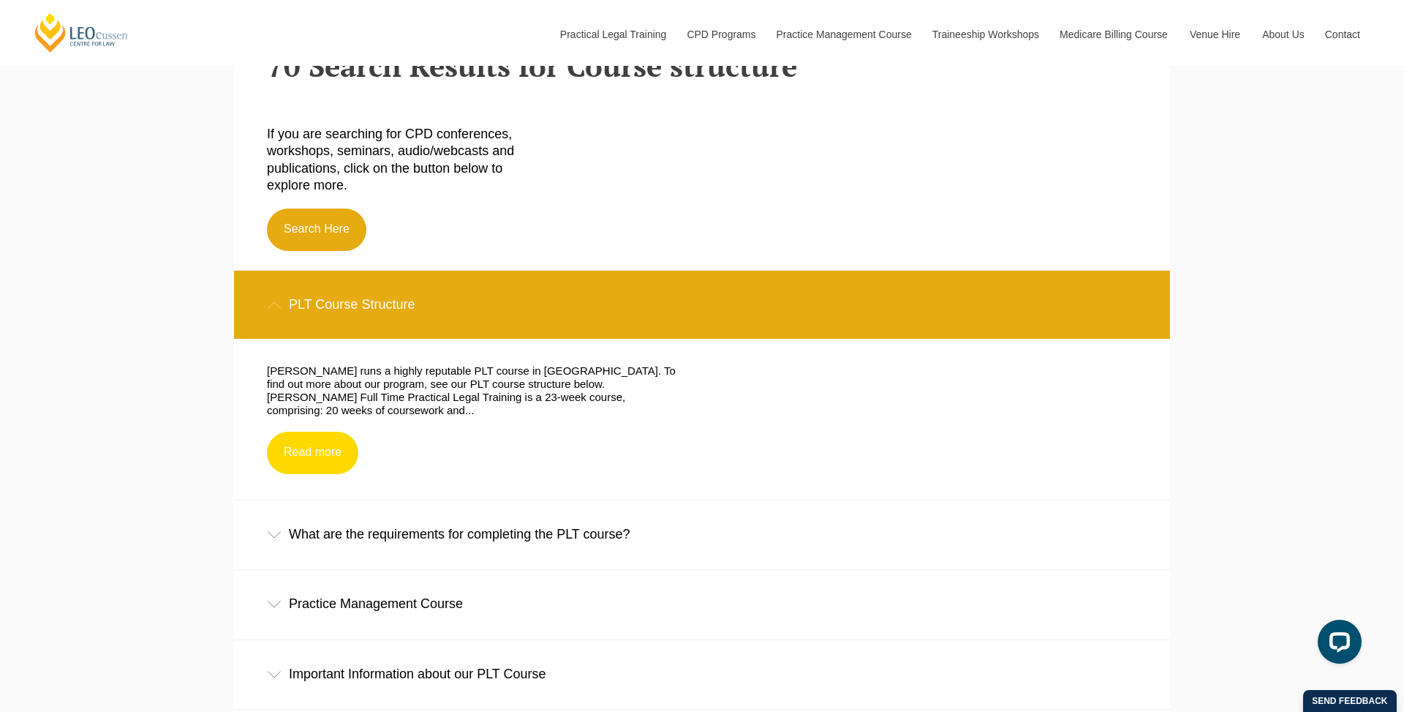
click at [326, 443] on link "Read more" at bounding box center [312, 453] width 91 height 42
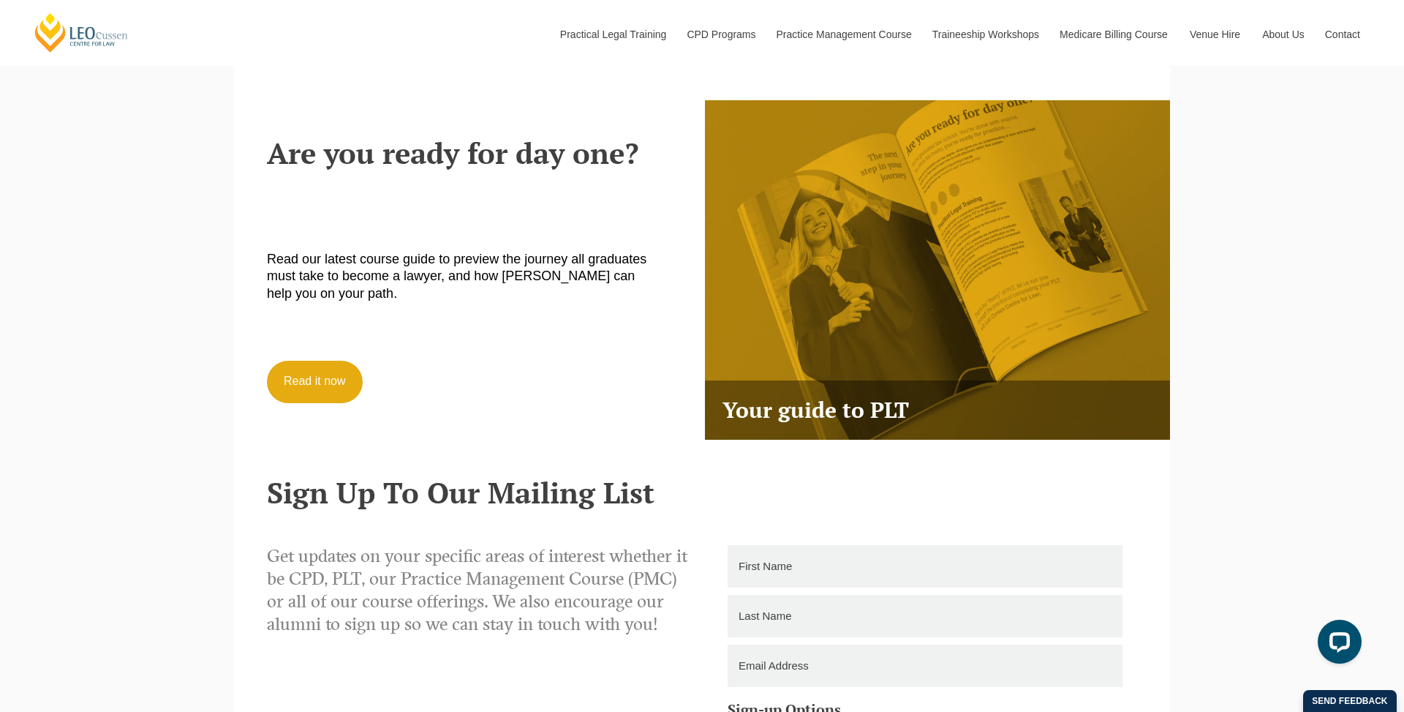
scroll to position [4119, 0]
